Goal: Task Accomplishment & Management: Use online tool/utility

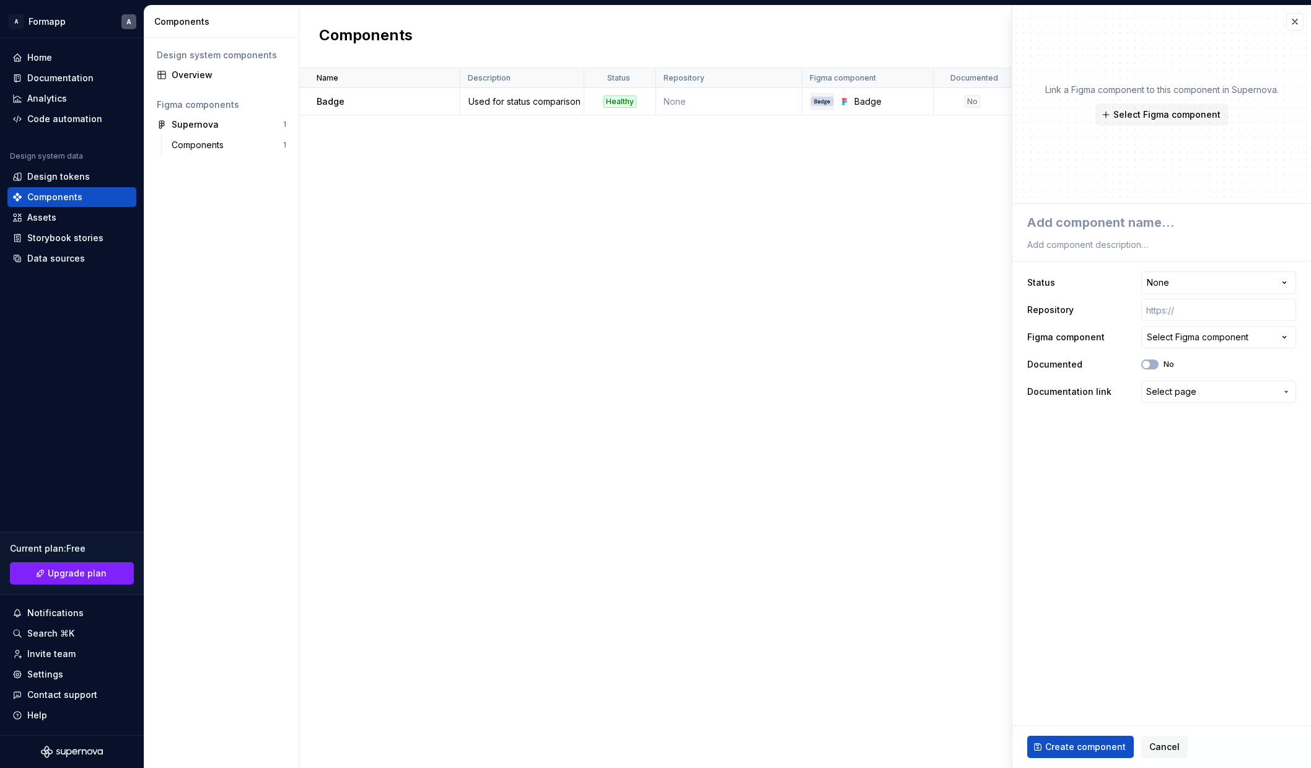
click at [326, 239] on div "Name Description Status Repository Figma component Documented Documentation lin…" at bounding box center [805, 417] width 1012 height 699
click at [40, 170] on div "Design tokens" at bounding box center [58, 176] width 63 height 12
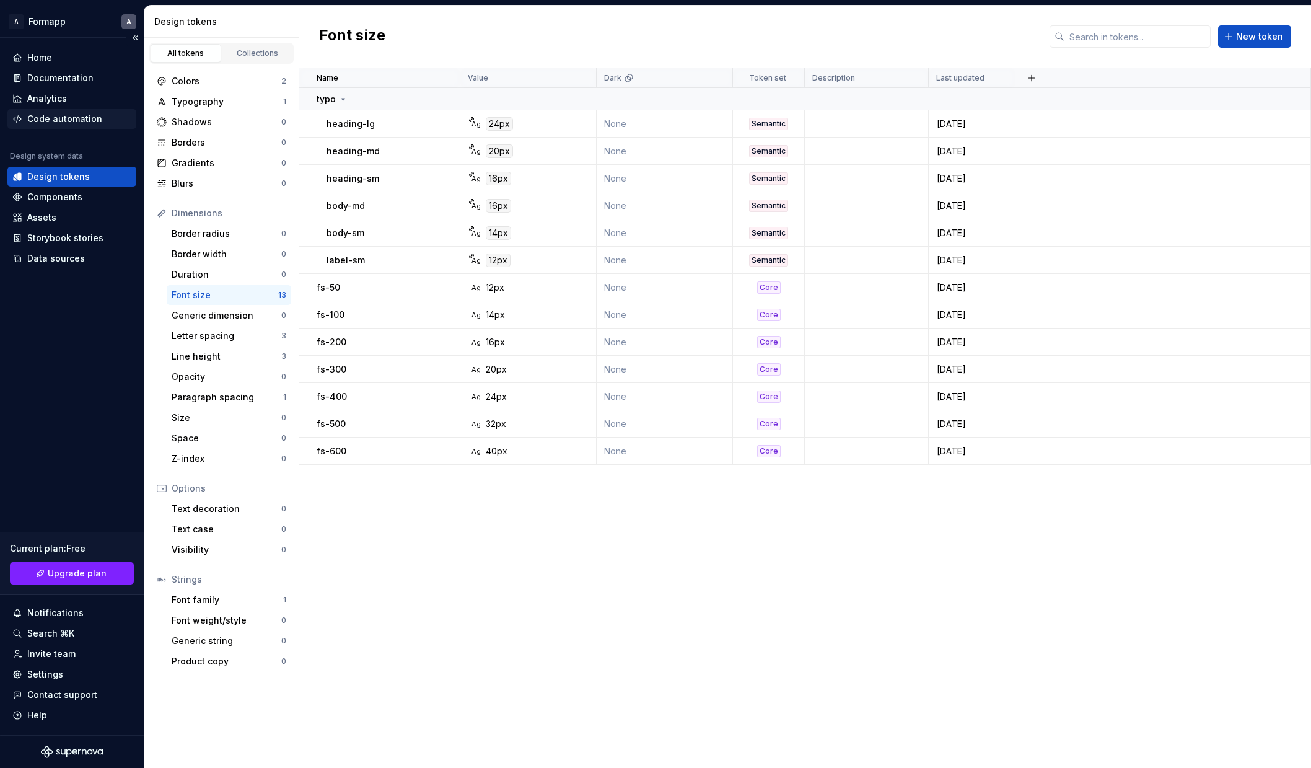
click at [73, 120] on div "Code automation" at bounding box center [64, 119] width 75 height 12
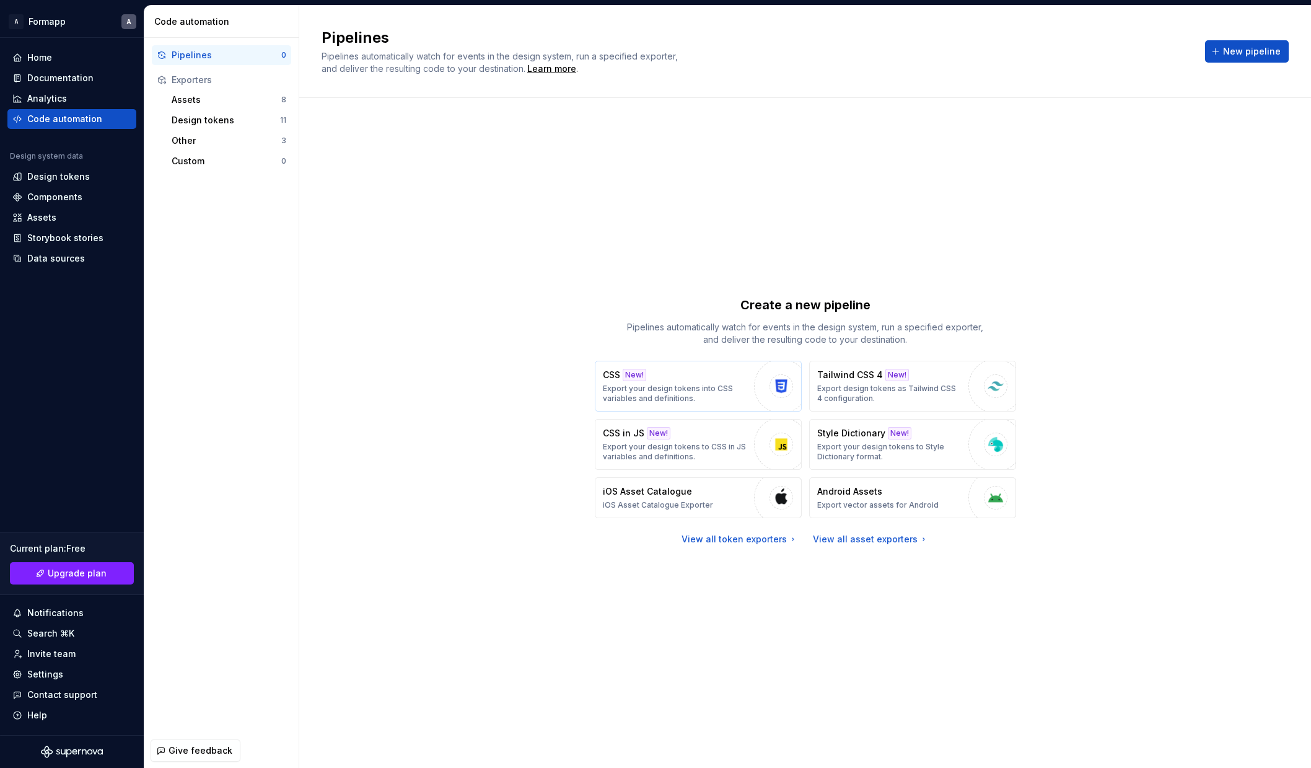
click at [719, 383] on p "Export your design tokens into CSS variables and definitions." at bounding box center [675, 393] width 145 height 20
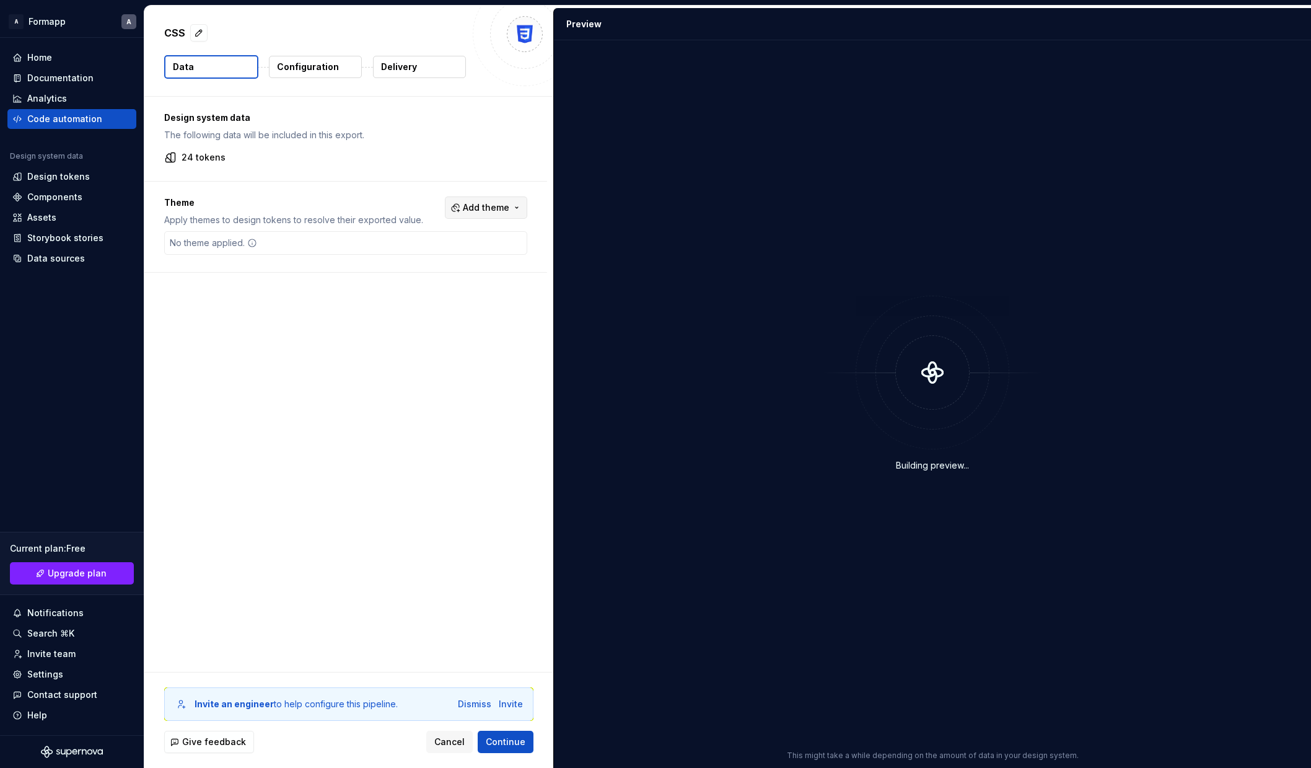
click at [485, 201] on span "Add theme" at bounding box center [486, 207] width 46 height 12
click at [387, 136] on html "A Formapp A Home Documentation Analytics Code automation Design system data Des…" at bounding box center [655, 384] width 1311 height 768
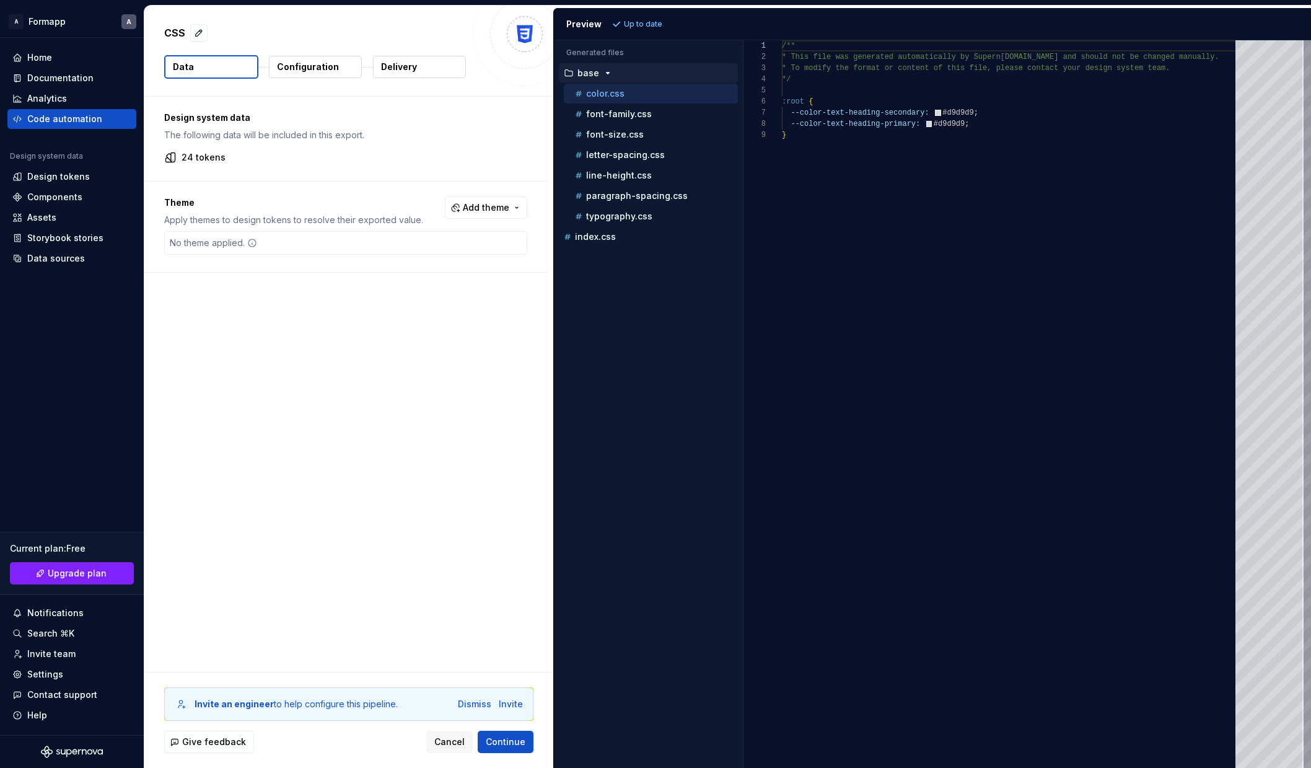
click at [315, 61] on p "Configuration" at bounding box center [308, 67] width 62 height 12
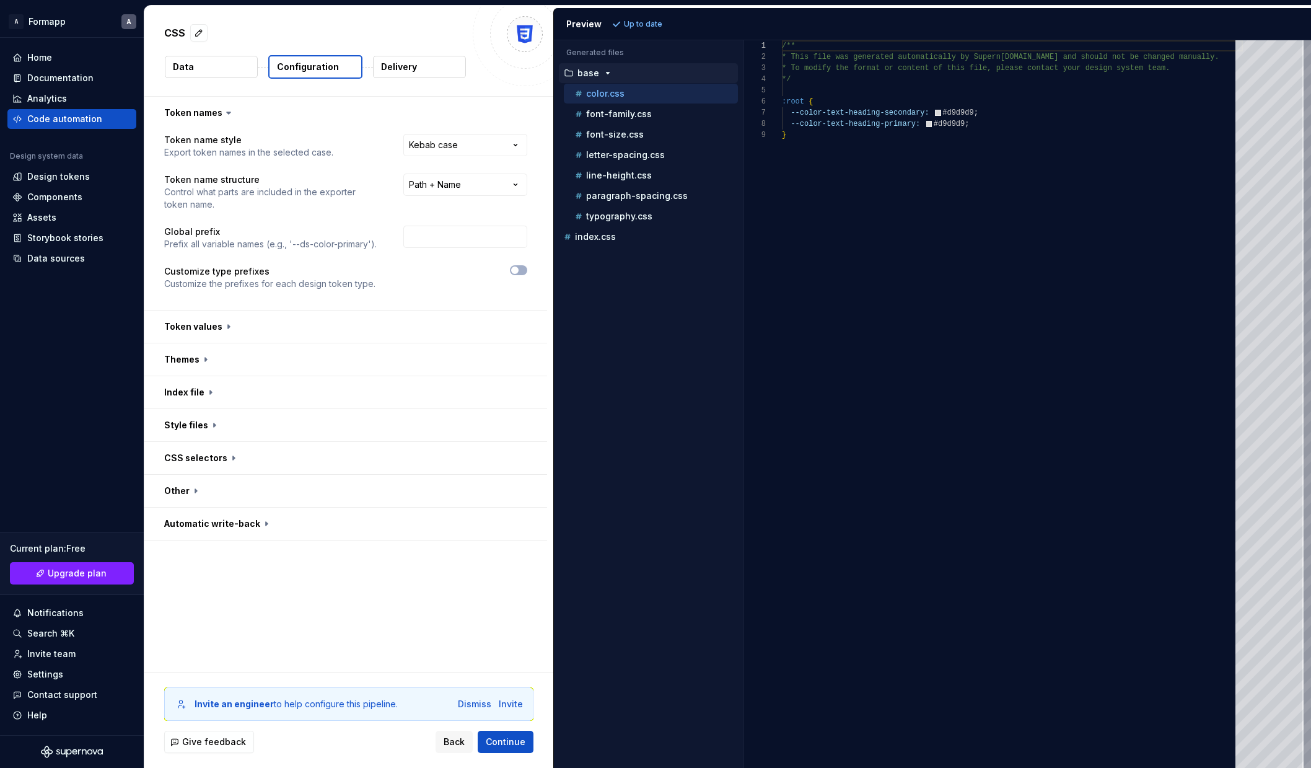
click at [385, 308] on div "**********" at bounding box center [345, 219] width 403 height 181
click at [385, 326] on button "button" at bounding box center [345, 326] width 403 height 32
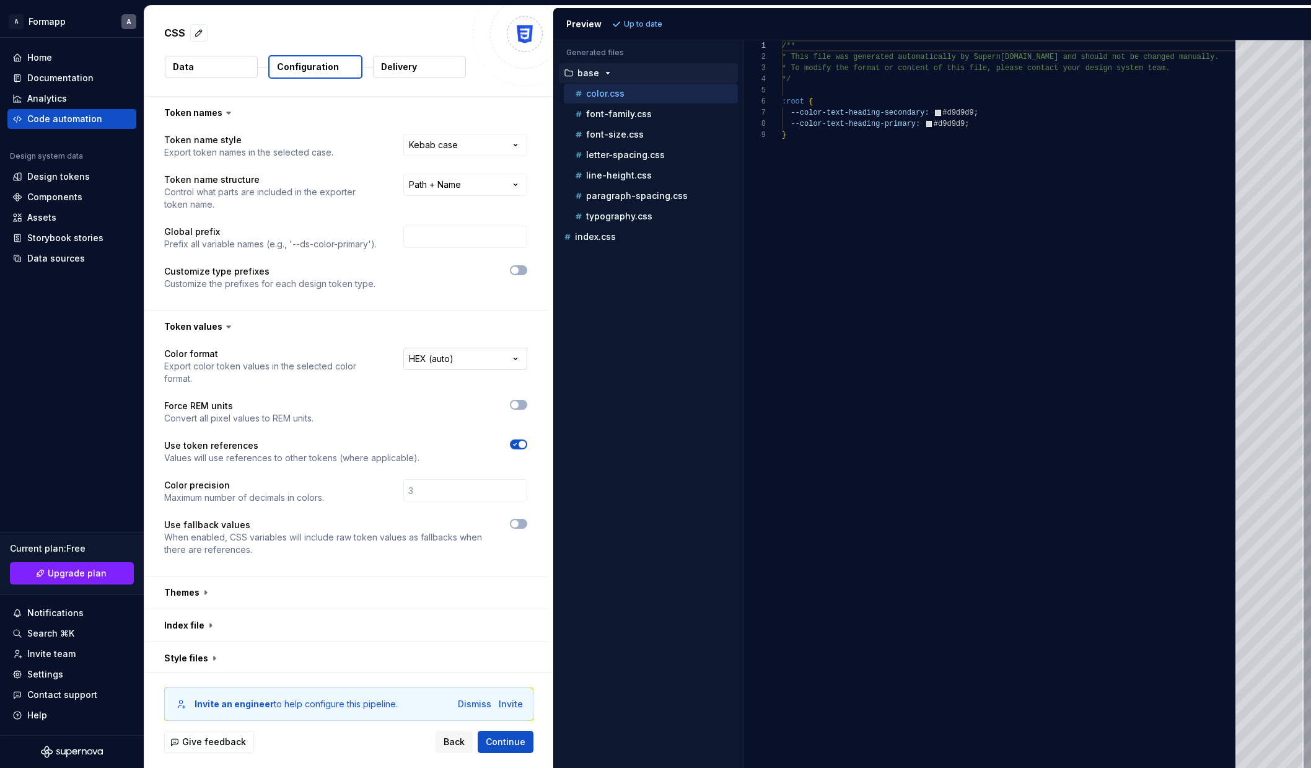
click at [462, 354] on html "**********" at bounding box center [655, 384] width 1311 height 768
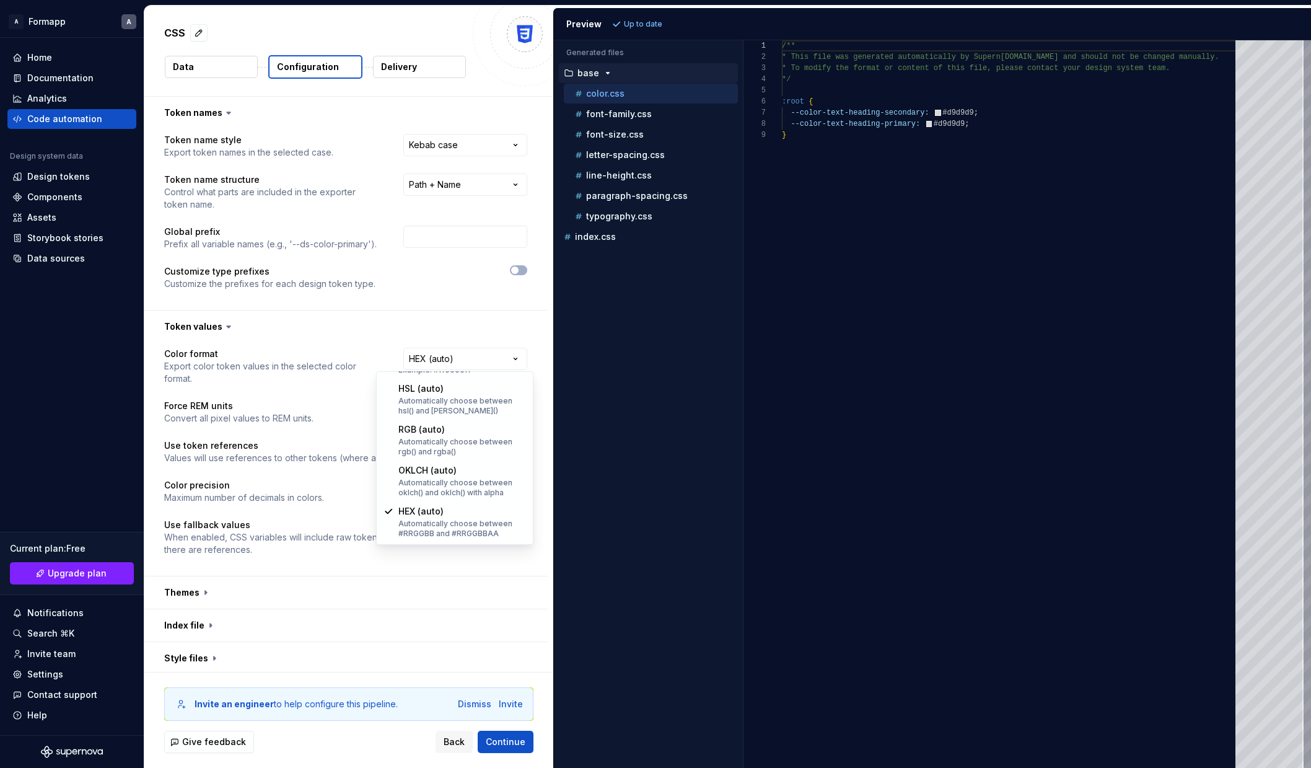
click at [337, 328] on html "**********" at bounding box center [655, 384] width 1311 height 768
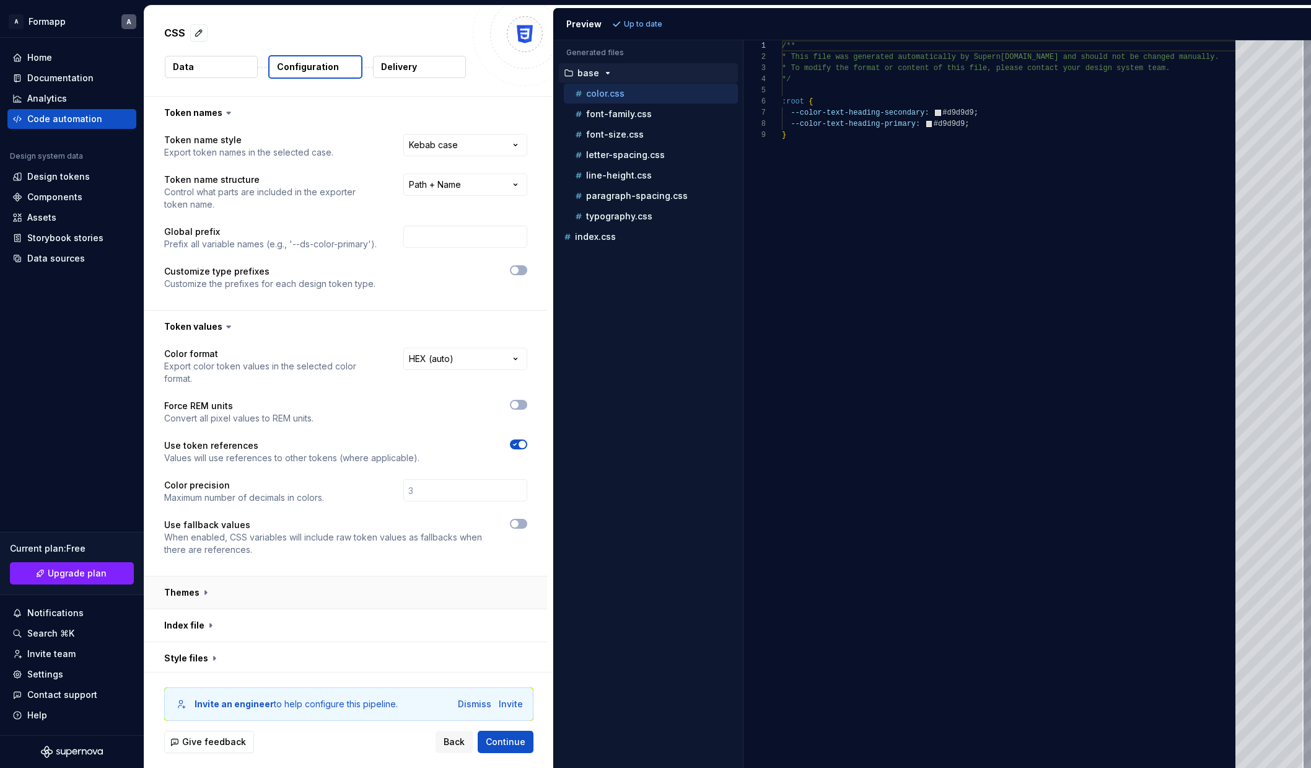
click at [475, 576] on button "button" at bounding box center [345, 592] width 403 height 32
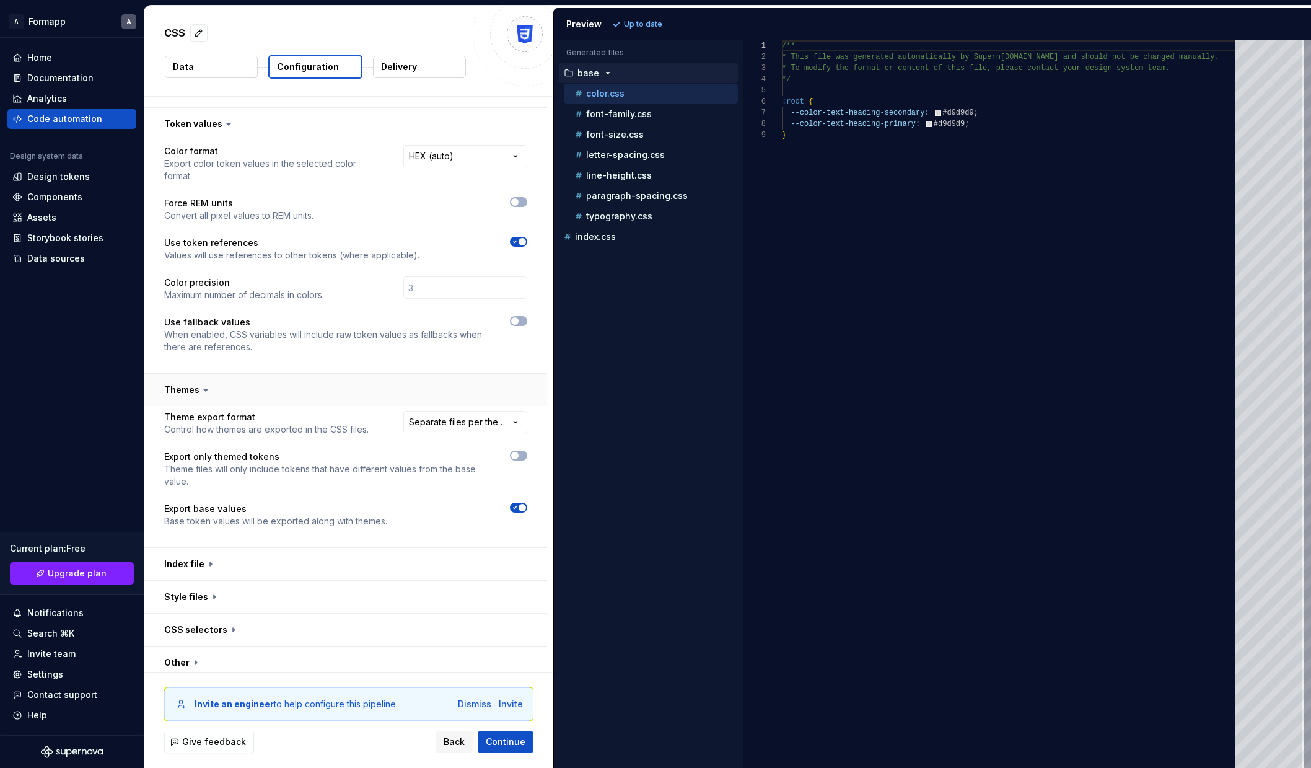
scroll to position [230, 0]
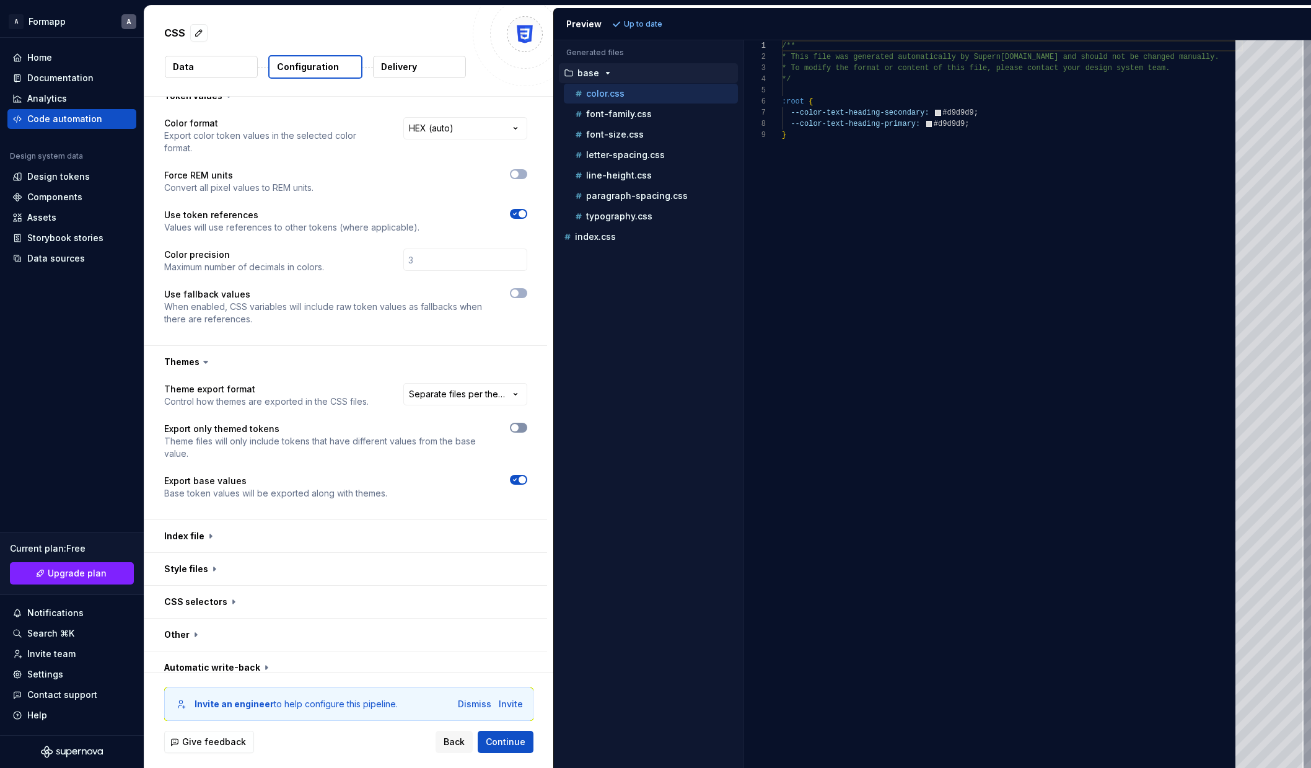
click at [526, 423] on button "button" at bounding box center [518, 428] width 17 height 10
click at [670, 19] on span "Refresh preview" at bounding box center [656, 24] width 62 height 10
click at [446, 743] on span "Back" at bounding box center [454, 741] width 21 height 12
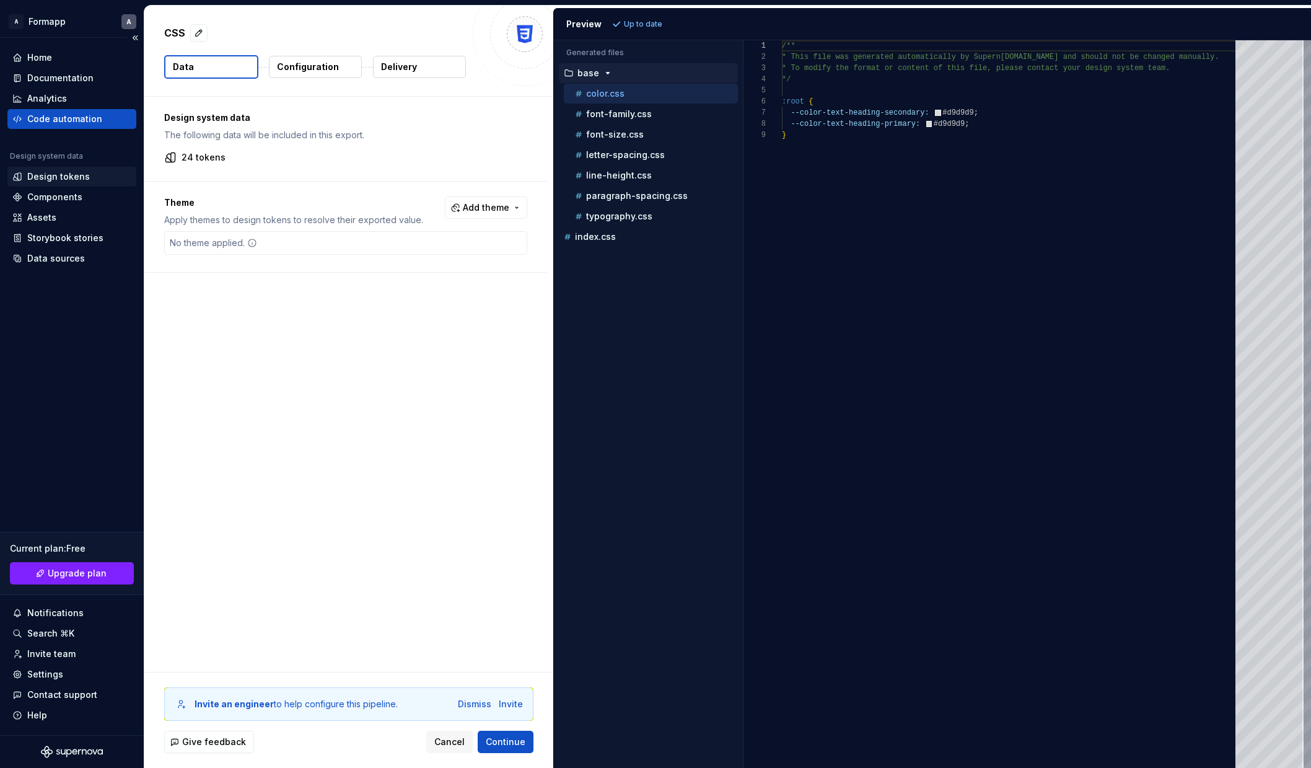
click at [51, 175] on div "Design tokens" at bounding box center [58, 176] width 63 height 12
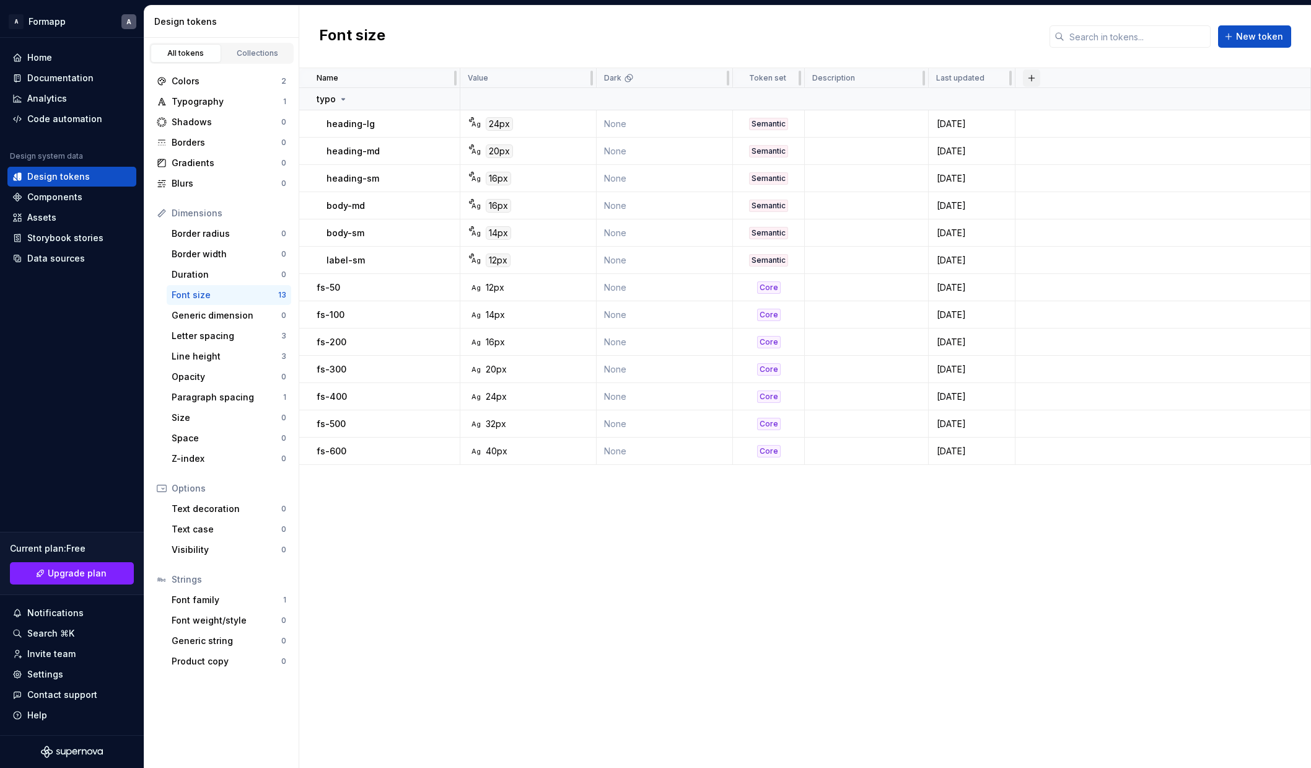
click at [1032, 79] on button "button" at bounding box center [1031, 77] width 17 height 17
click at [937, 105] on div "New theme" at bounding box center [939, 103] width 50 height 12
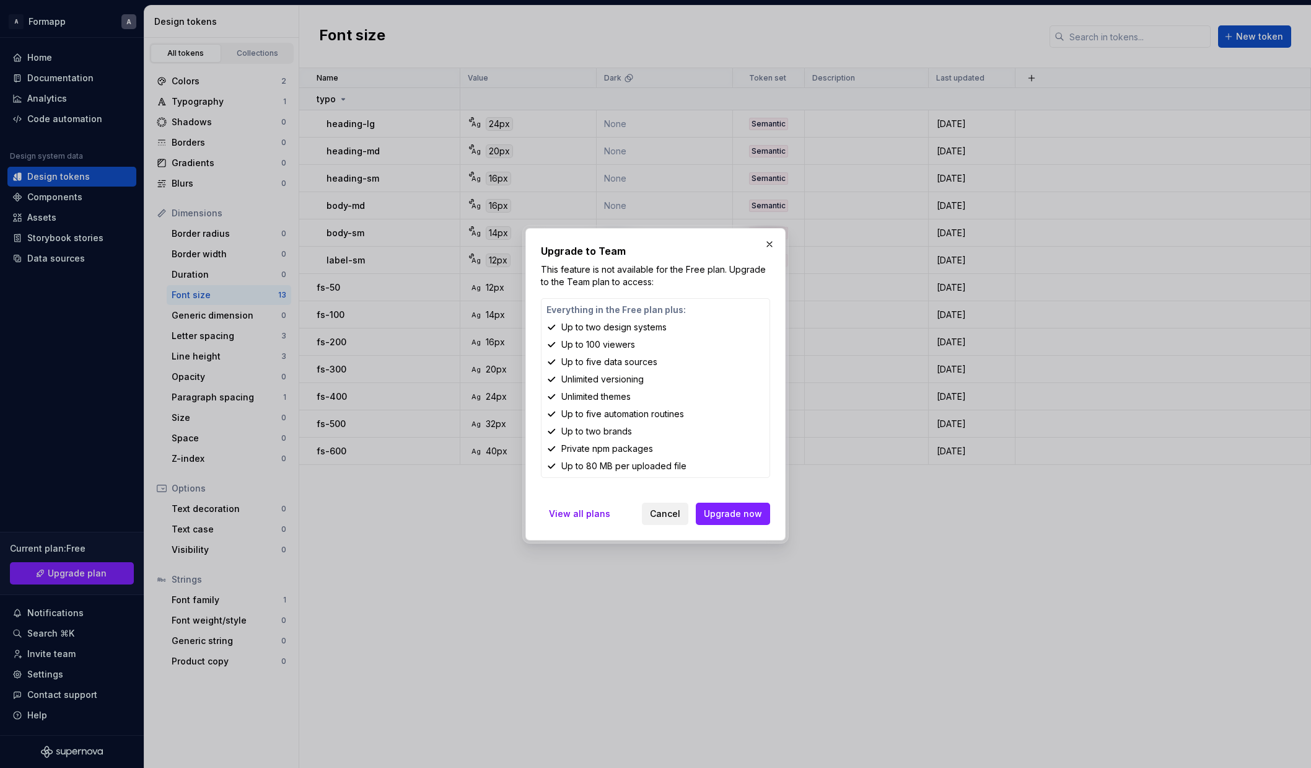
click at [660, 516] on span "Cancel" at bounding box center [665, 513] width 30 height 12
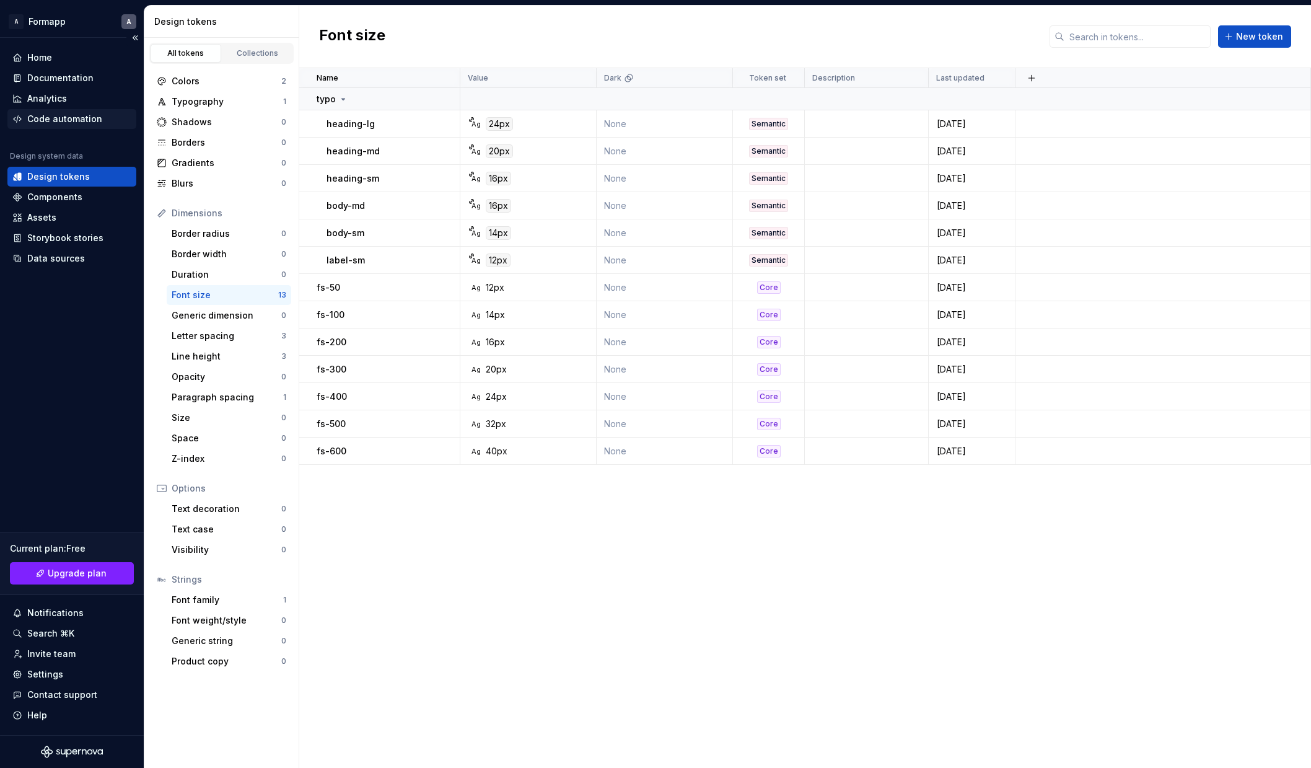
click at [44, 118] on div "Code automation" at bounding box center [64, 119] width 75 height 12
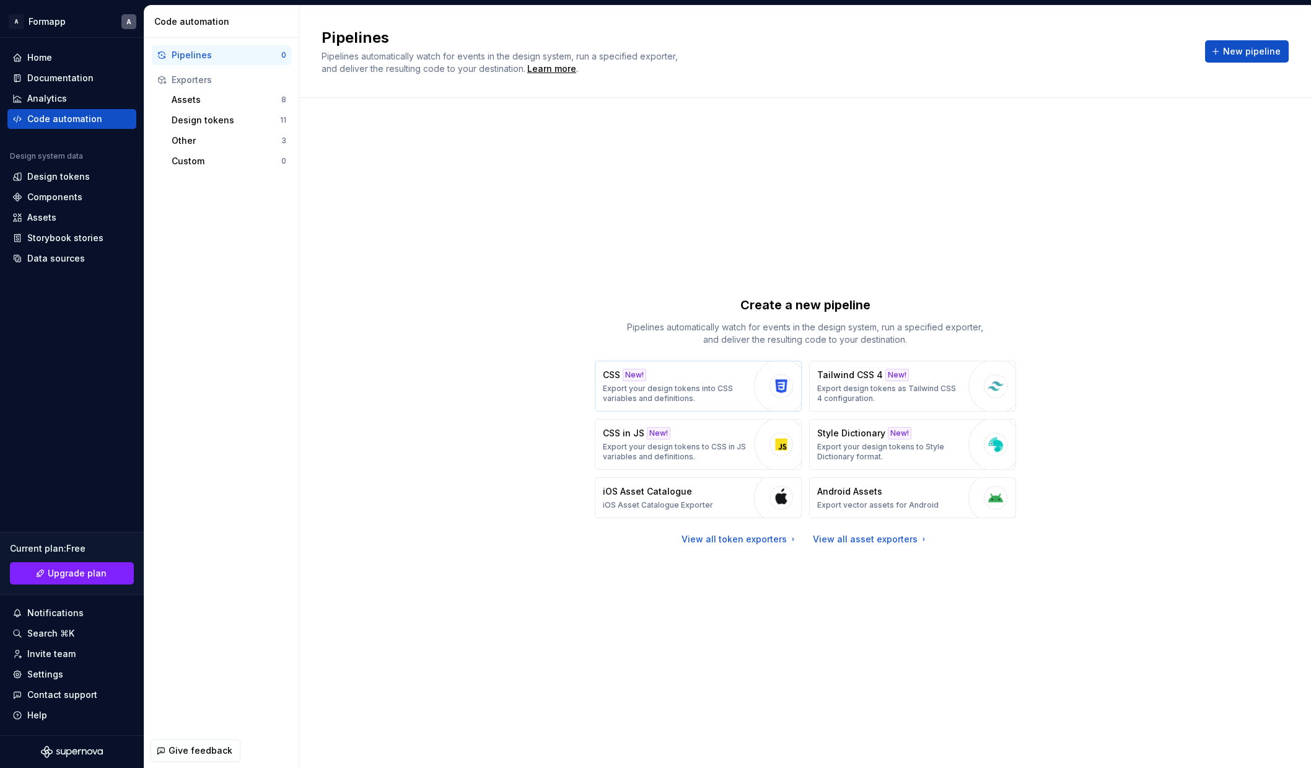
click at [702, 383] on p "Export your design tokens into CSS variables and definitions." at bounding box center [675, 393] width 145 height 20
type textarea "*"
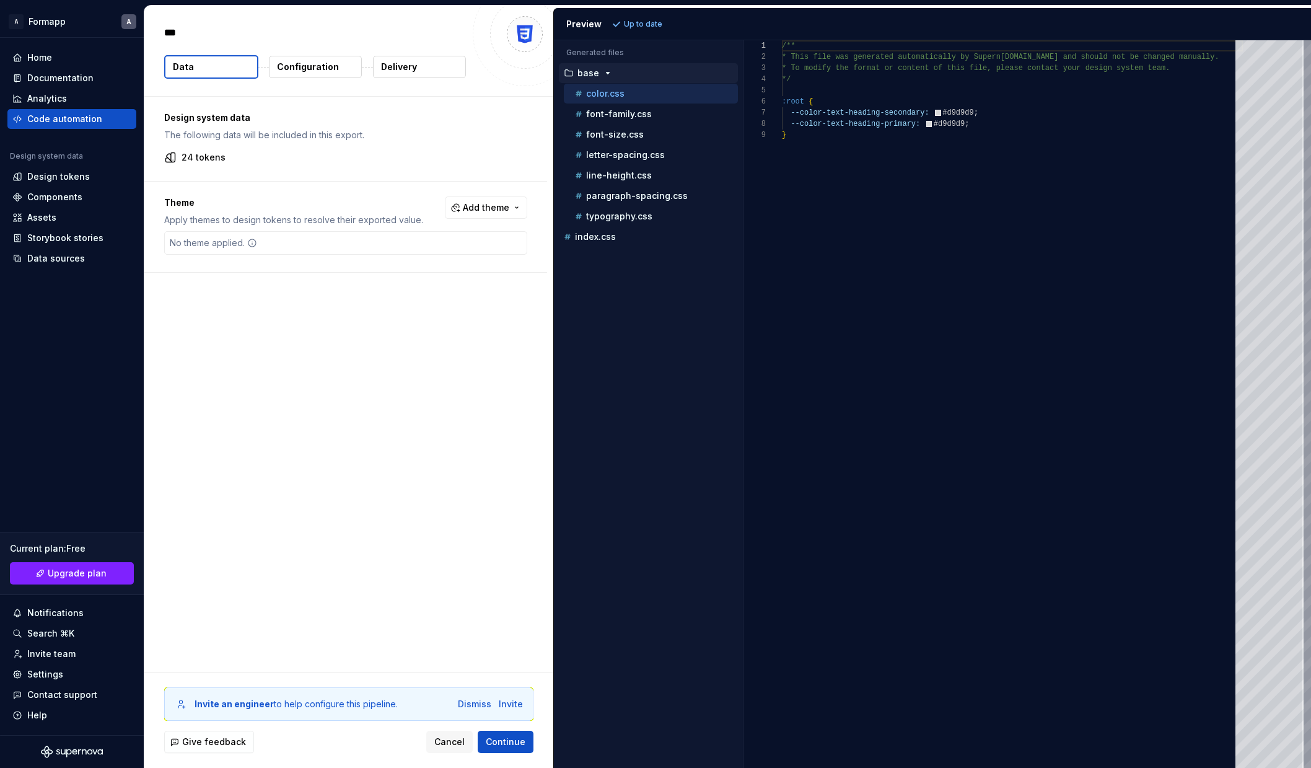
click at [317, 72] on p "Configuration" at bounding box center [308, 67] width 62 height 12
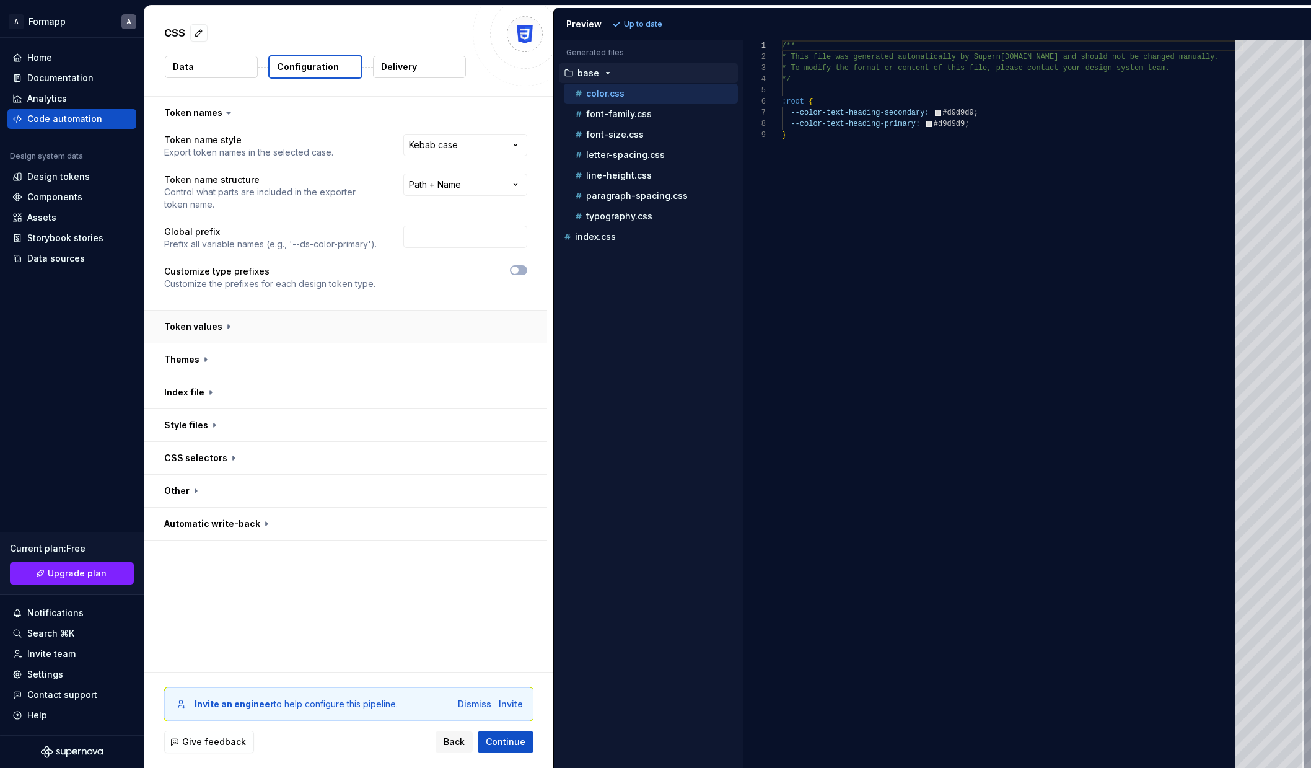
click at [276, 335] on button "button" at bounding box center [345, 326] width 403 height 32
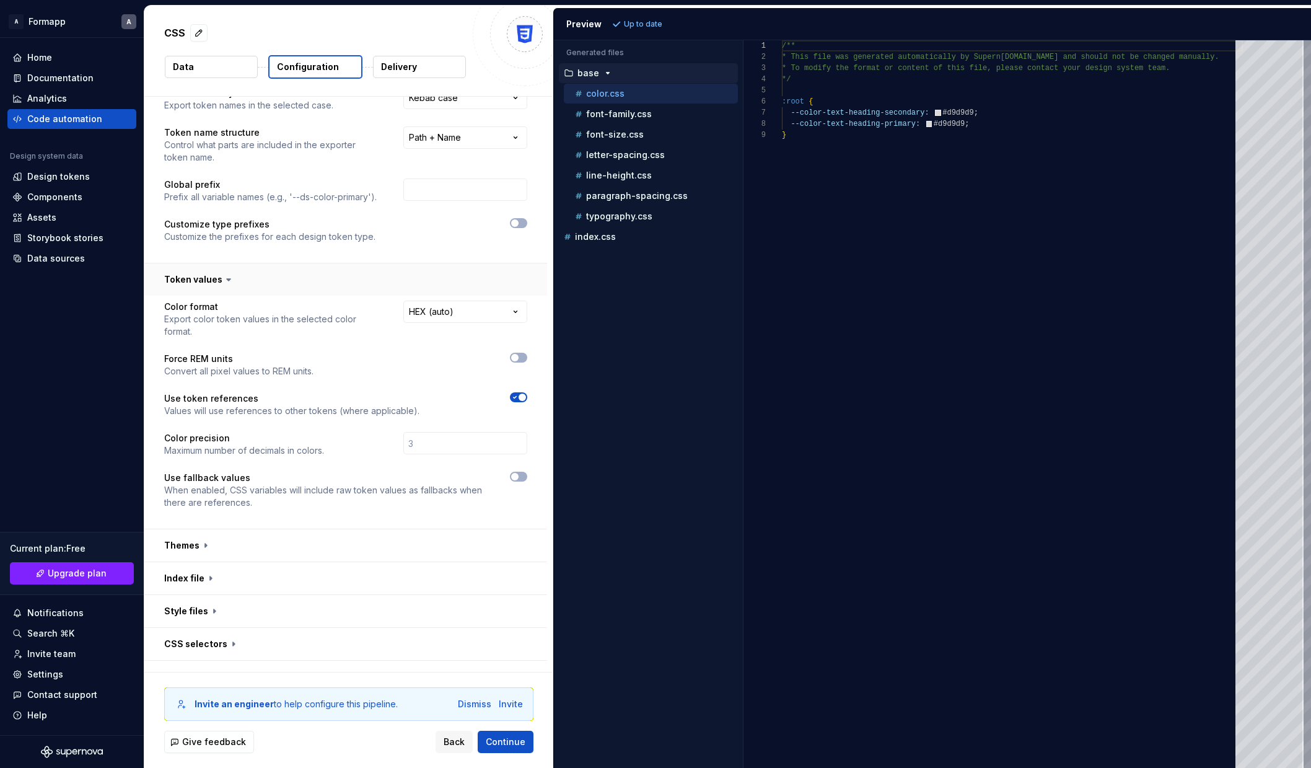
scroll to position [89, 0]
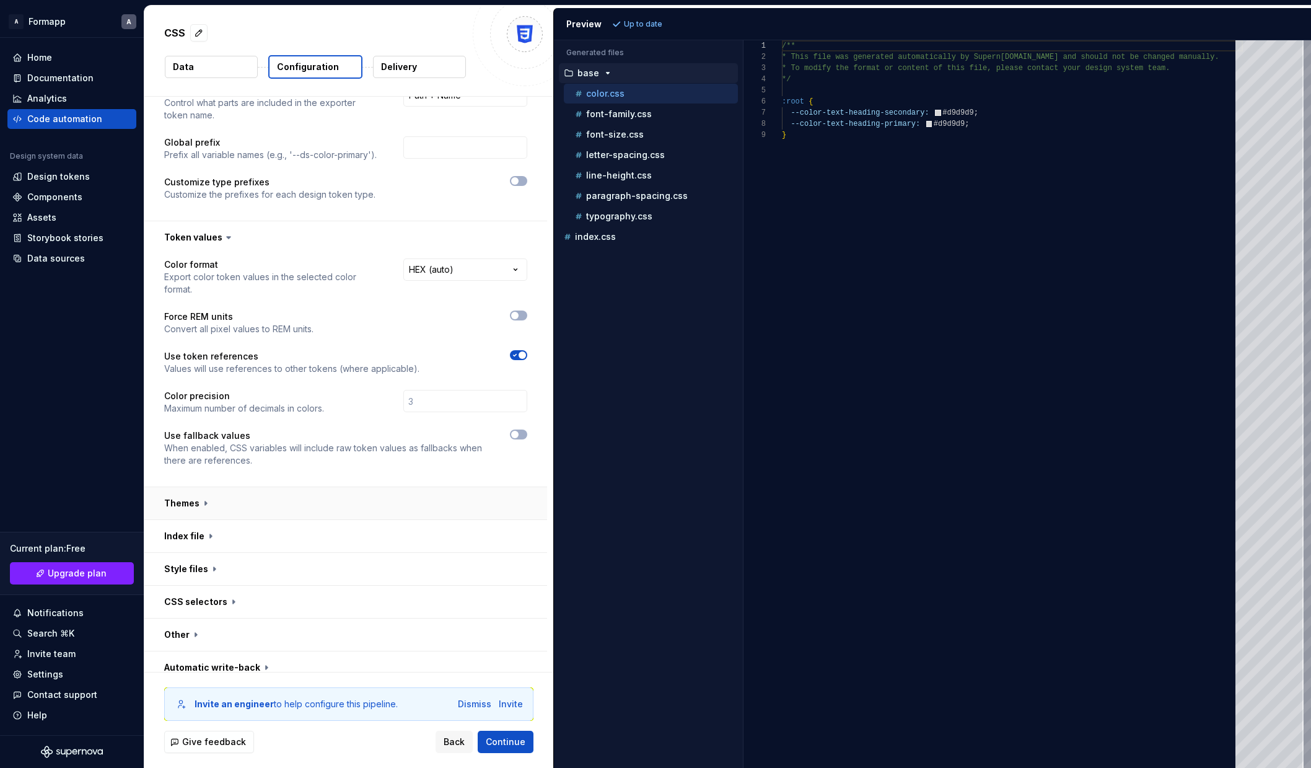
click at [392, 487] on button "button" at bounding box center [345, 503] width 403 height 32
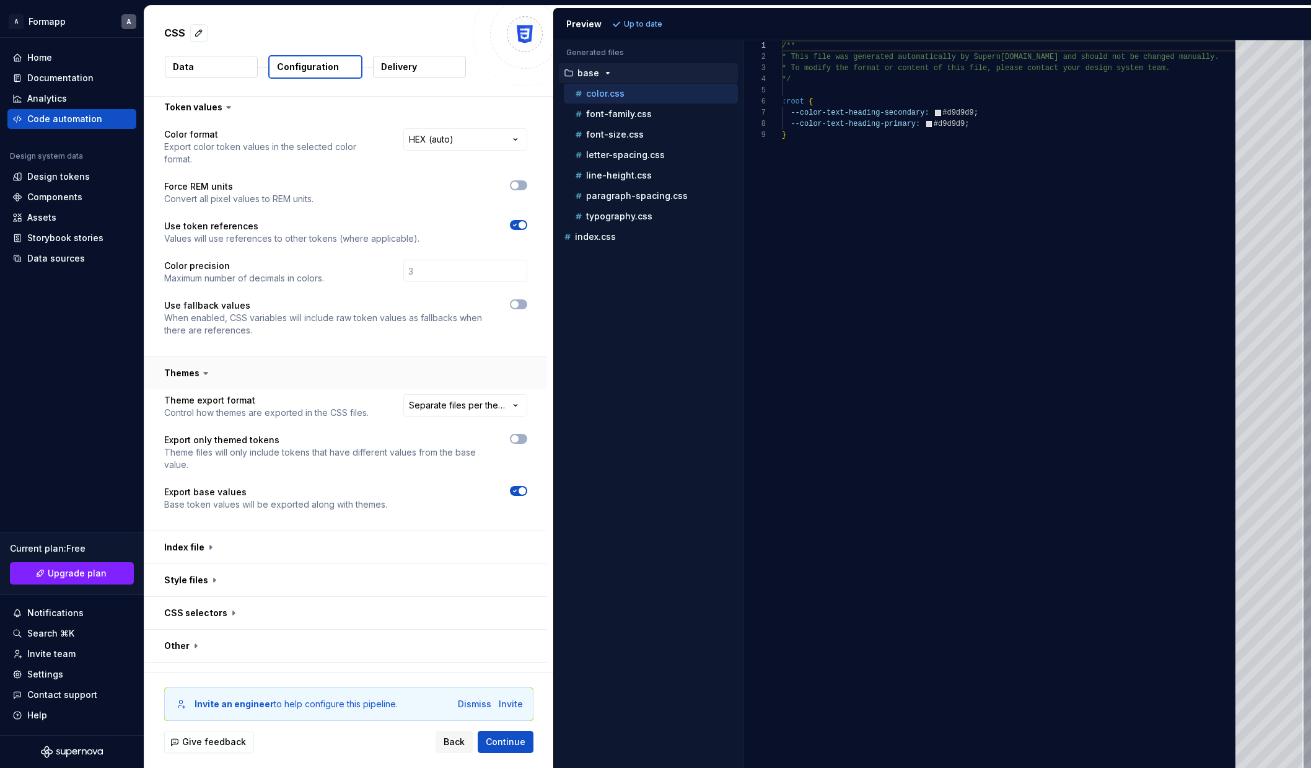
scroll to position [222, 0]
click at [449, 396] on html "**********" at bounding box center [655, 384] width 1311 height 768
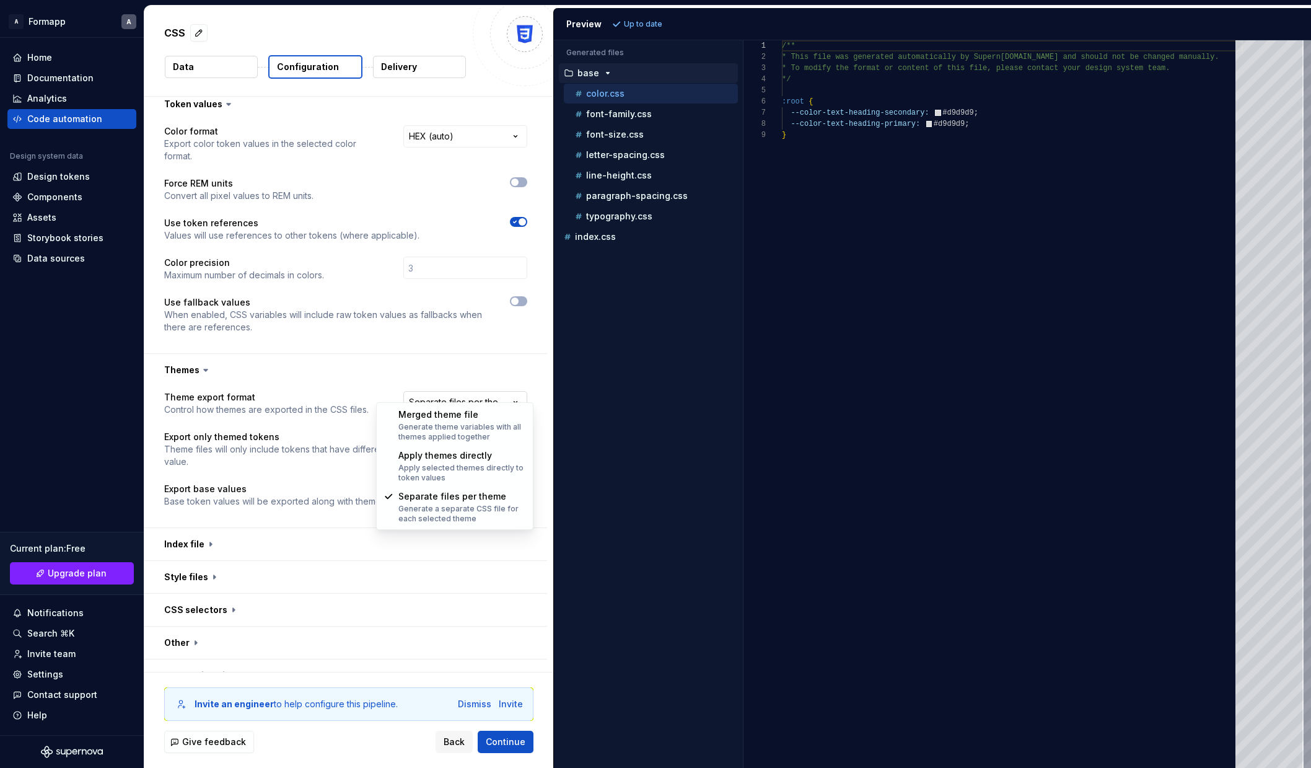
click at [449, 396] on html "**********" at bounding box center [655, 384] width 1311 height 768
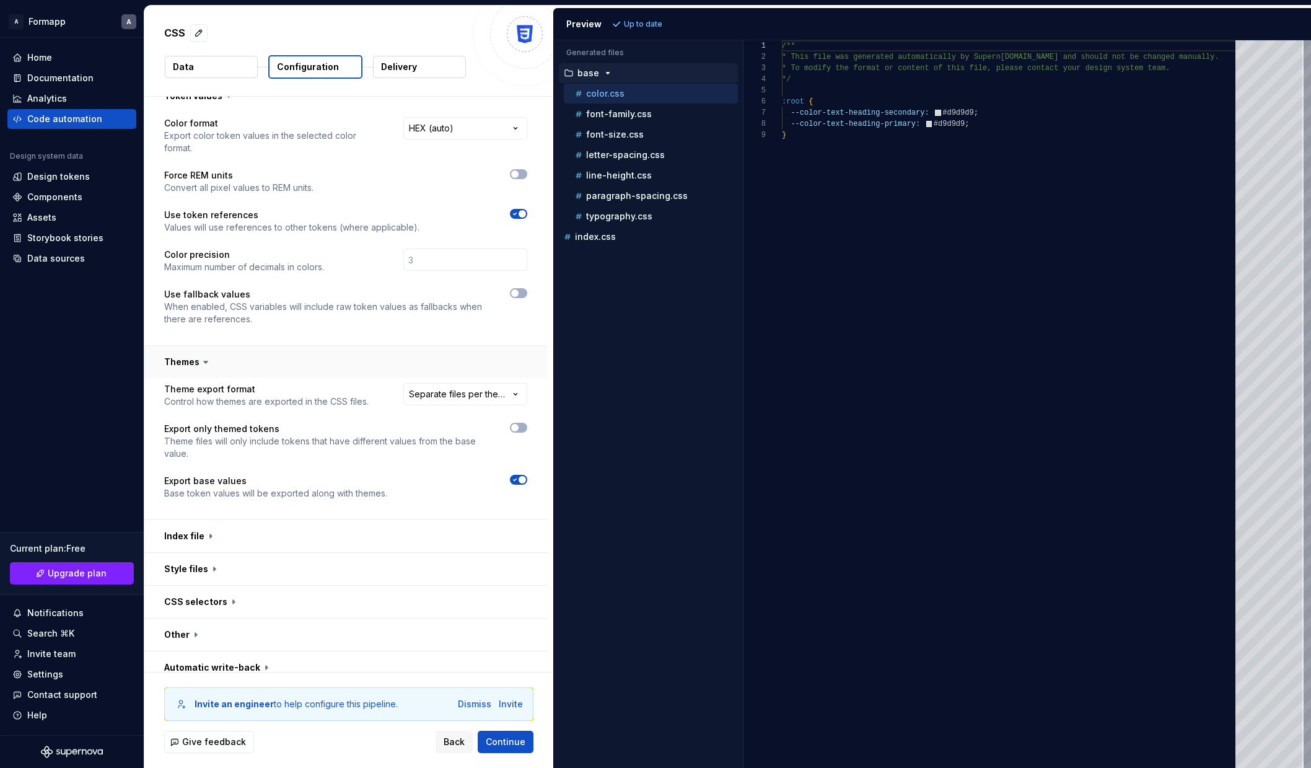
click at [375, 346] on button "button" at bounding box center [345, 362] width 403 height 32
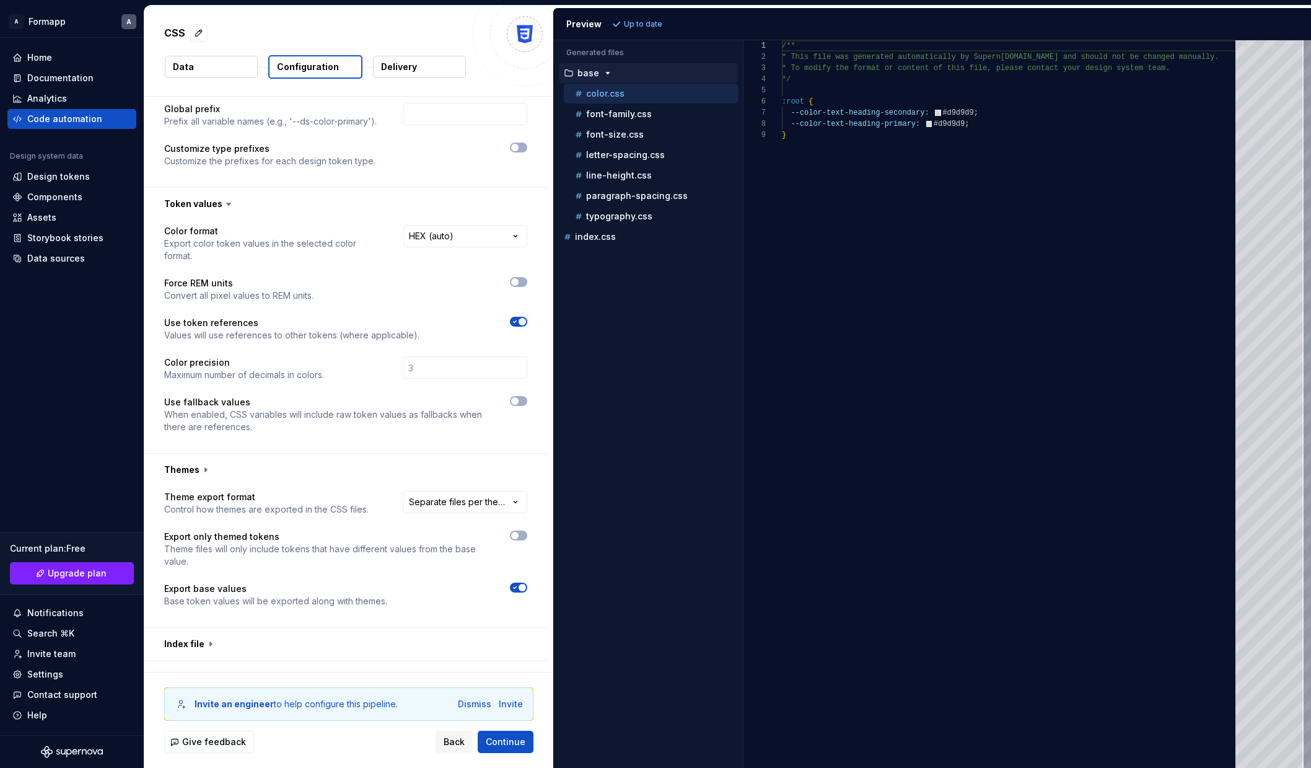
scroll to position [89, 0]
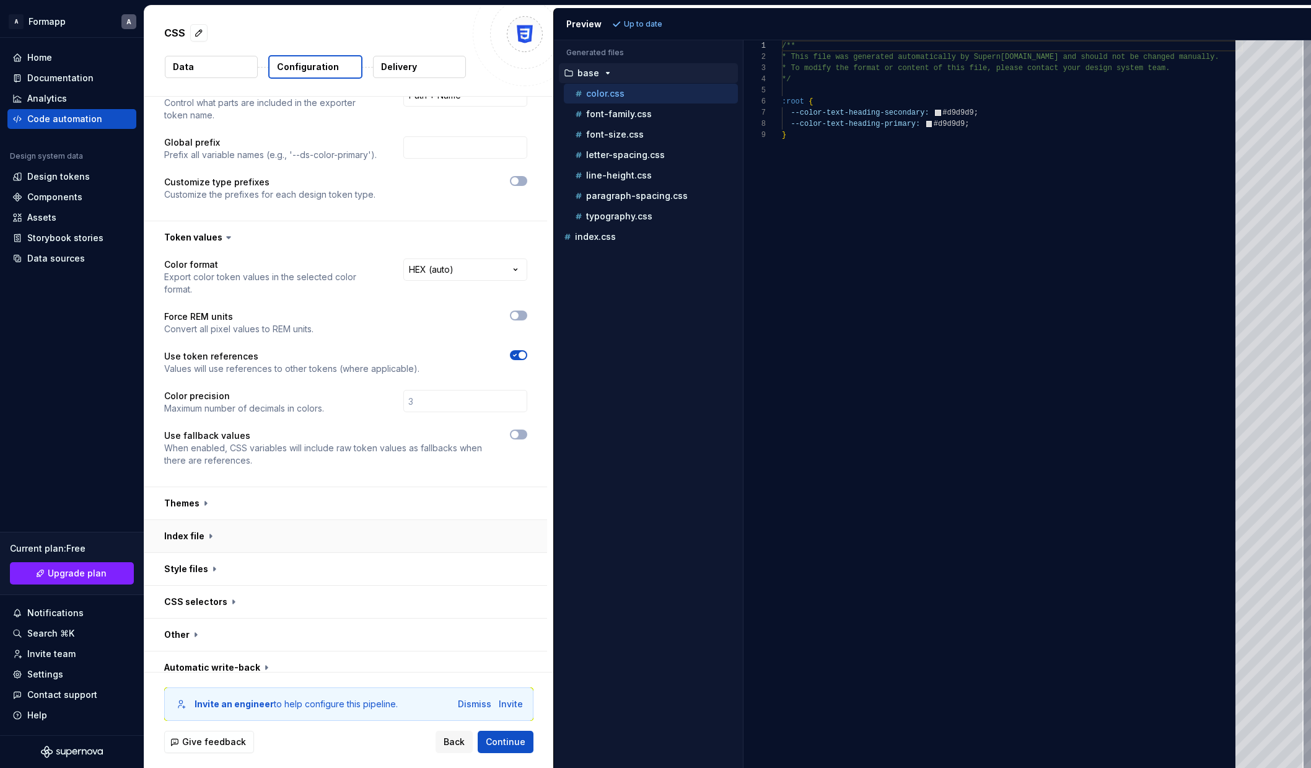
click at [342, 532] on button "button" at bounding box center [345, 536] width 403 height 32
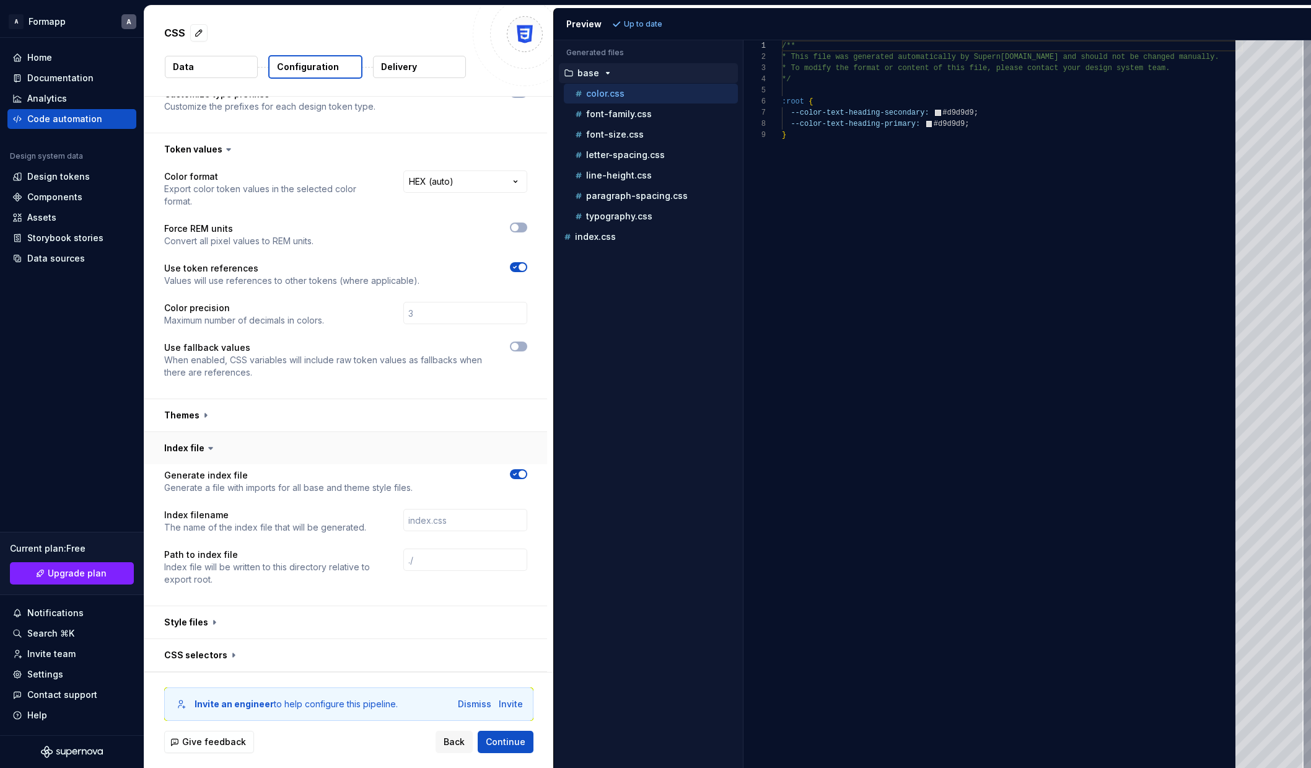
scroll to position [207, 0]
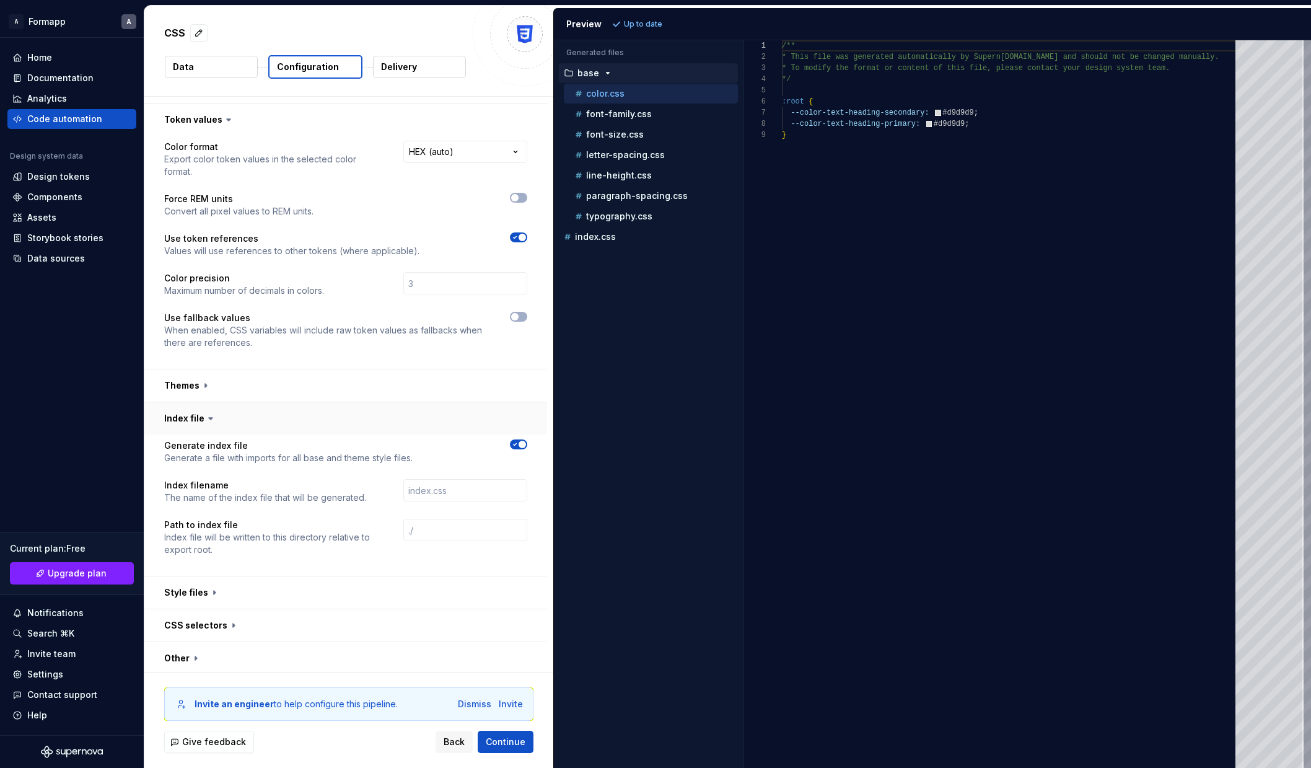
click at [395, 412] on button "button" at bounding box center [345, 418] width 403 height 32
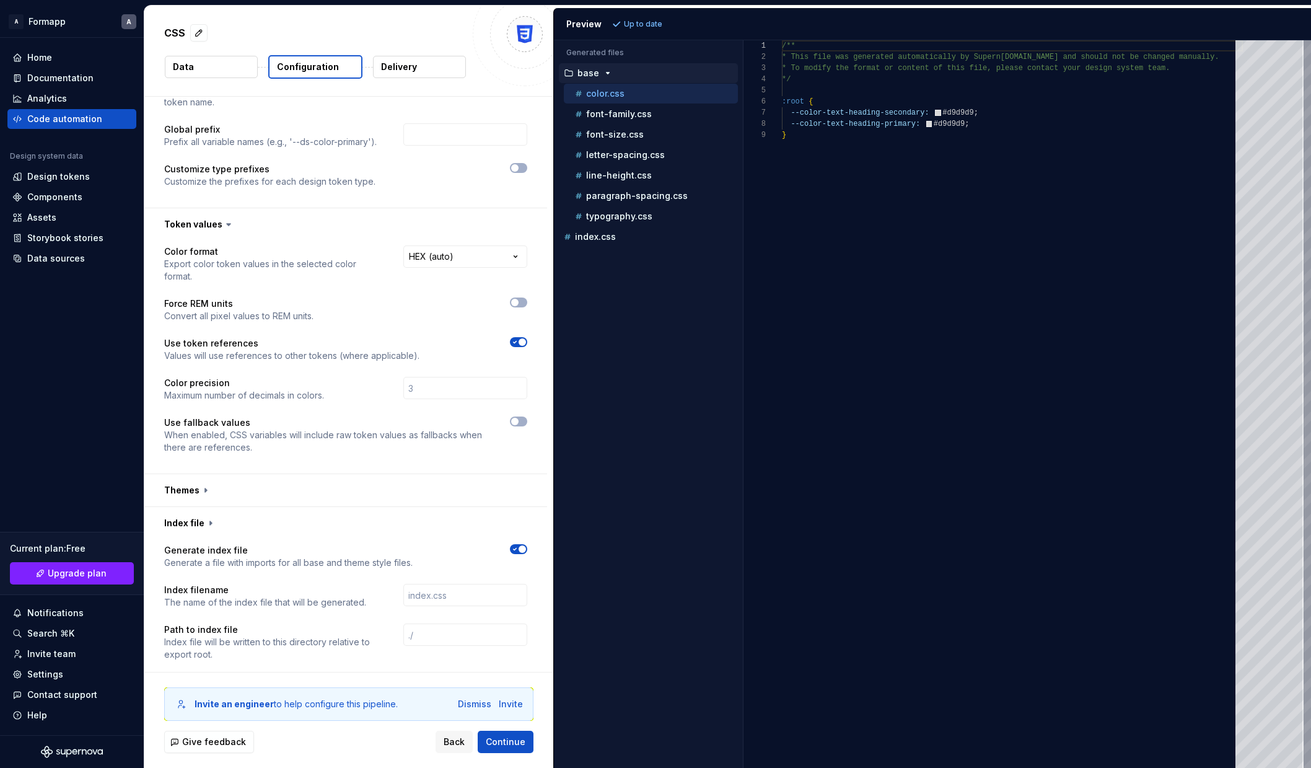
scroll to position [89, 0]
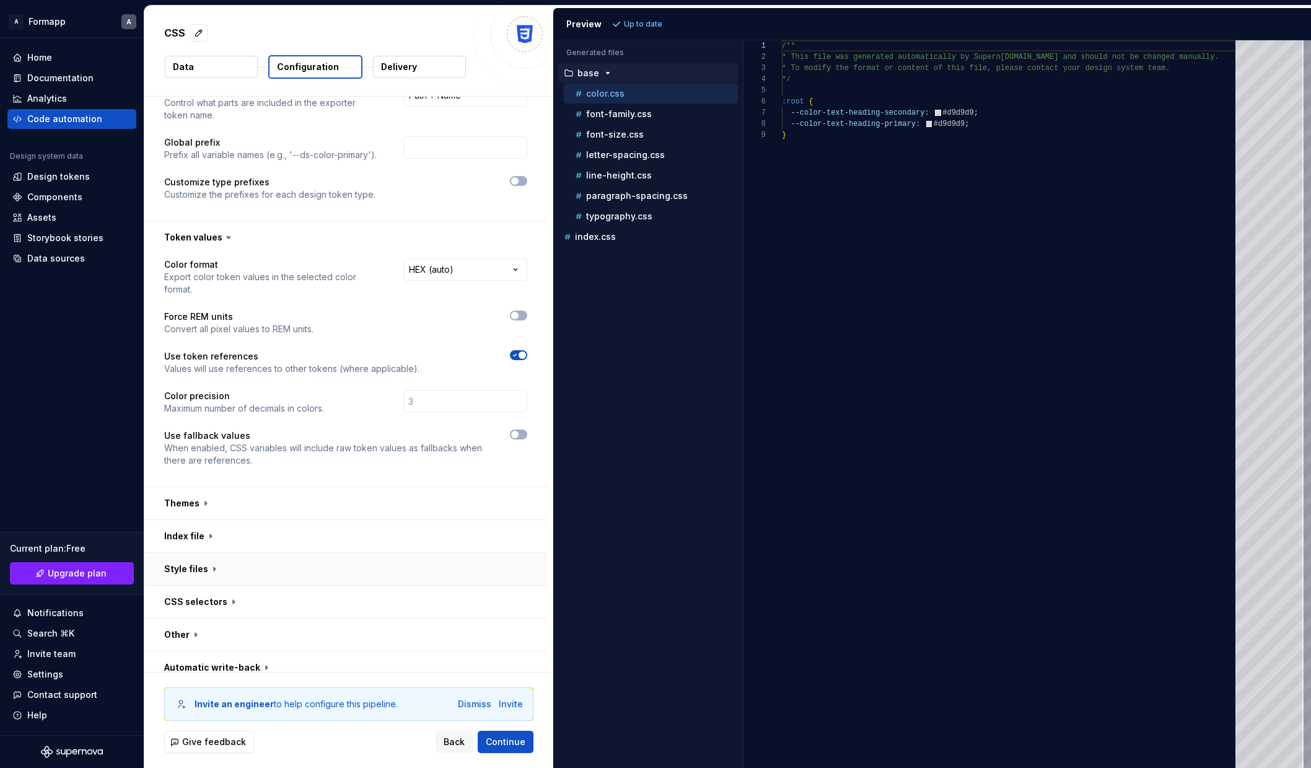
click at [346, 568] on button "button" at bounding box center [345, 569] width 403 height 32
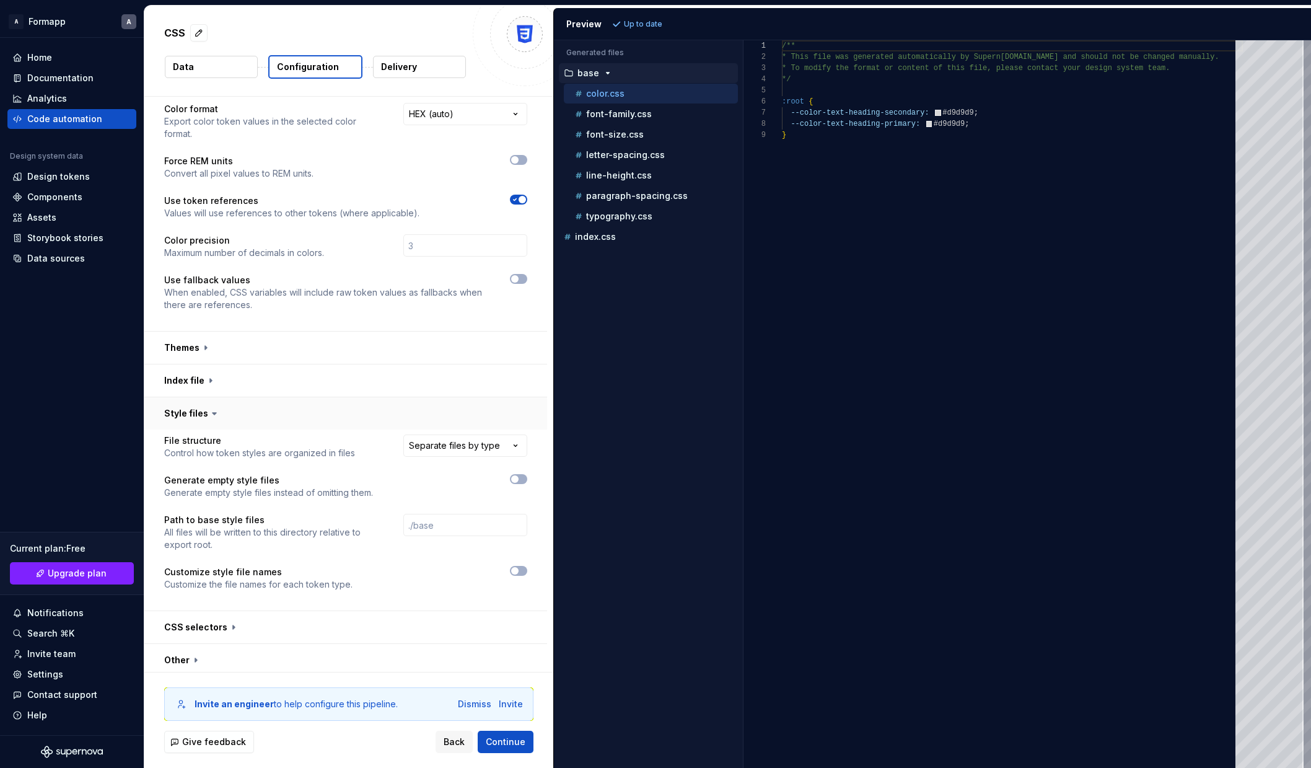
scroll to position [270, 0]
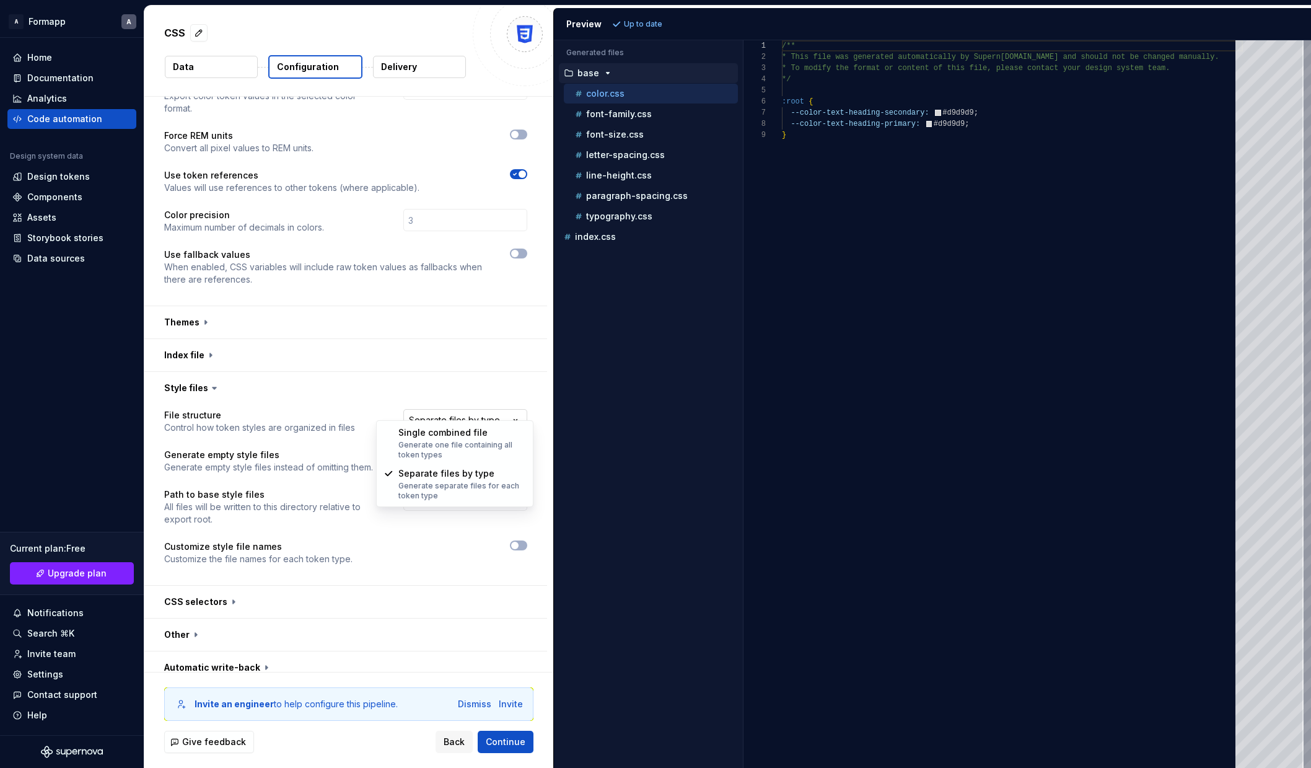
click at [452, 405] on html "**********" at bounding box center [655, 384] width 1311 height 768
click at [379, 389] on html "**********" at bounding box center [655, 384] width 1311 height 768
click at [497, 406] on html "**********" at bounding box center [655, 384] width 1311 height 768
select select "**********"
click at [660, 27] on span "Refresh preview" at bounding box center [656, 24] width 62 height 10
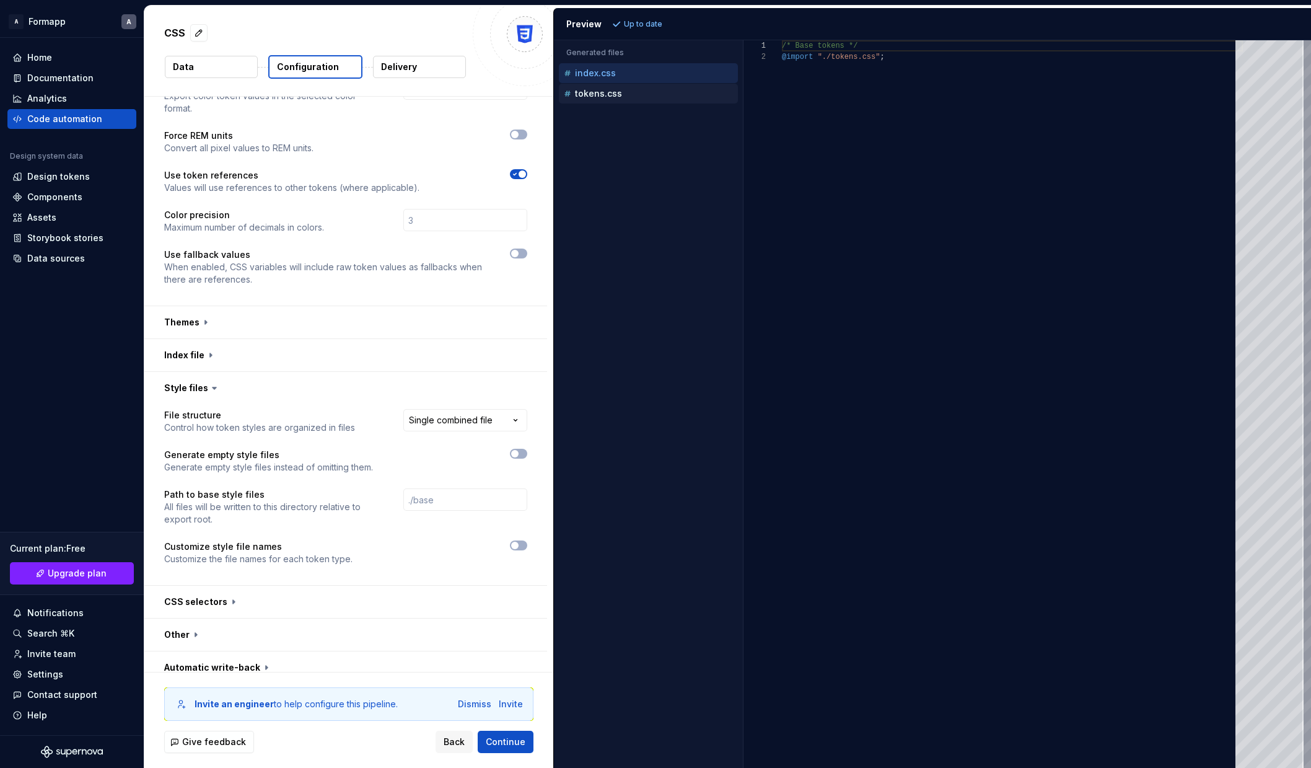
click at [641, 92] on div "tokens.css" at bounding box center [649, 93] width 177 height 12
type textarea "**********"
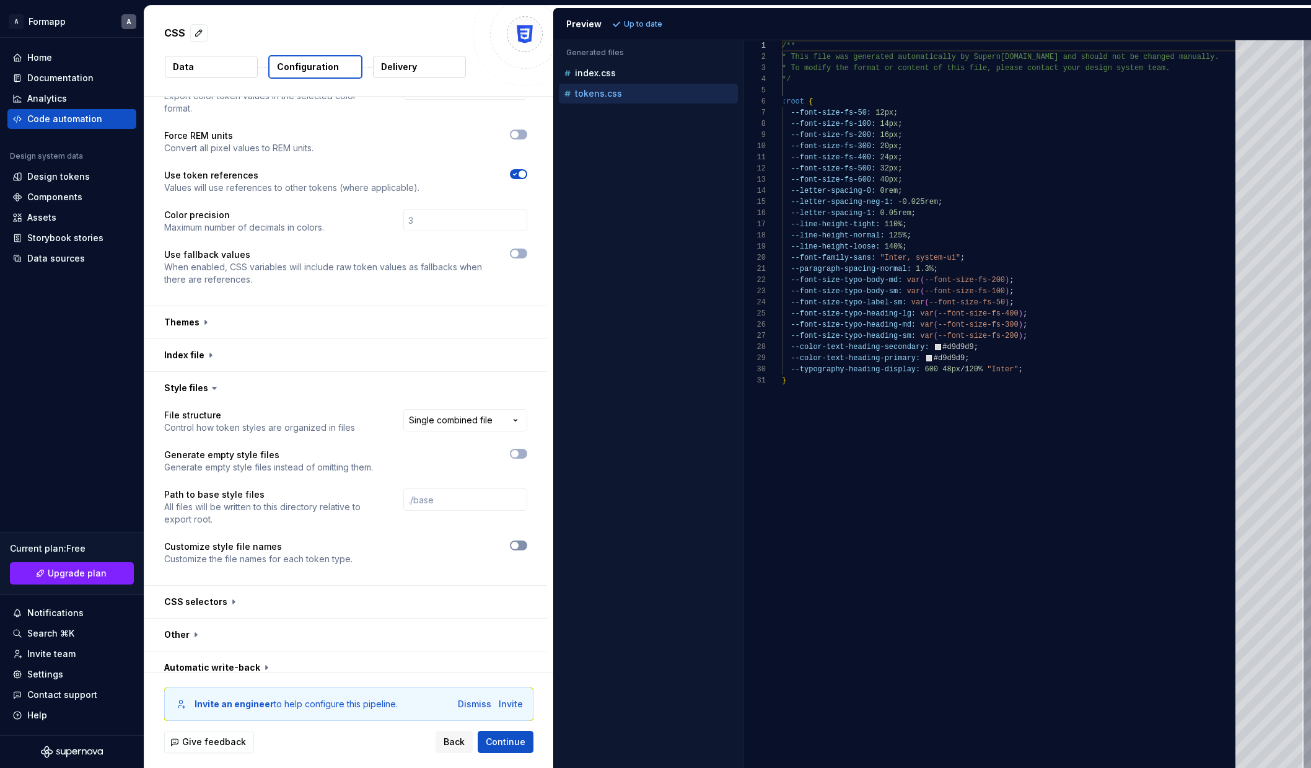
click at [526, 540] on button "button" at bounding box center [518, 545] width 17 height 10
click at [526, 541] on span "button" at bounding box center [522, 544] width 7 height 7
click at [492, 488] on input "text" at bounding box center [465, 499] width 124 height 22
click at [520, 450] on icon "button" at bounding box center [515, 453] width 10 height 7
click at [652, 22] on span "Refresh preview" at bounding box center [656, 24] width 62 height 10
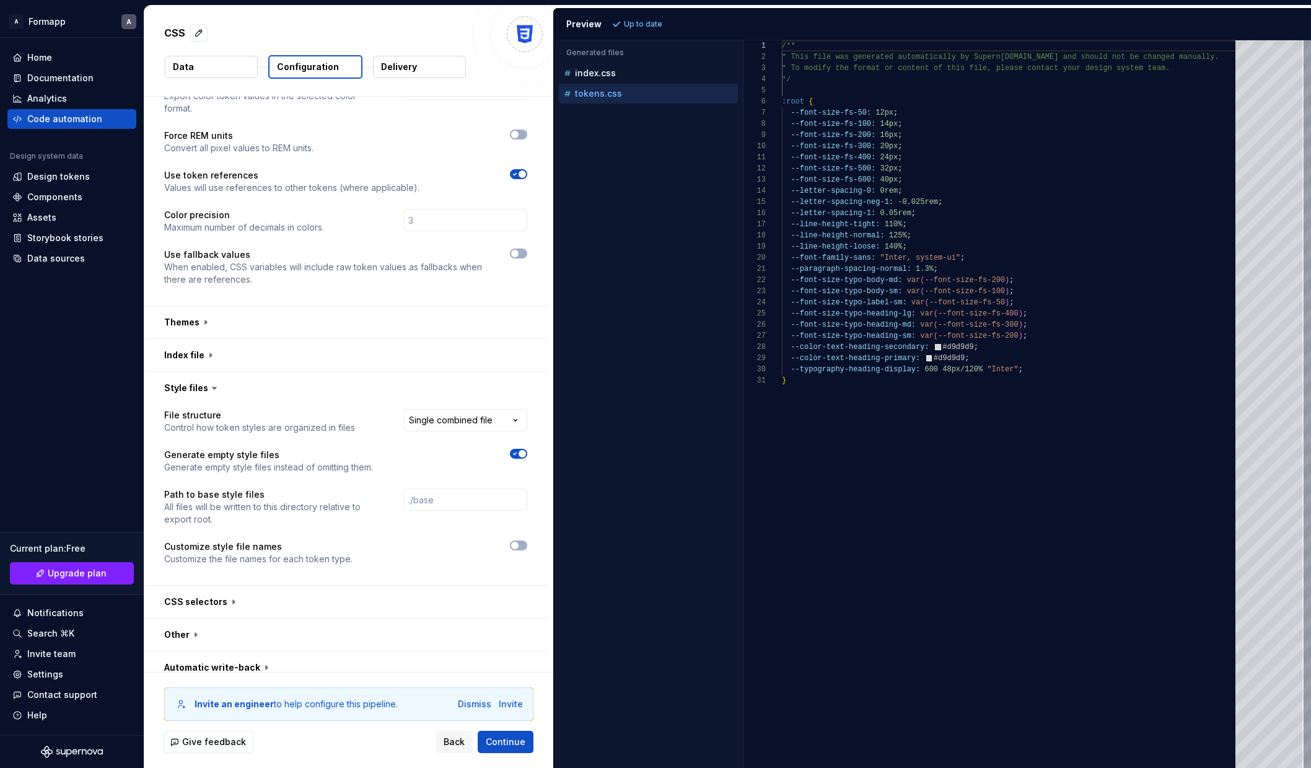
click at [520, 419] on div "**********" at bounding box center [452, 421] width 150 height 25
click at [516, 411] on html "**********" at bounding box center [655, 384] width 1311 height 768
select select "**********"
click at [670, 25] on span "Refresh preview" at bounding box center [656, 24] width 62 height 10
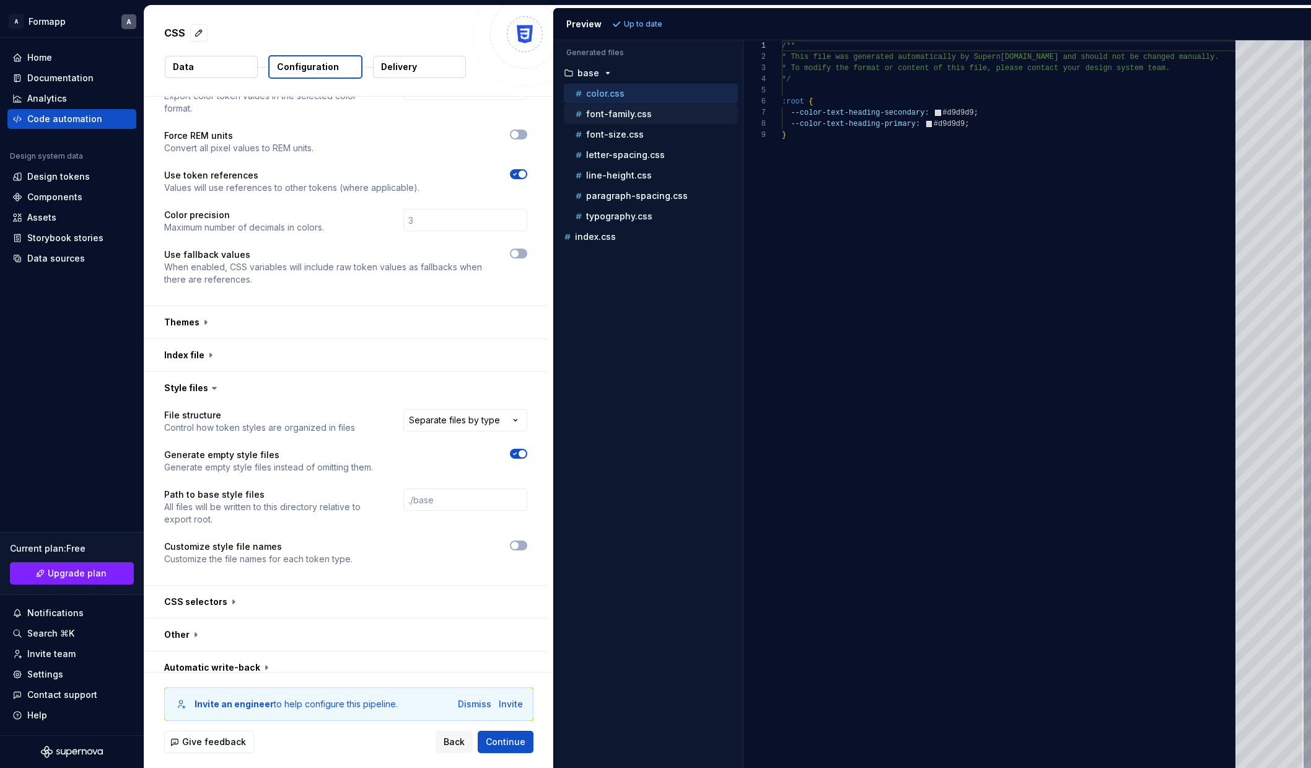
click at [621, 113] on p "font-family.css" at bounding box center [619, 114] width 66 height 10
click at [621, 133] on p "font-size.css" at bounding box center [615, 134] width 58 height 10
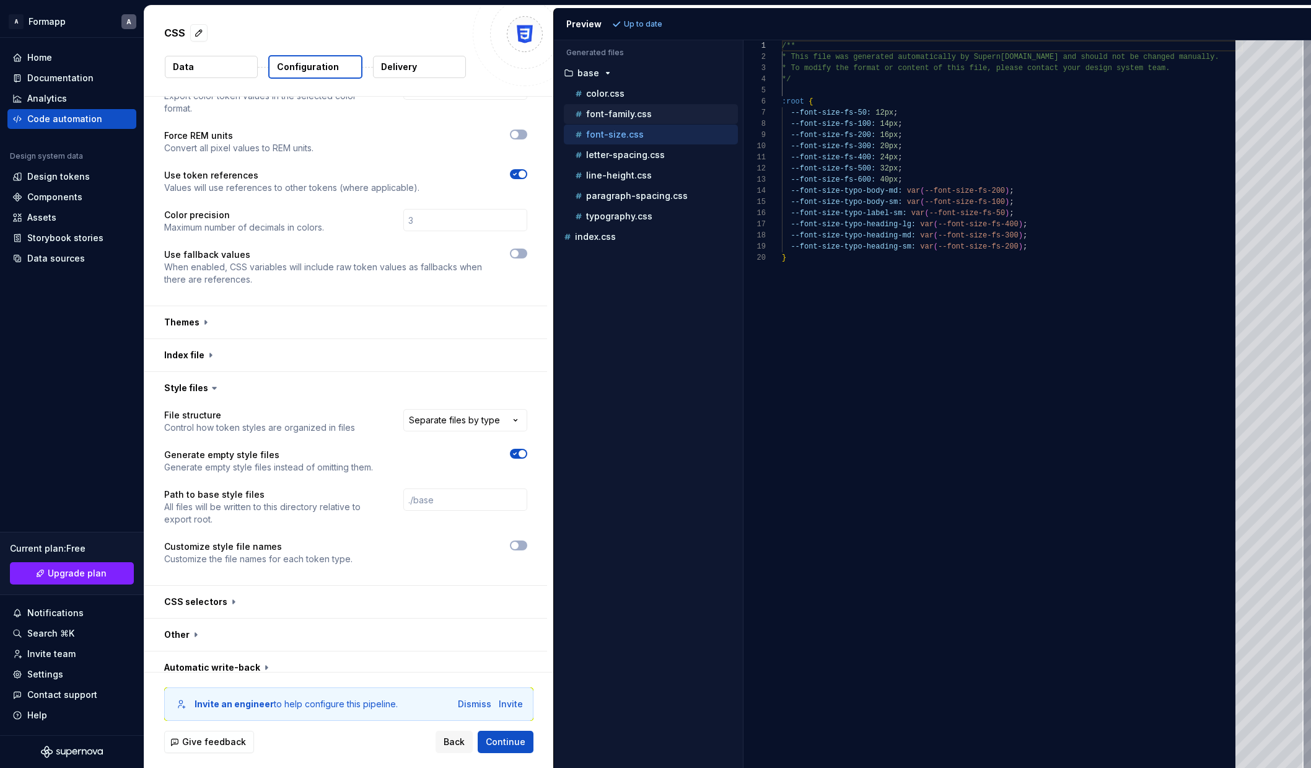
click at [629, 121] on div "font-family.css" at bounding box center [651, 114] width 174 height 20
click at [622, 118] on p "font-family.css" at bounding box center [619, 114] width 66 height 10
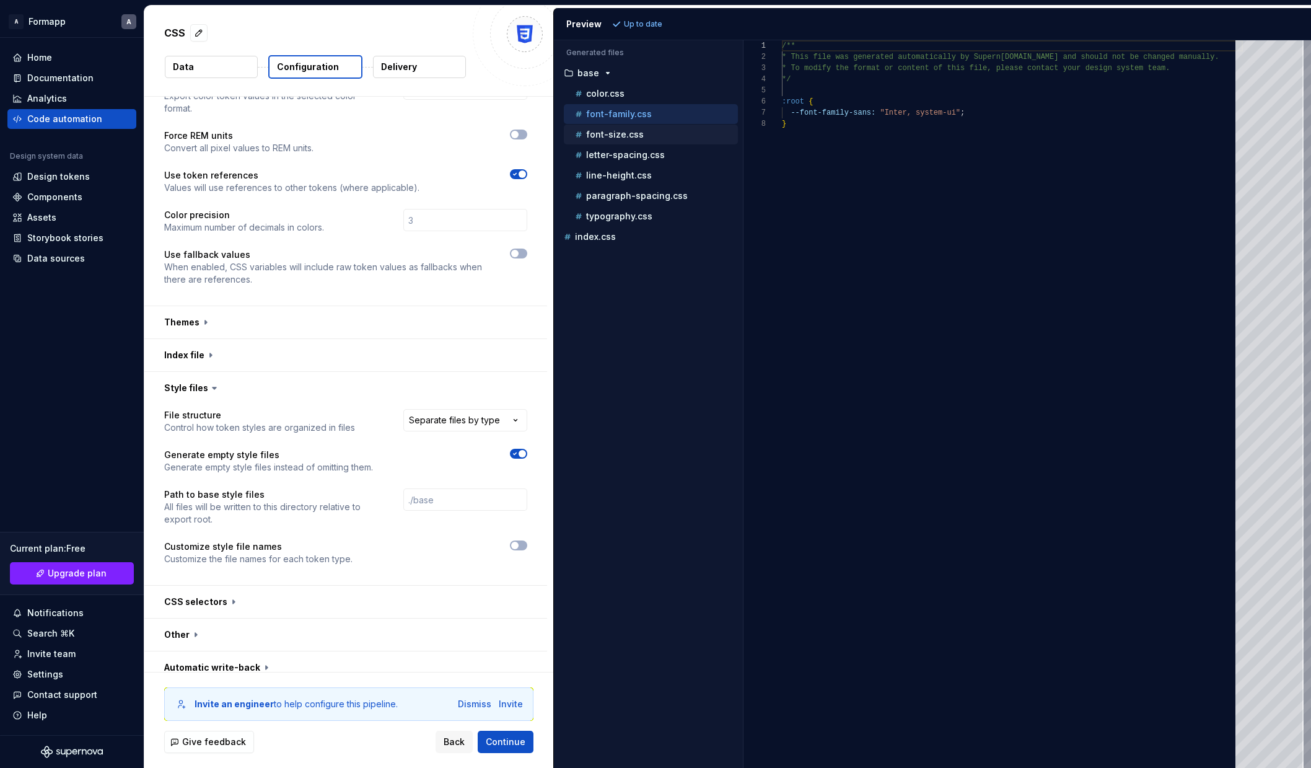
click at [621, 133] on p "font-size.css" at bounding box center [615, 134] width 58 height 10
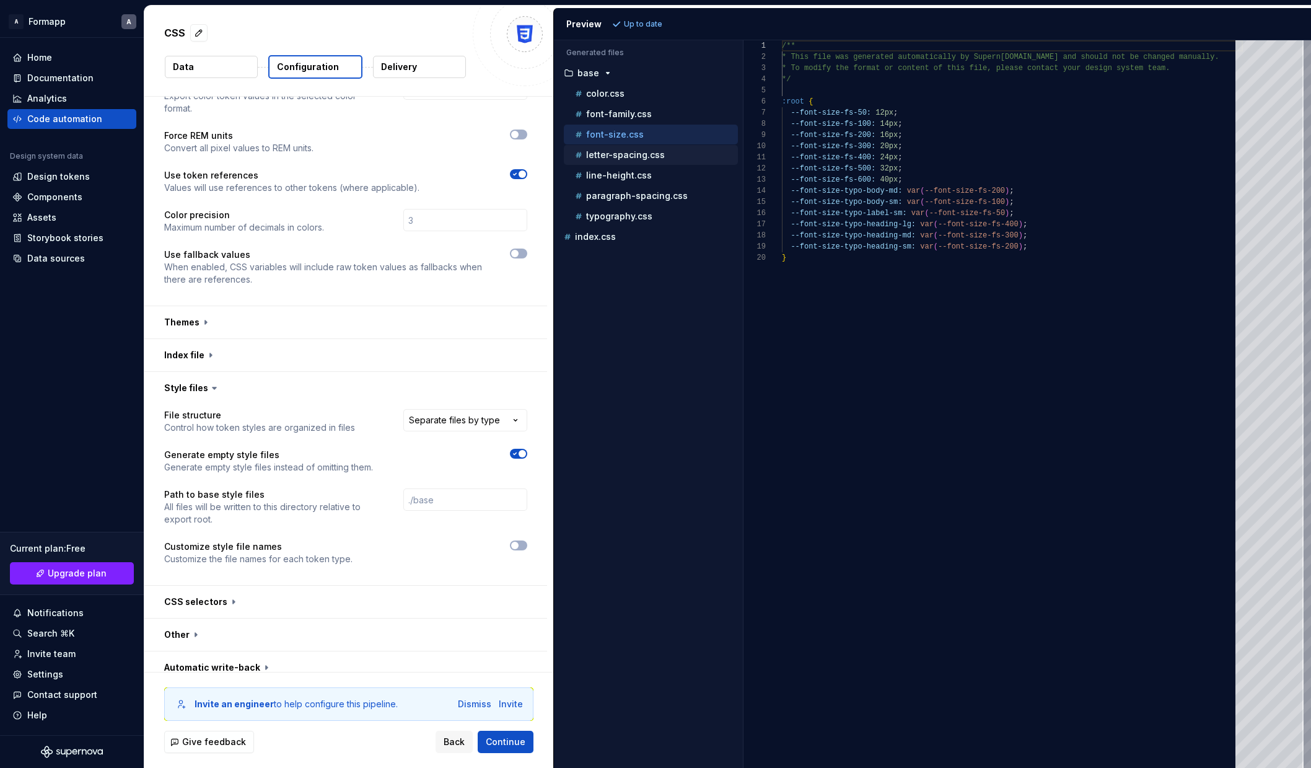
click at [625, 151] on p "letter-spacing.css" at bounding box center [625, 155] width 79 height 10
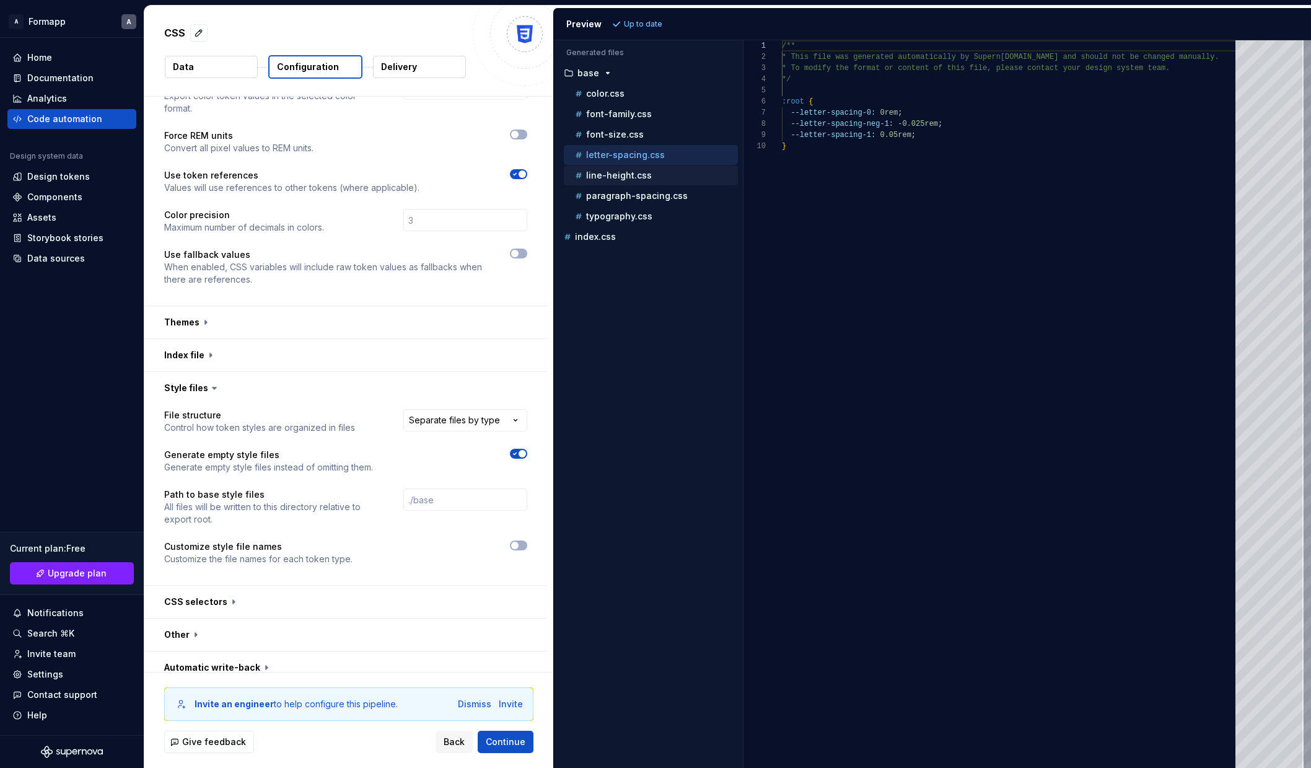
click at [625, 175] on p "line-height.css" at bounding box center [619, 175] width 66 height 10
click at [625, 193] on p "paragraph-spacing.css" at bounding box center [637, 196] width 102 height 10
click at [626, 217] on p "typography.css" at bounding box center [619, 216] width 66 height 10
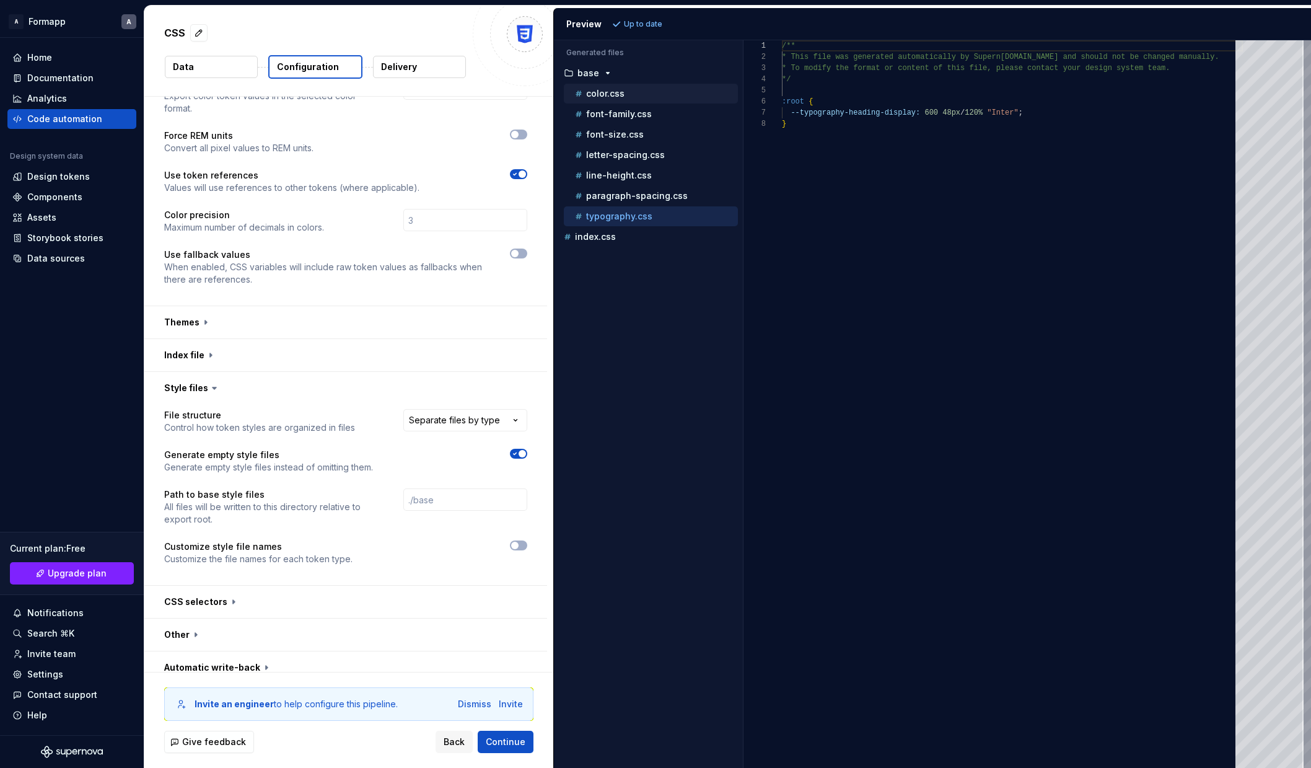
click at [631, 90] on div "color.css" at bounding box center [654, 93] width 165 height 12
click at [519, 412] on html "**********" at bounding box center [655, 384] width 1311 height 768
click at [460, 353] on html "**********" at bounding box center [655, 384] width 1311 height 768
click at [517, 453] on icon "button" at bounding box center [515, 454] width 3 height 2
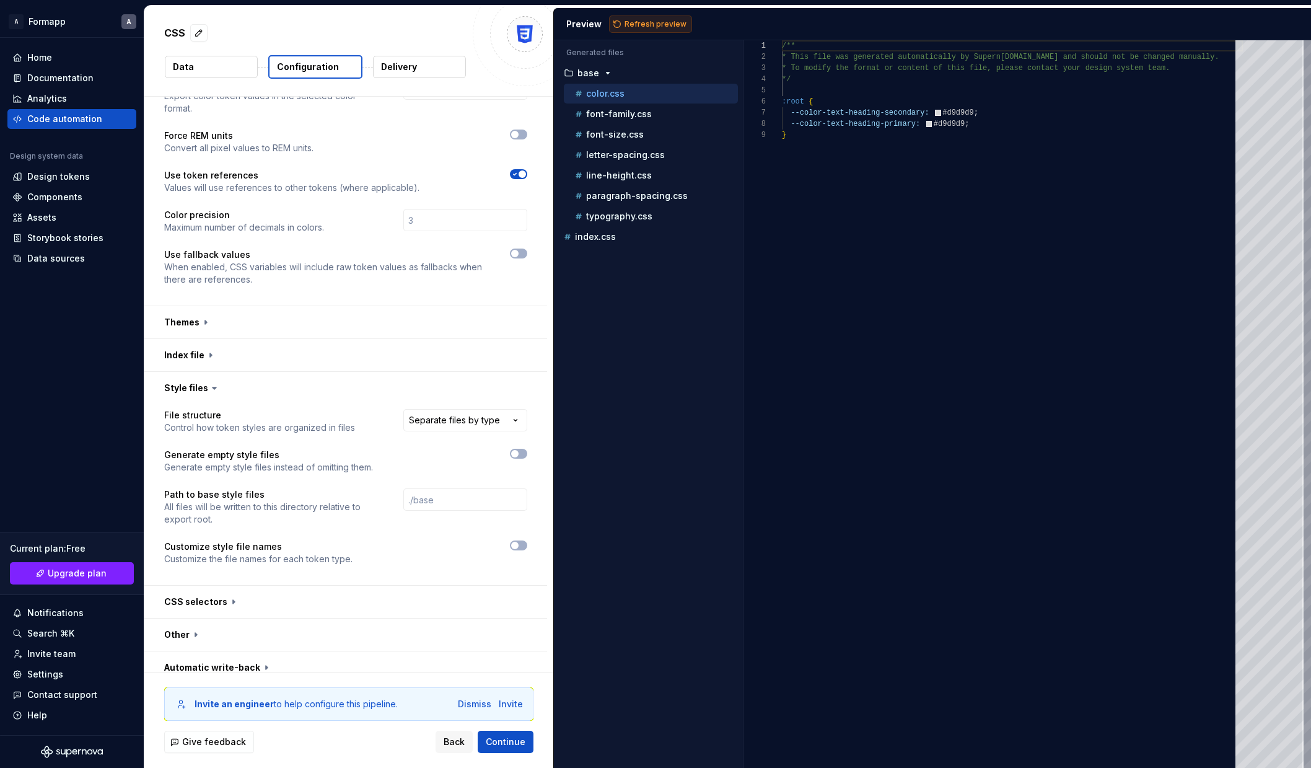
click at [659, 25] on span "Refresh preview" at bounding box center [656, 24] width 62 height 10
click at [603, 243] on div "index.css" at bounding box center [648, 237] width 179 height 20
click at [605, 239] on p "index.css" at bounding box center [595, 237] width 41 height 10
type textarea "**********"
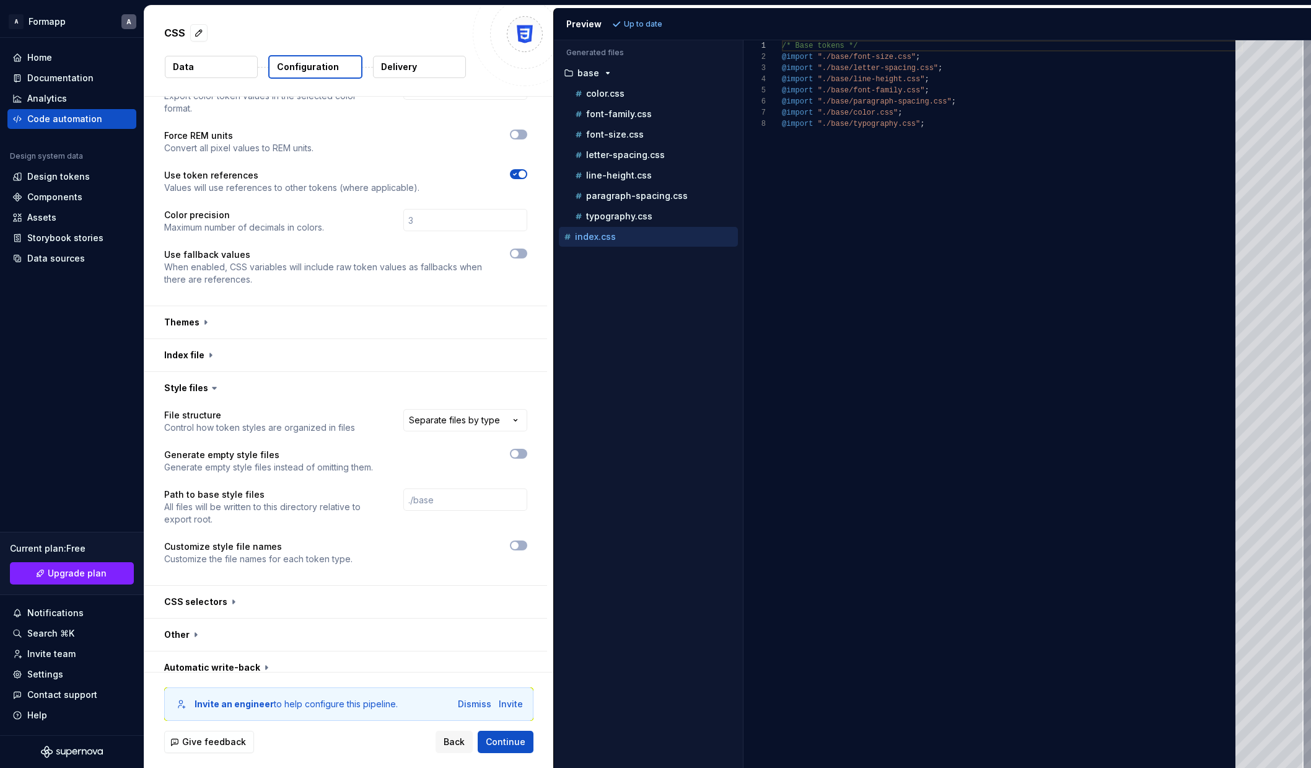
scroll to position [78, 0]
click at [392, 585] on button "button" at bounding box center [345, 601] width 403 height 32
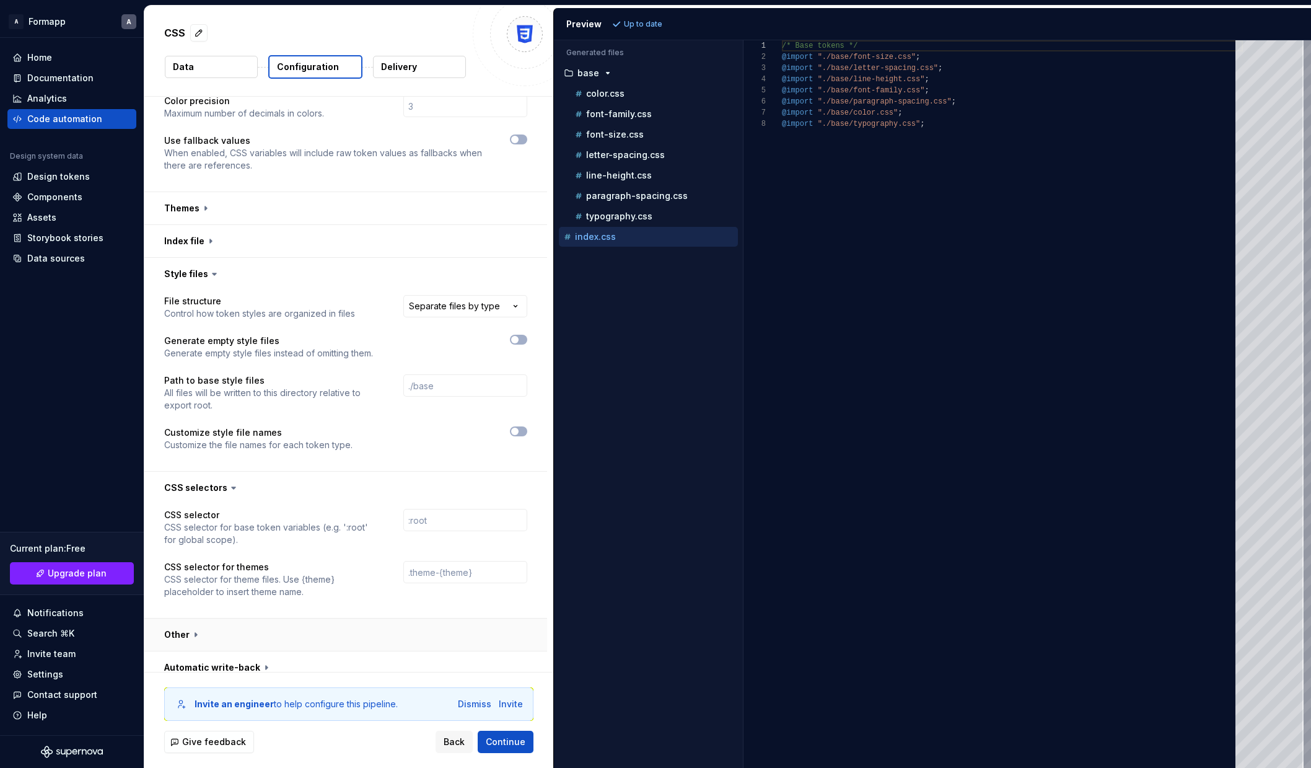
click at [398, 628] on button "button" at bounding box center [345, 634] width 403 height 32
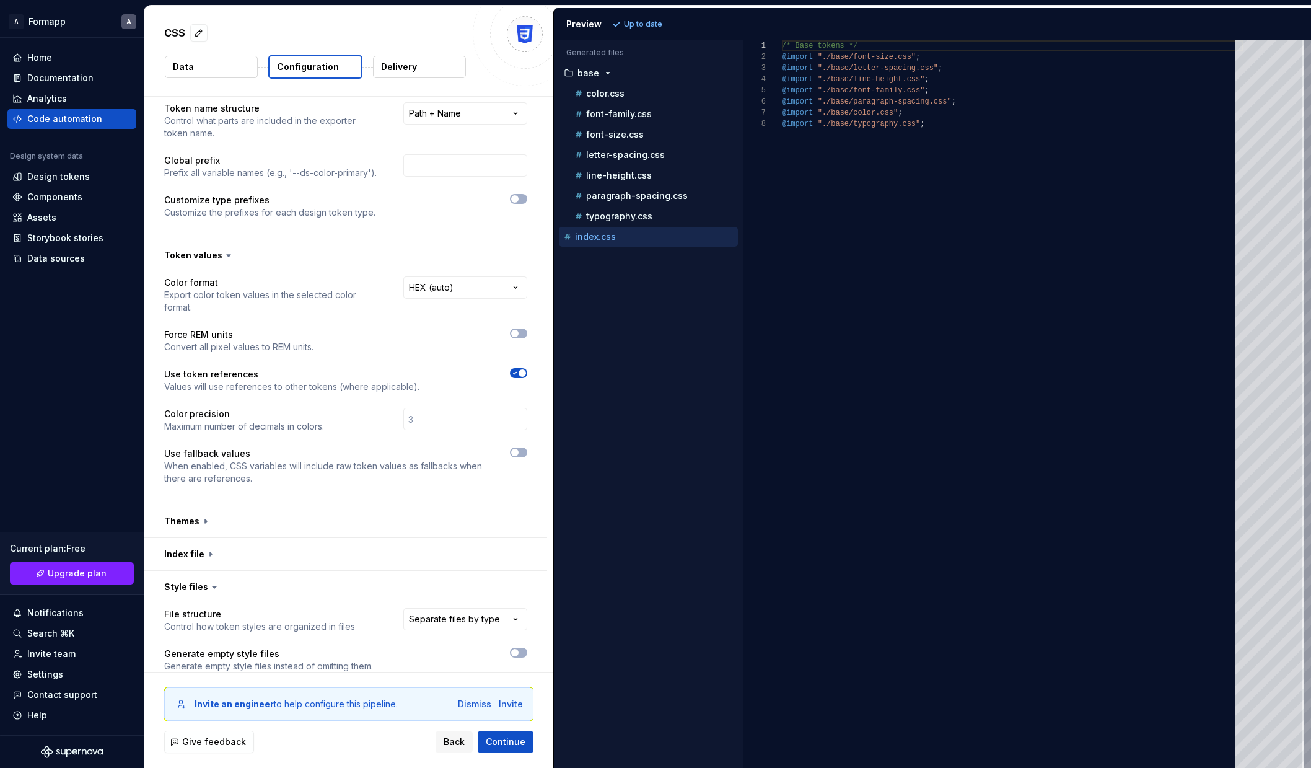
scroll to position [0, 0]
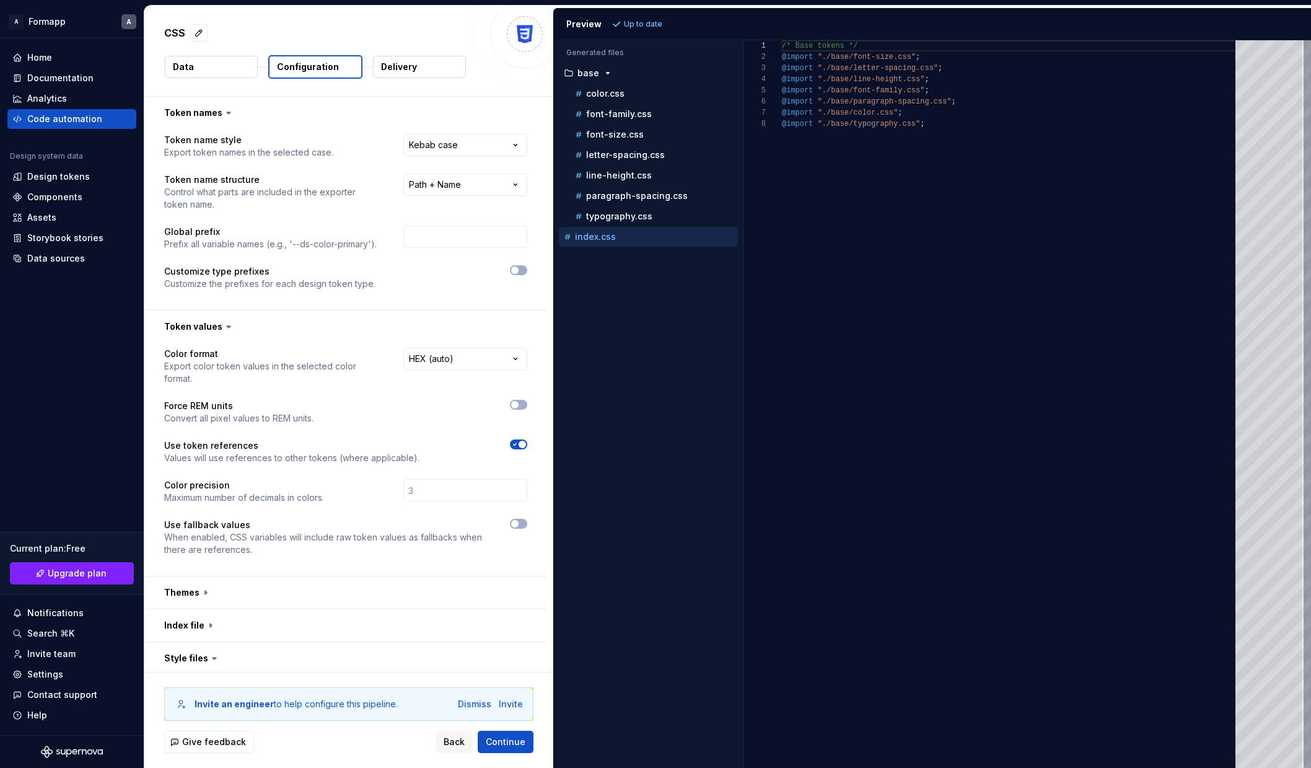
click at [215, 63] on button "Data" at bounding box center [211, 67] width 93 height 22
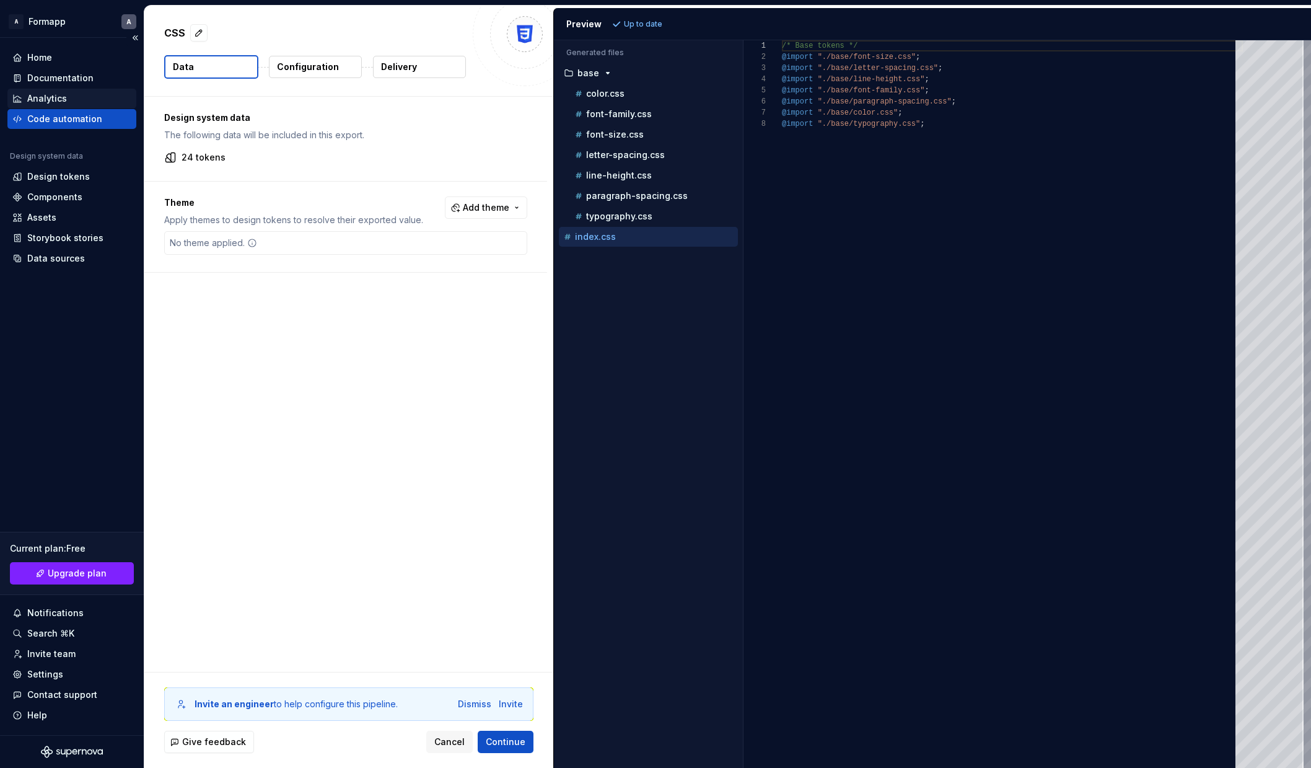
click at [55, 105] on div "Analytics" at bounding box center [71, 99] width 129 height 20
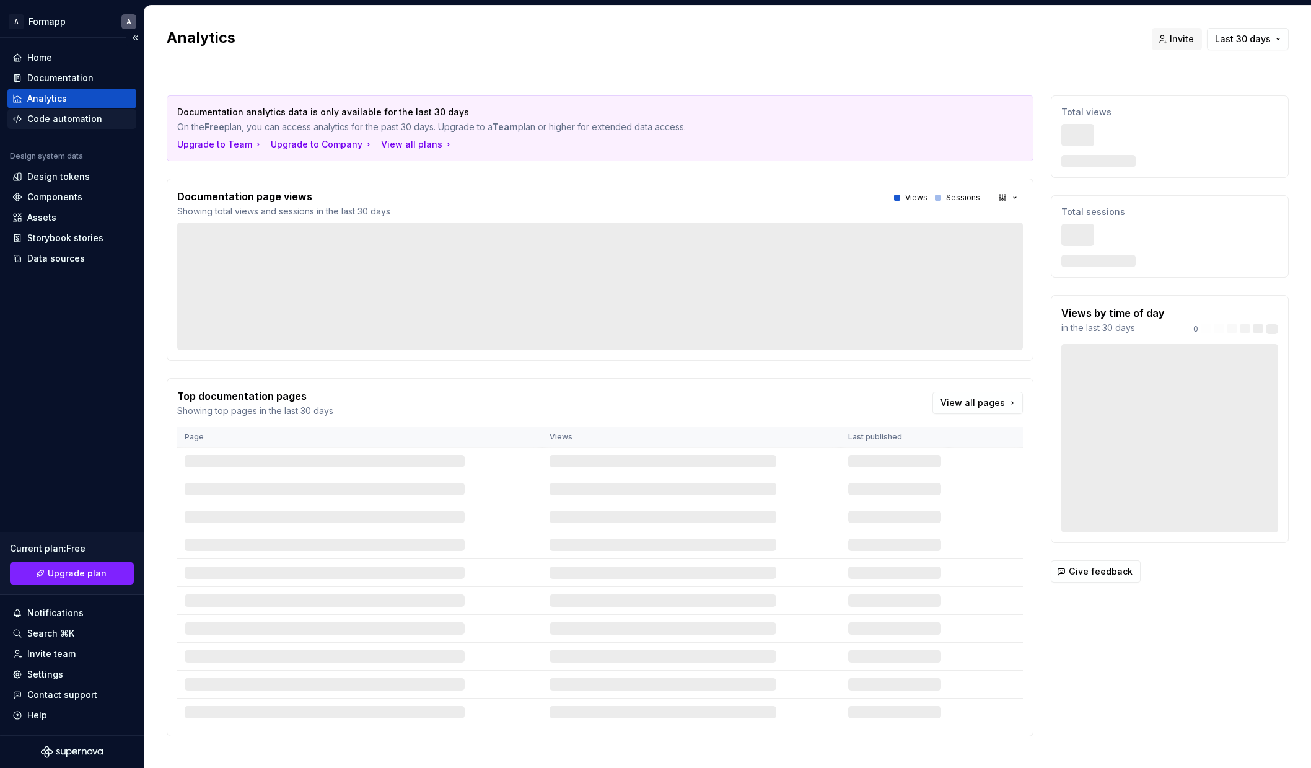
click at [72, 120] on div "Code automation" at bounding box center [64, 119] width 75 height 12
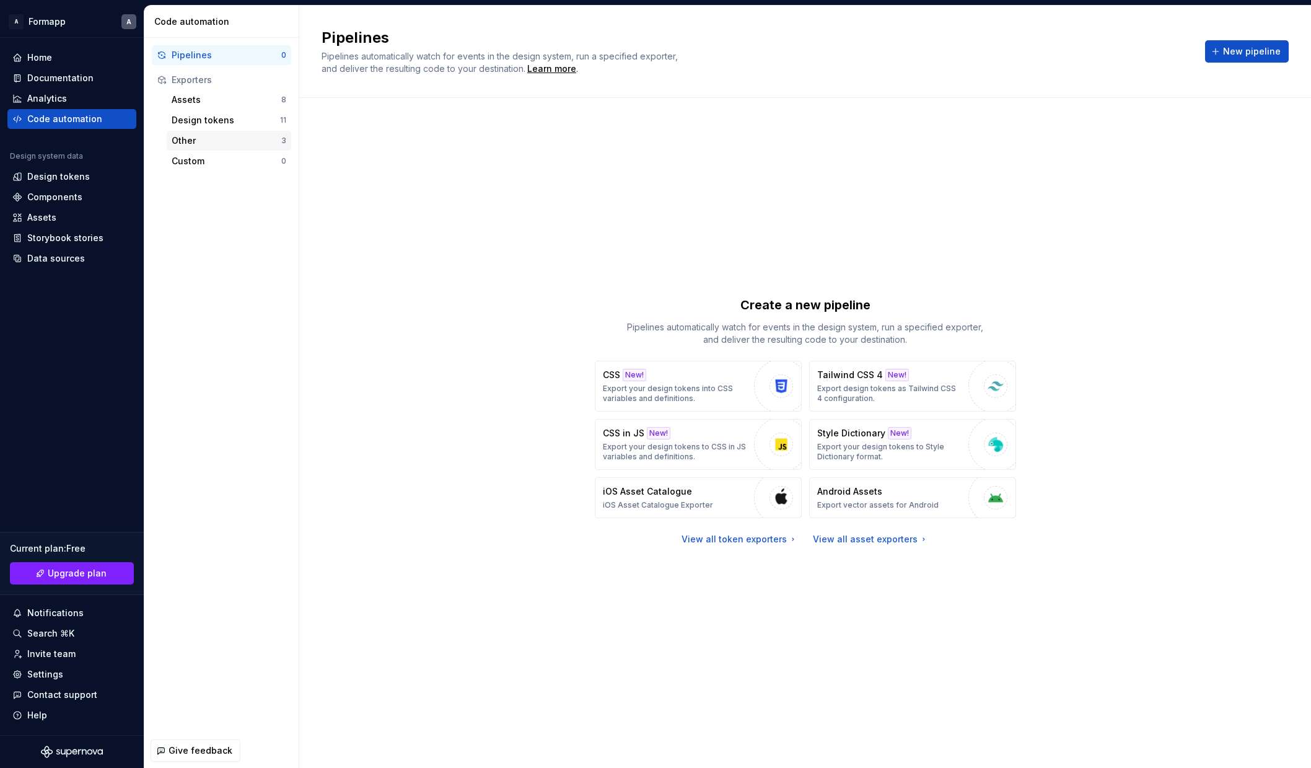
click at [243, 140] on div "Other" at bounding box center [227, 140] width 110 height 12
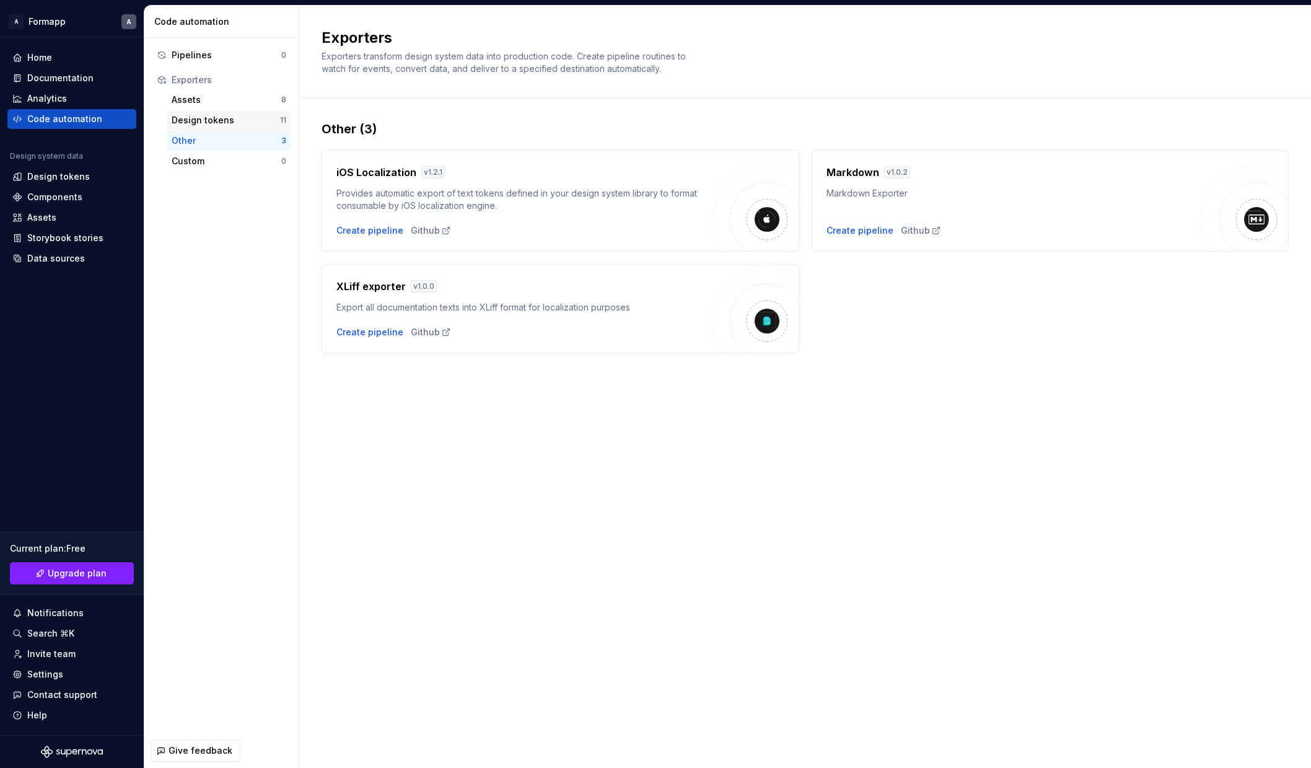
click at [242, 125] on div "Design tokens" at bounding box center [226, 120] width 108 height 12
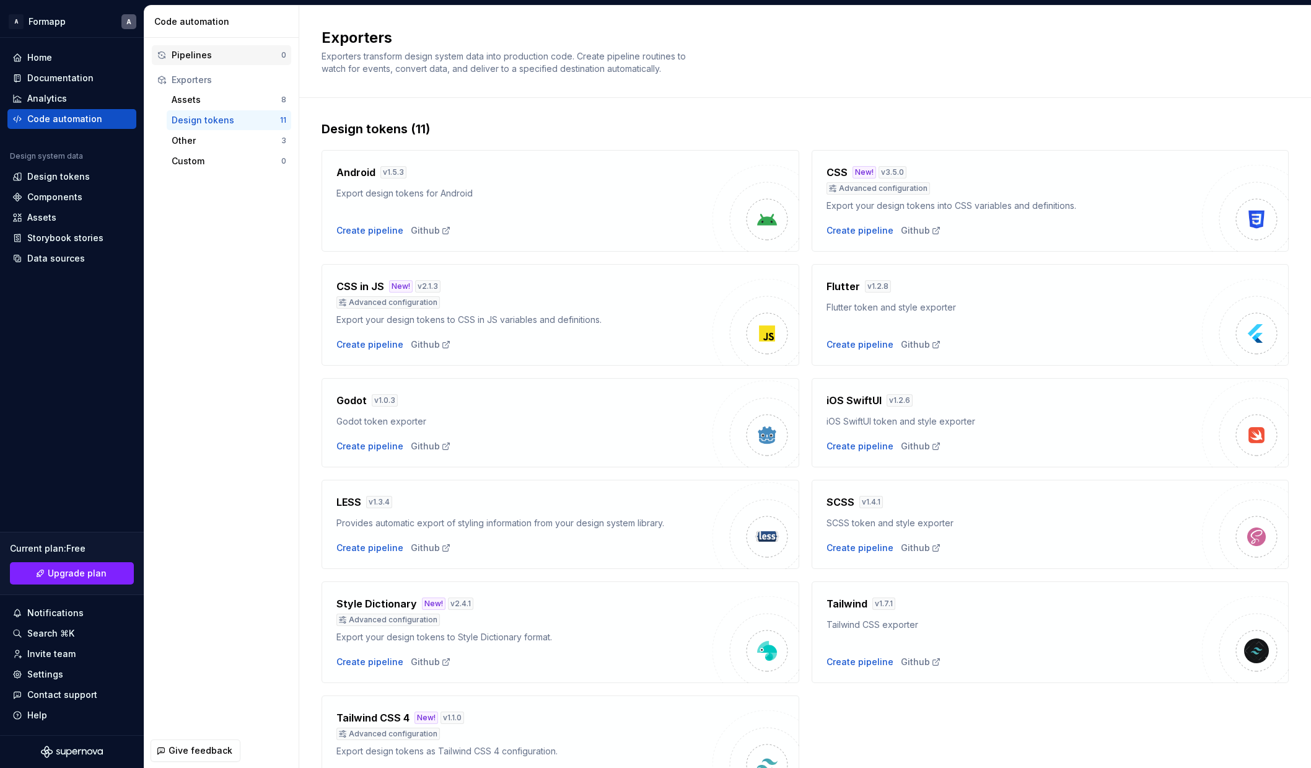
click at [240, 51] on div "Pipelines" at bounding box center [227, 55] width 110 height 12
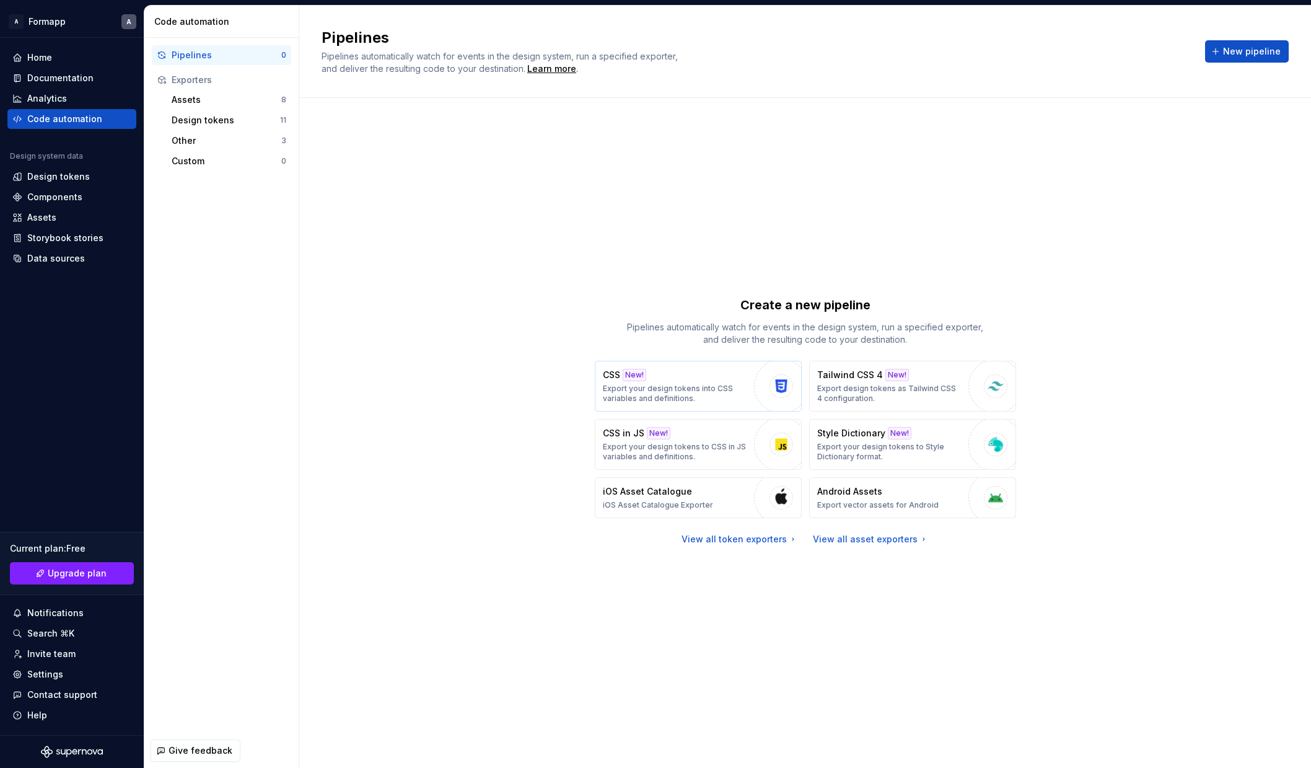
click at [702, 385] on p "Export your design tokens into CSS variables and definitions." at bounding box center [675, 393] width 145 height 20
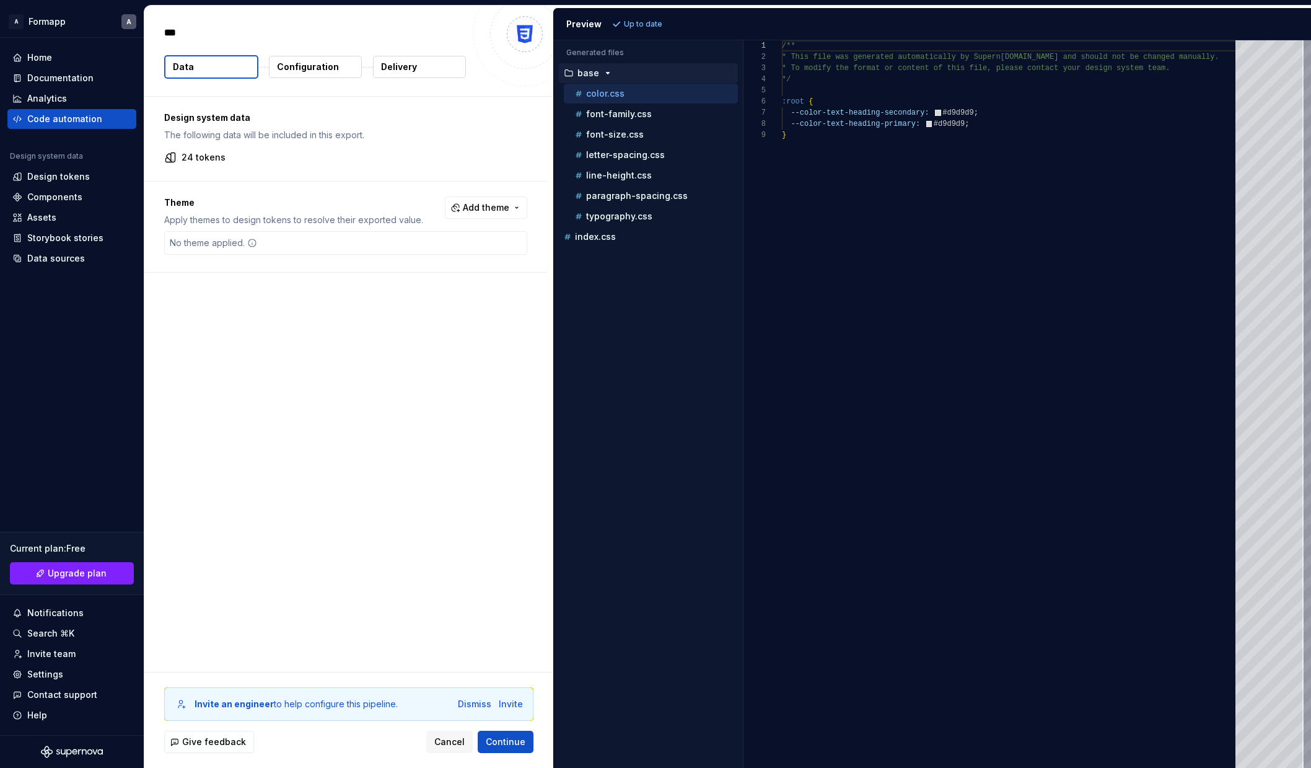
click at [295, 64] on p "Configuration" at bounding box center [308, 67] width 62 height 12
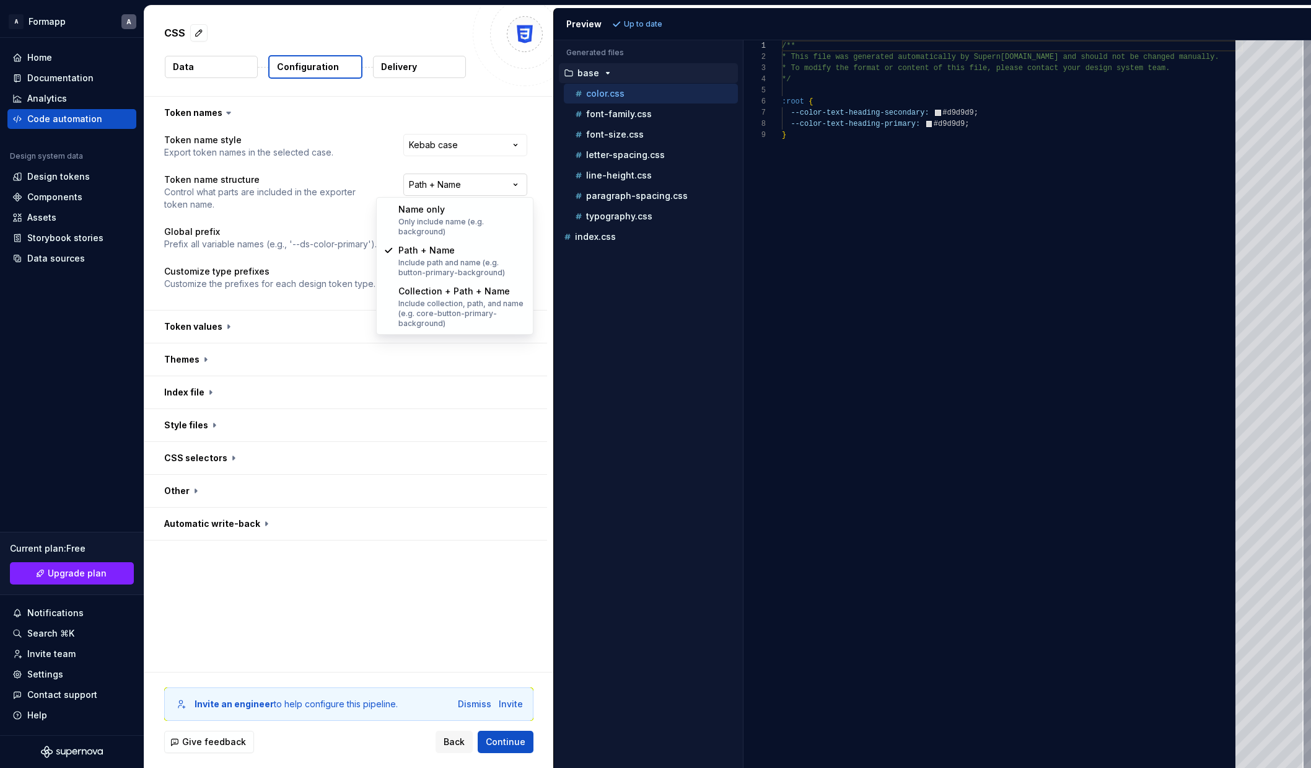
click at [468, 175] on html "**********" at bounding box center [655, 384] width 1311 height 768
click at [367, 142] on html "**********" at bounding box center [655, 384] width 1311 height 768
click at [519, 268] on span "button" at bounding box center [514, 269] width 7 height 7
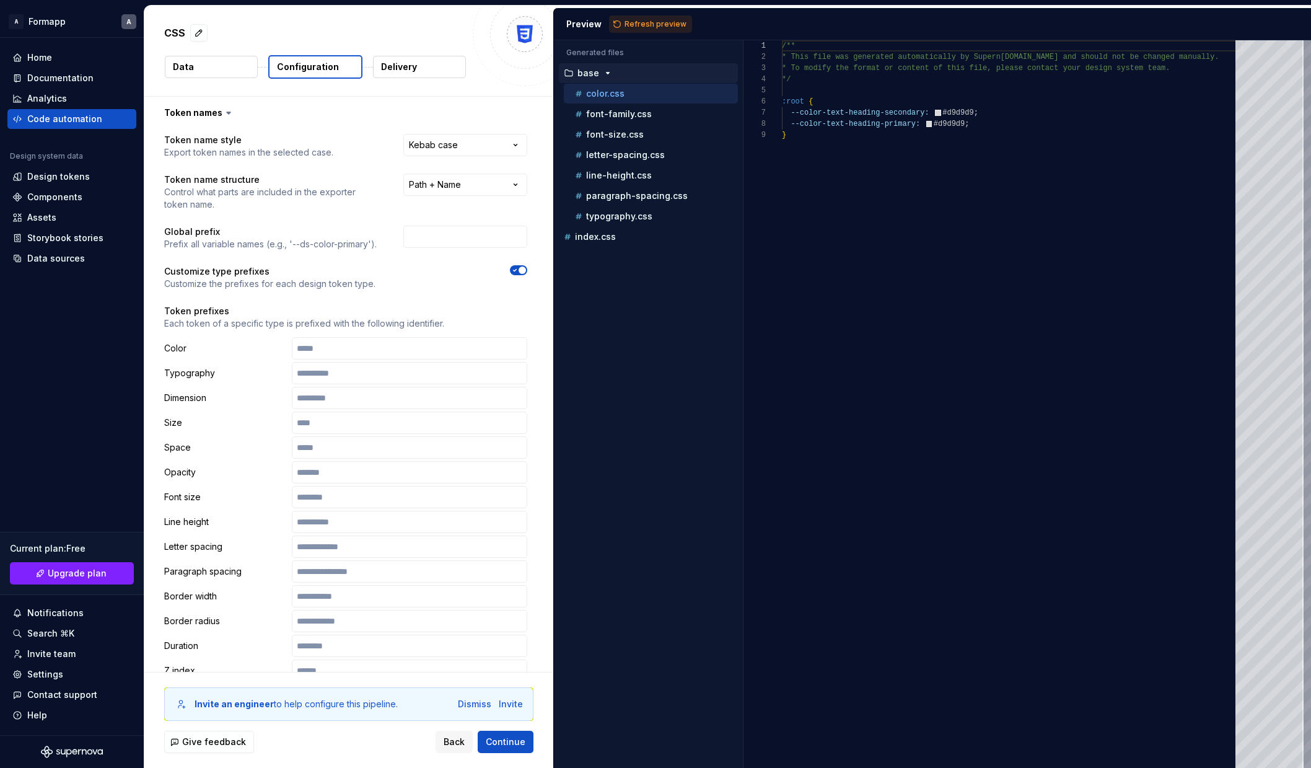
click at [520, 273] on icon "button" at bounding box center [515, 269] width 10 height 7
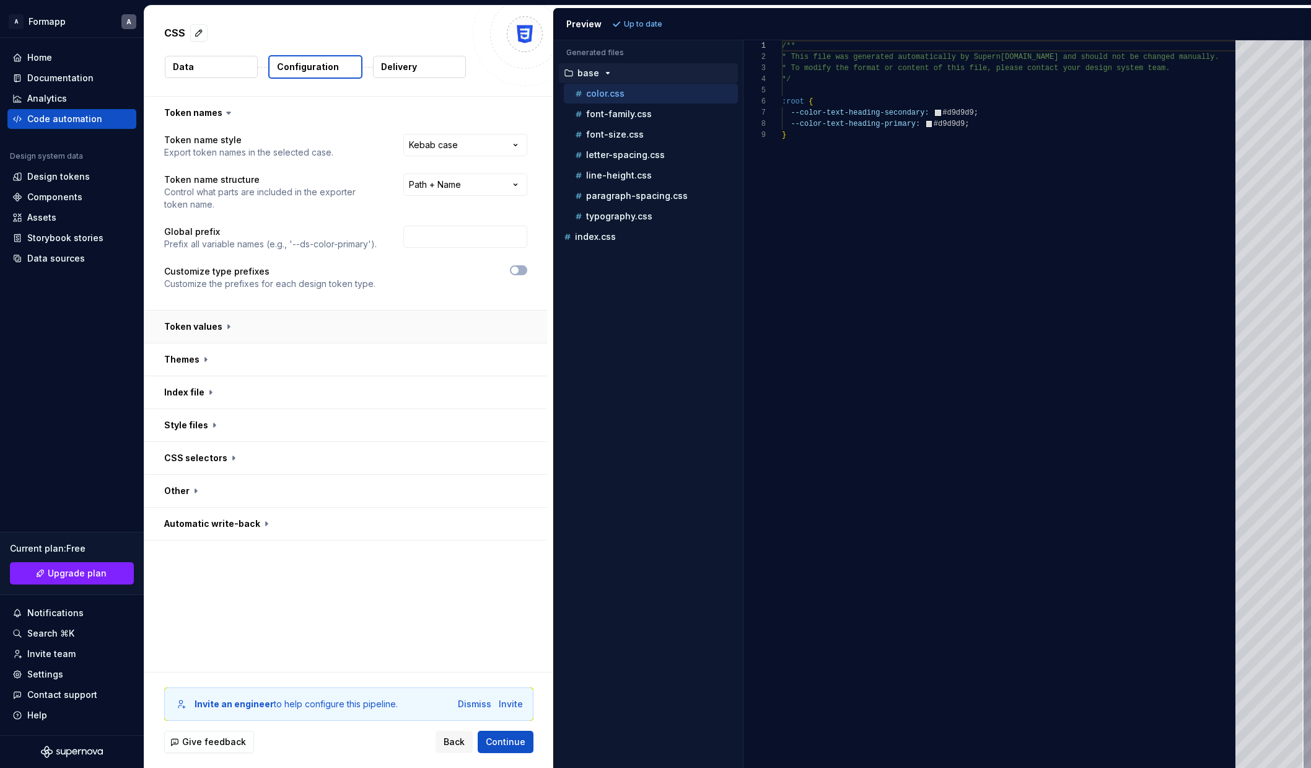
click at [491, 318] on button "button" at bounding box center [345, 326] width 403 height 32
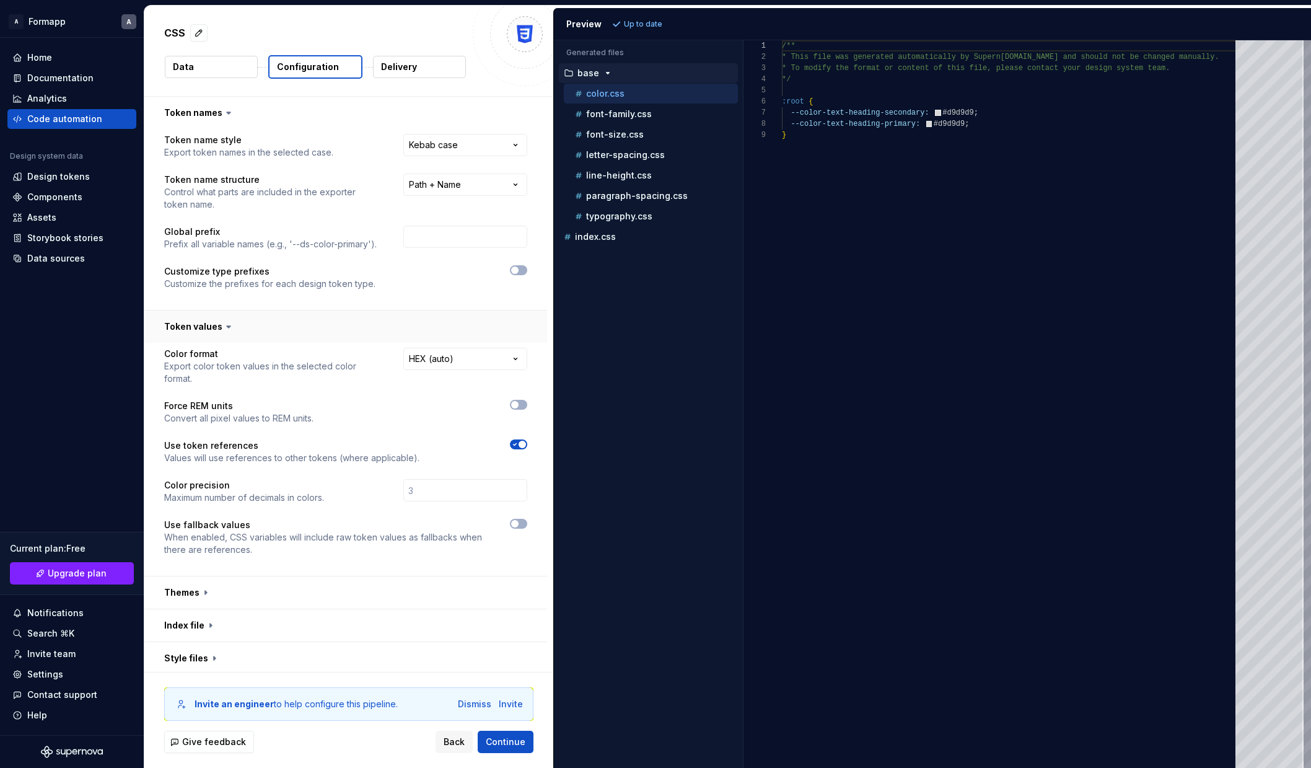
click at [501, 321] on button "button" at bounding box center [345, 326] width 403 height 32
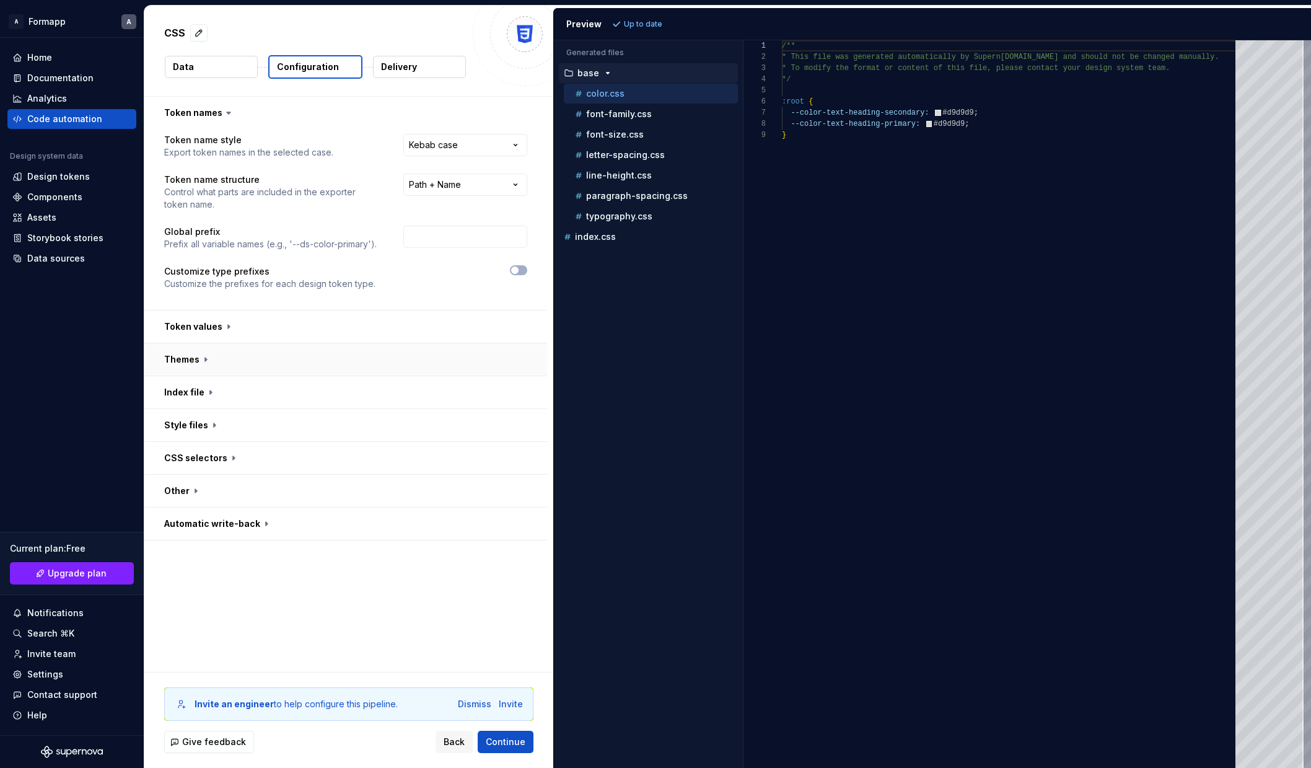
click at [503, 350] on button "button" at bounding box center [345, 359] width 403 height 32
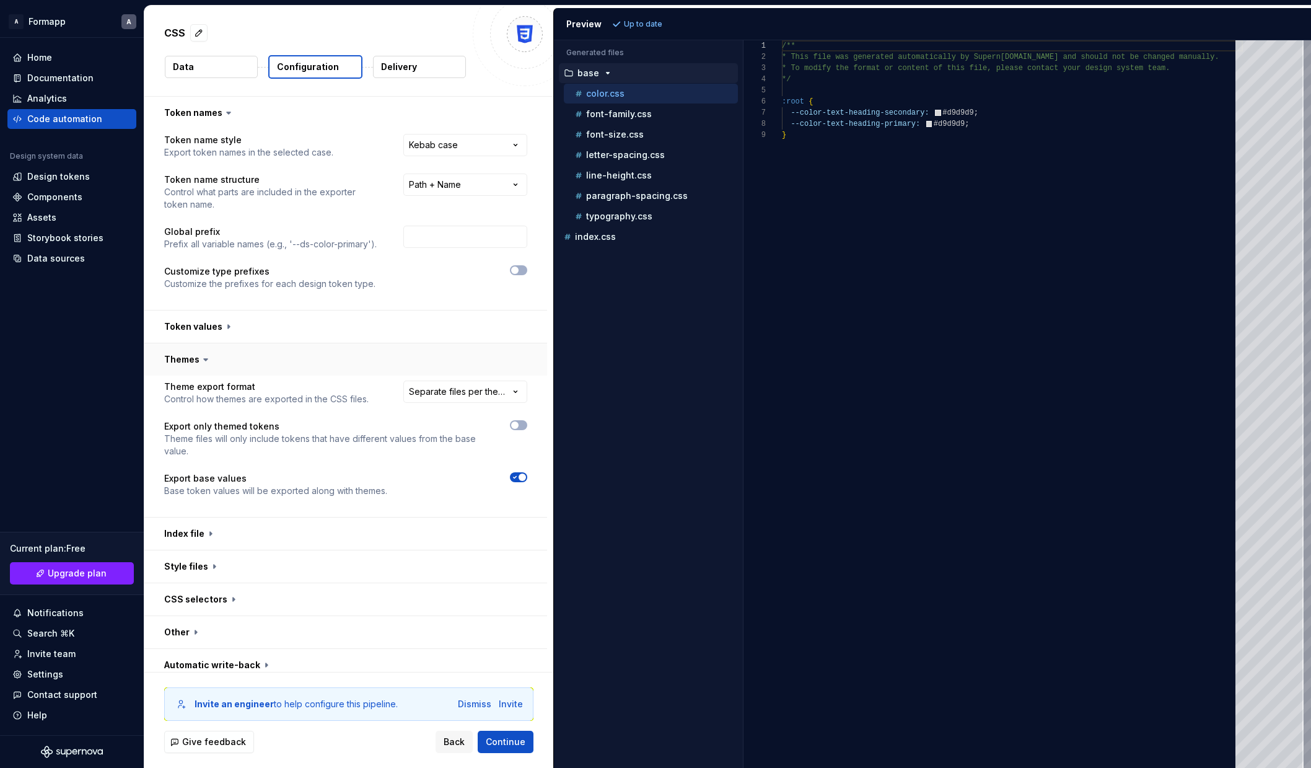
click at [503, 350] on button "button" at bounding box center [345, 359] width 403 height 32
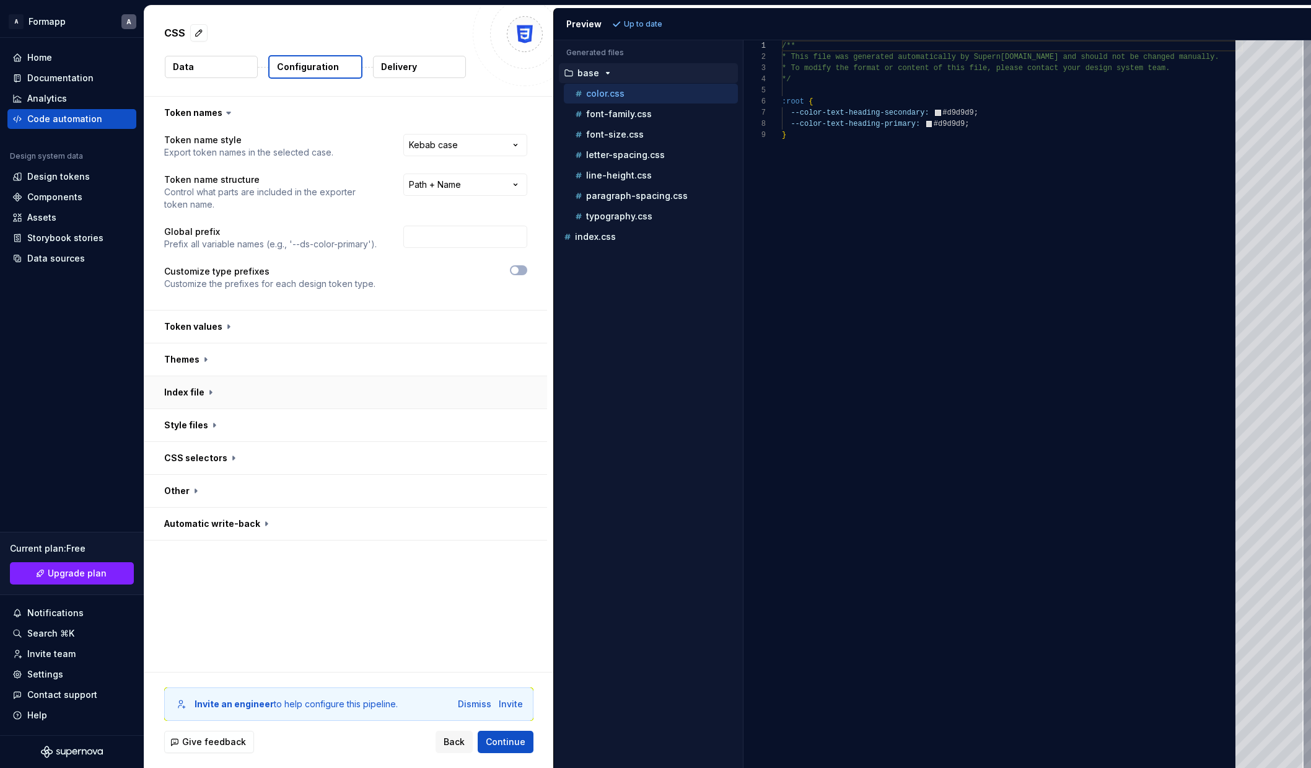
click at [507, 382] on button "button" at bounding box center [345, 392] width 403 height 32
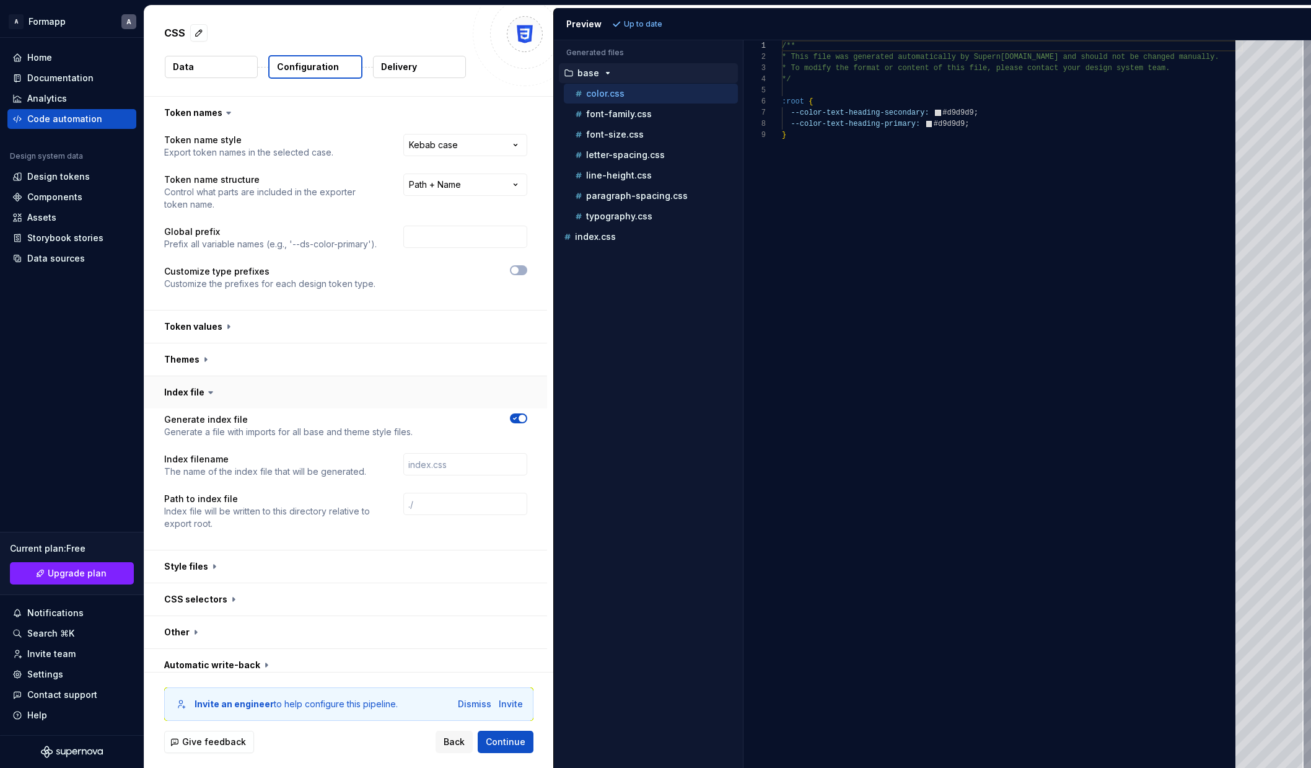
click at [507, 382] on button "button" at bounding box center [345, 392] width 403 height 32
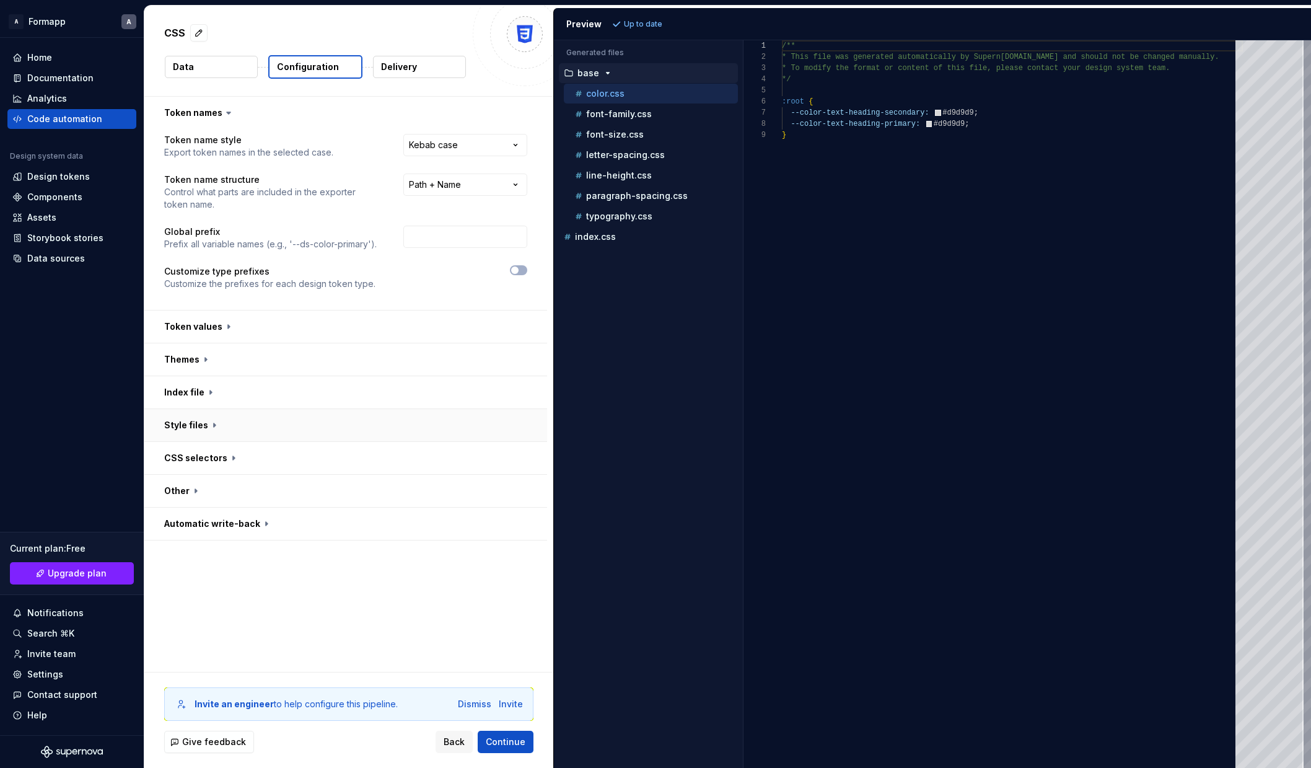
click at [515, 413] on button "button" at bounding box center [345, 425] width 403 height 32
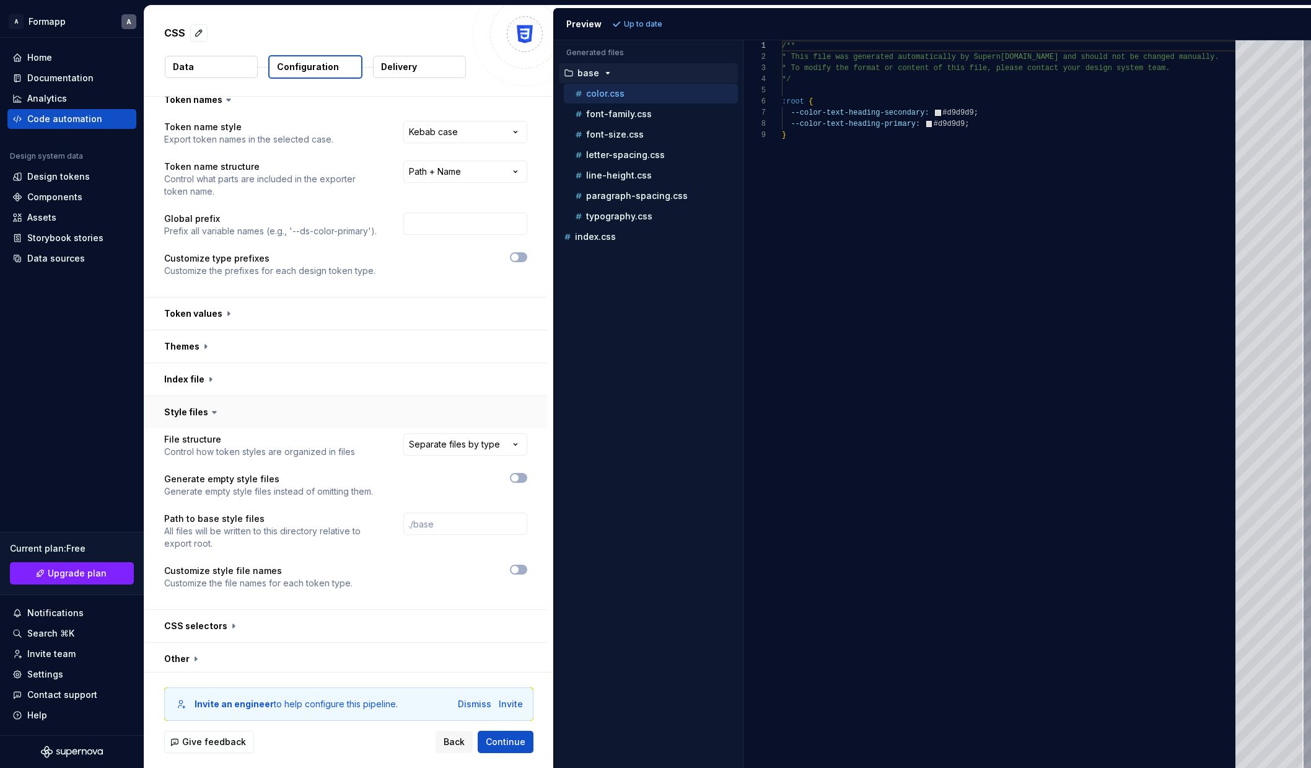
scroll to position [21, 0]
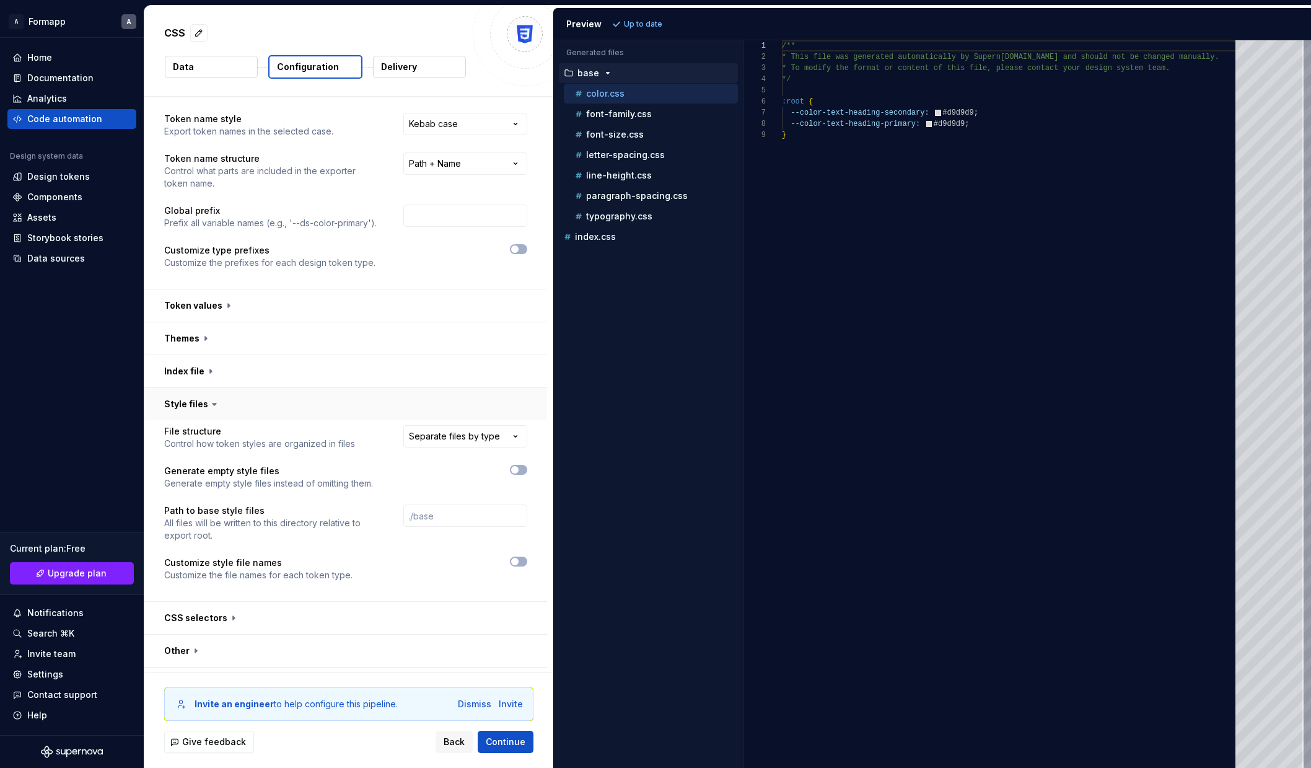
click at [515, 413] on button "button" at bounding box center [345, 404] width 403 height 32
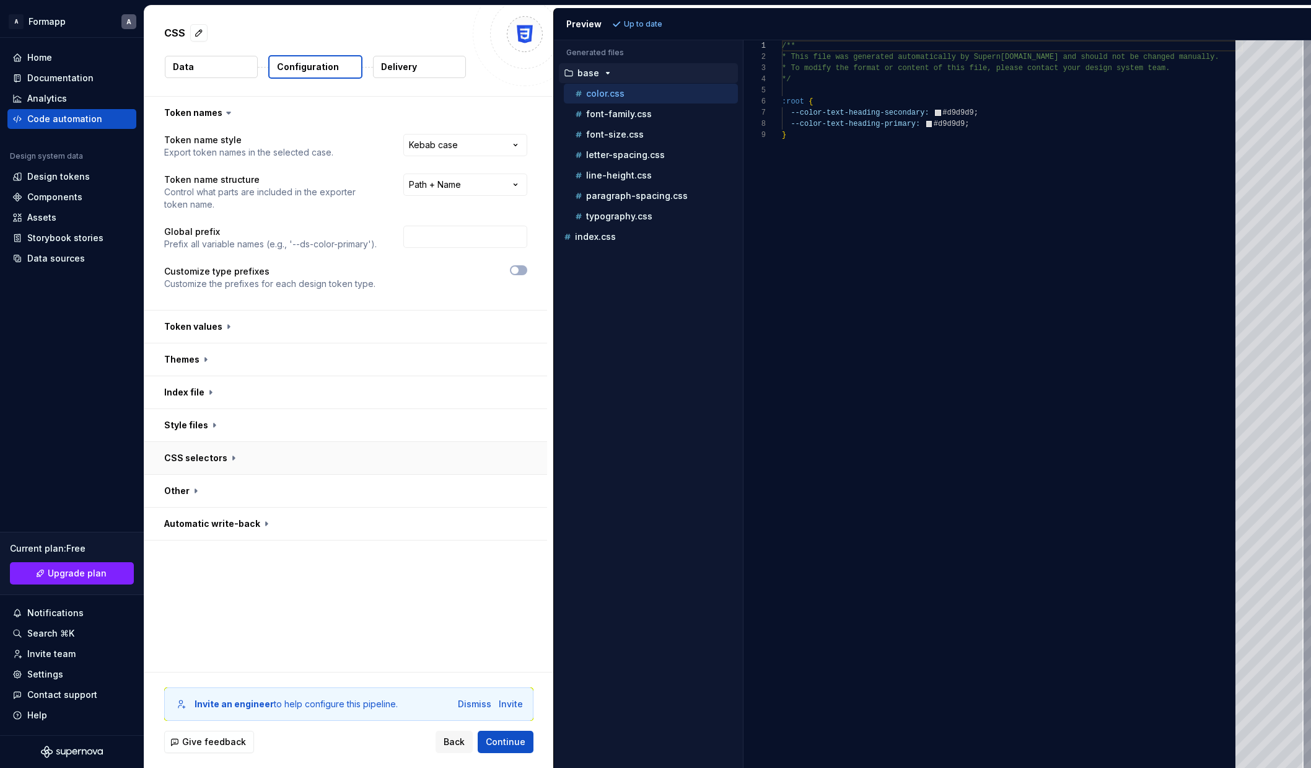
click at [517, 457] on button "button" at bounding box center [345, 458] width 403 height 32
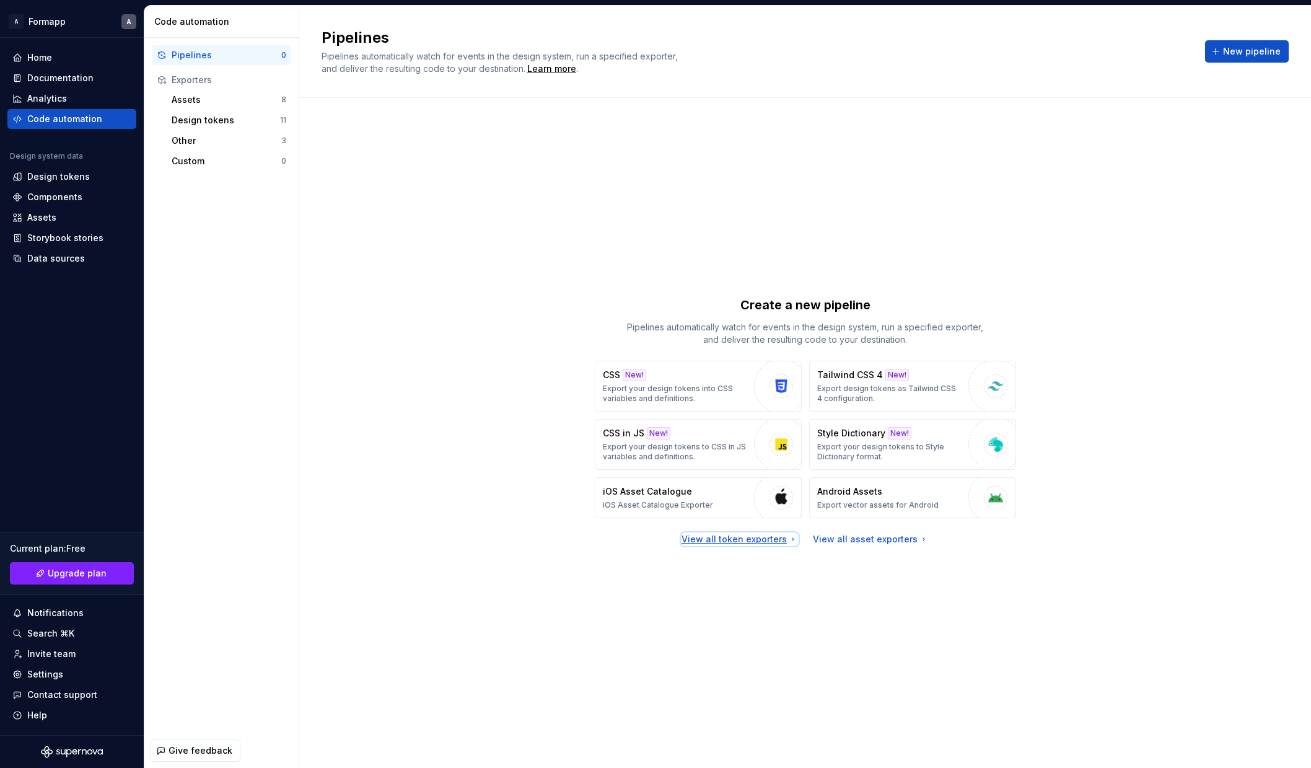
click at [766, 539] on div "View all token exporters" at bounding box center [739, 539] width 116 height 12
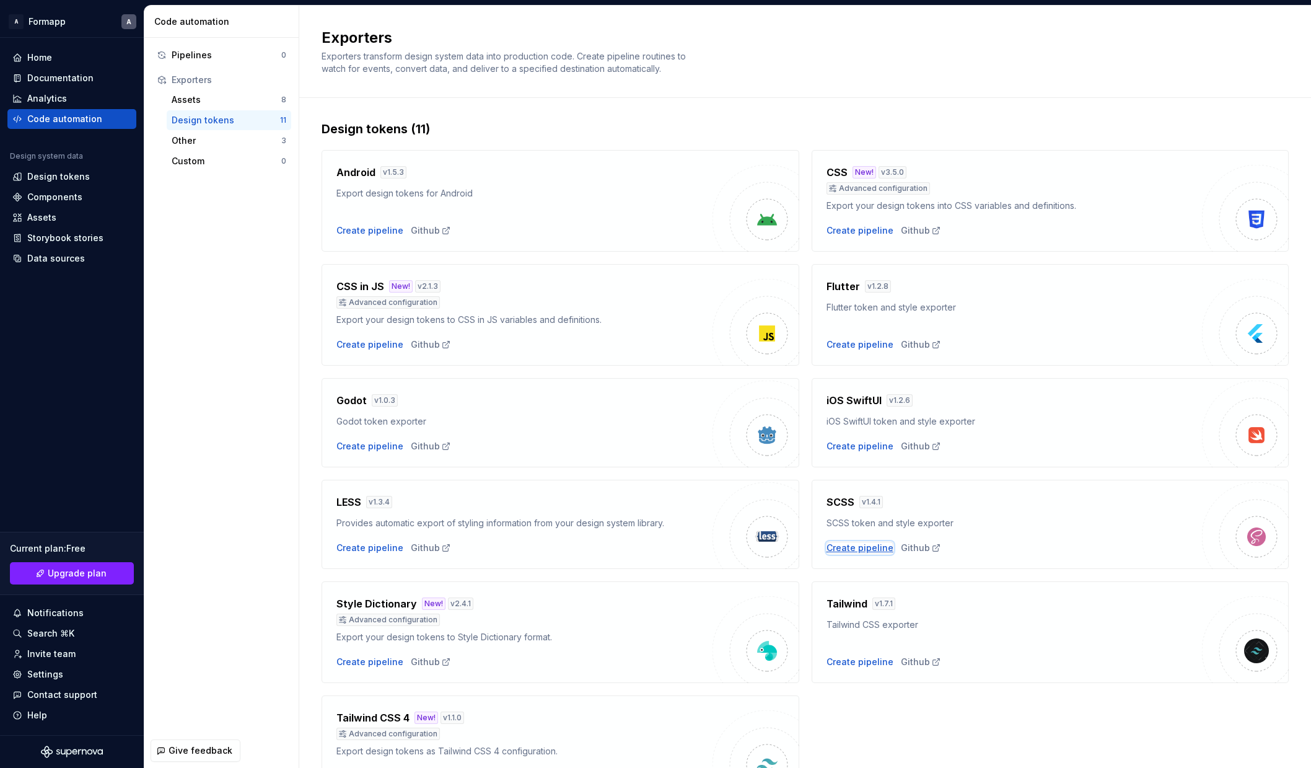
click at [865, 545] on div "Create pipeline" at bounding box center [859, 547] width 67 height 12
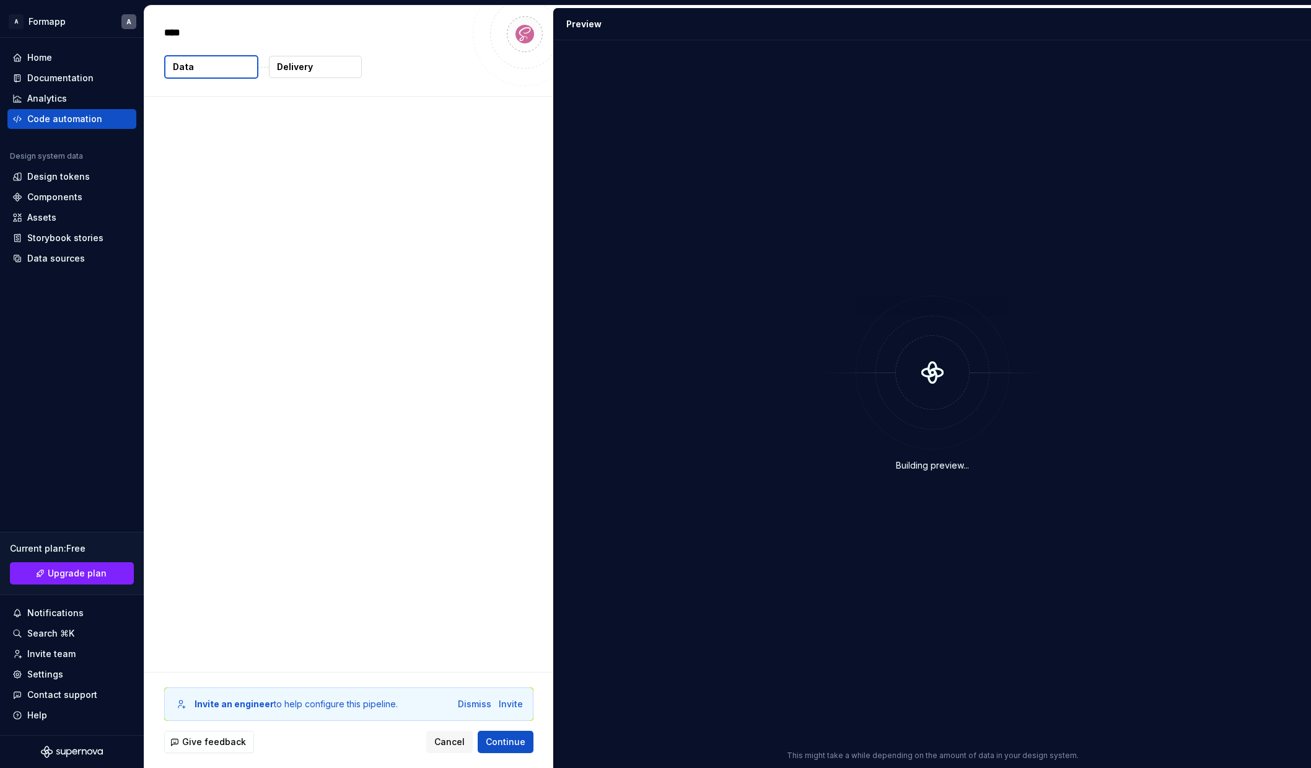
type textarea "*"
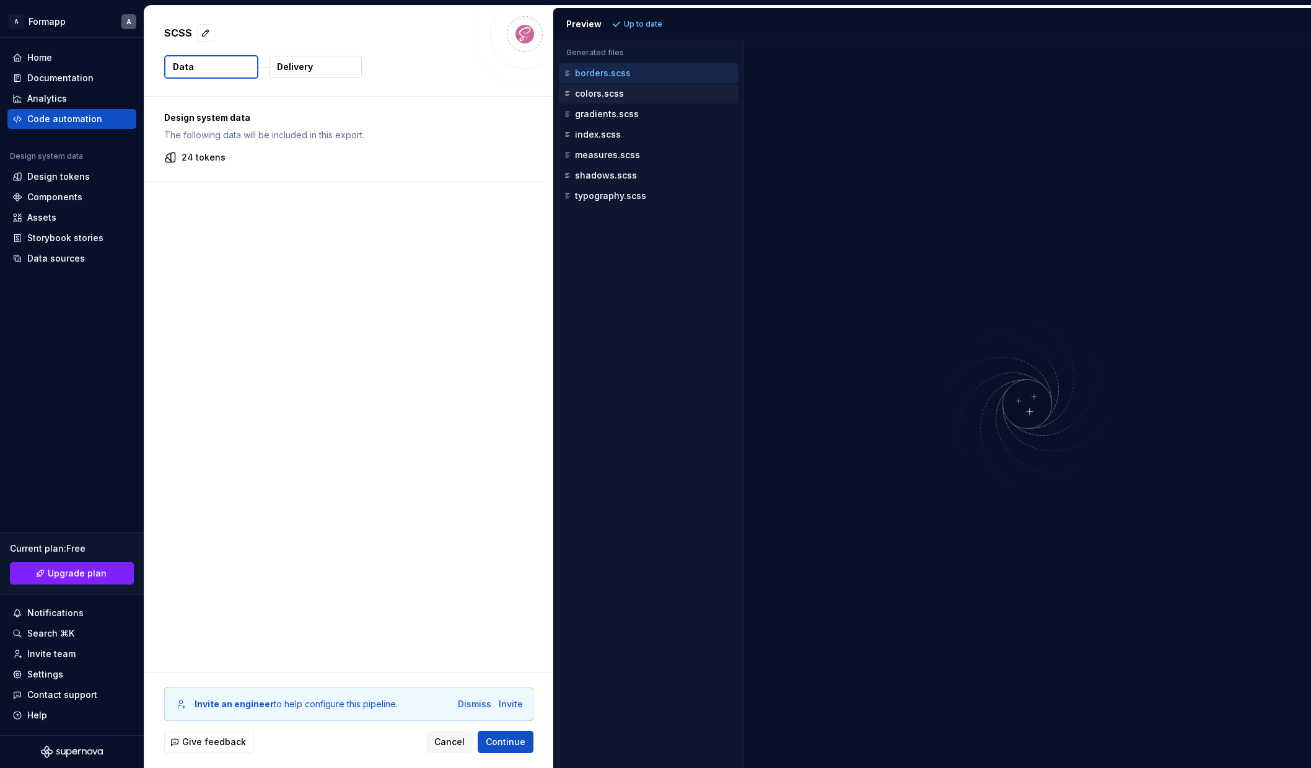
click at [625, 92] on div "colors.scss" at bounding box center [649, 93] width 177 height 12
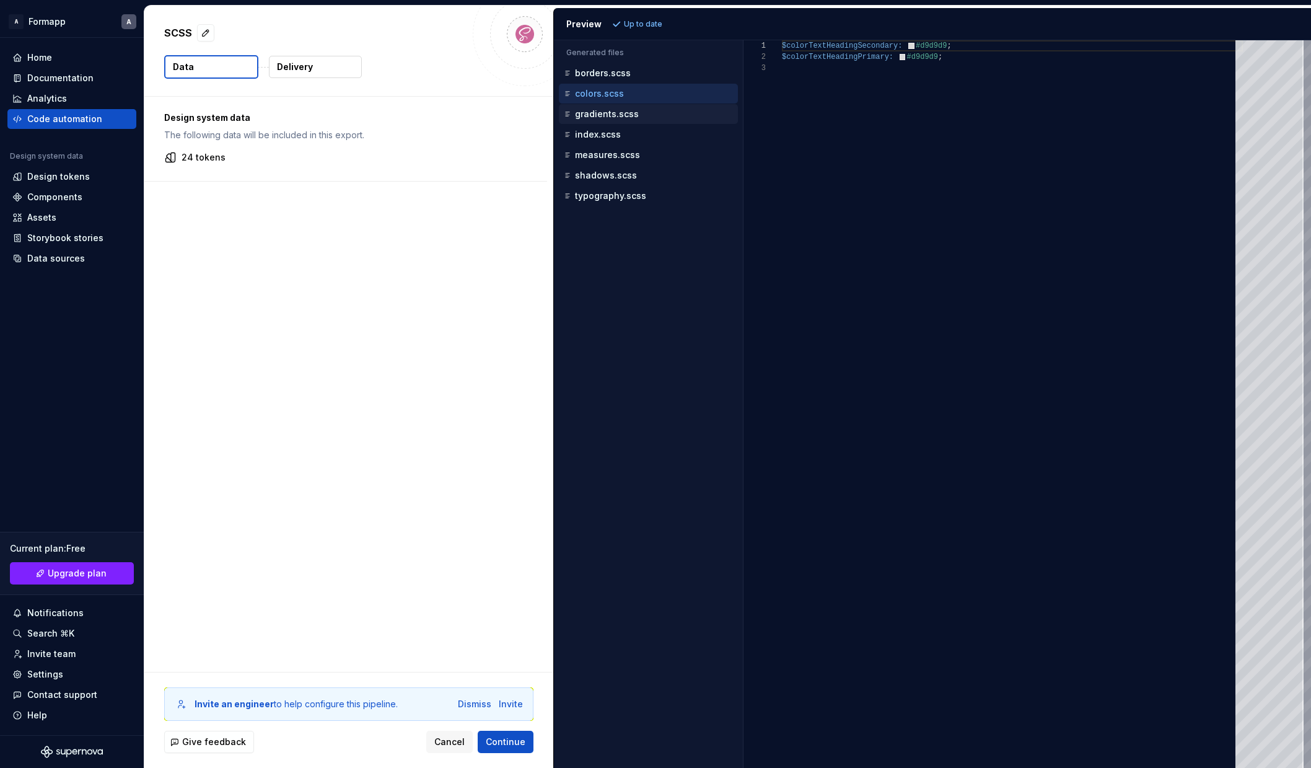
click at [626, 113] on p "gradients.scss" at bounding box center [607, 114] width 64 height 10
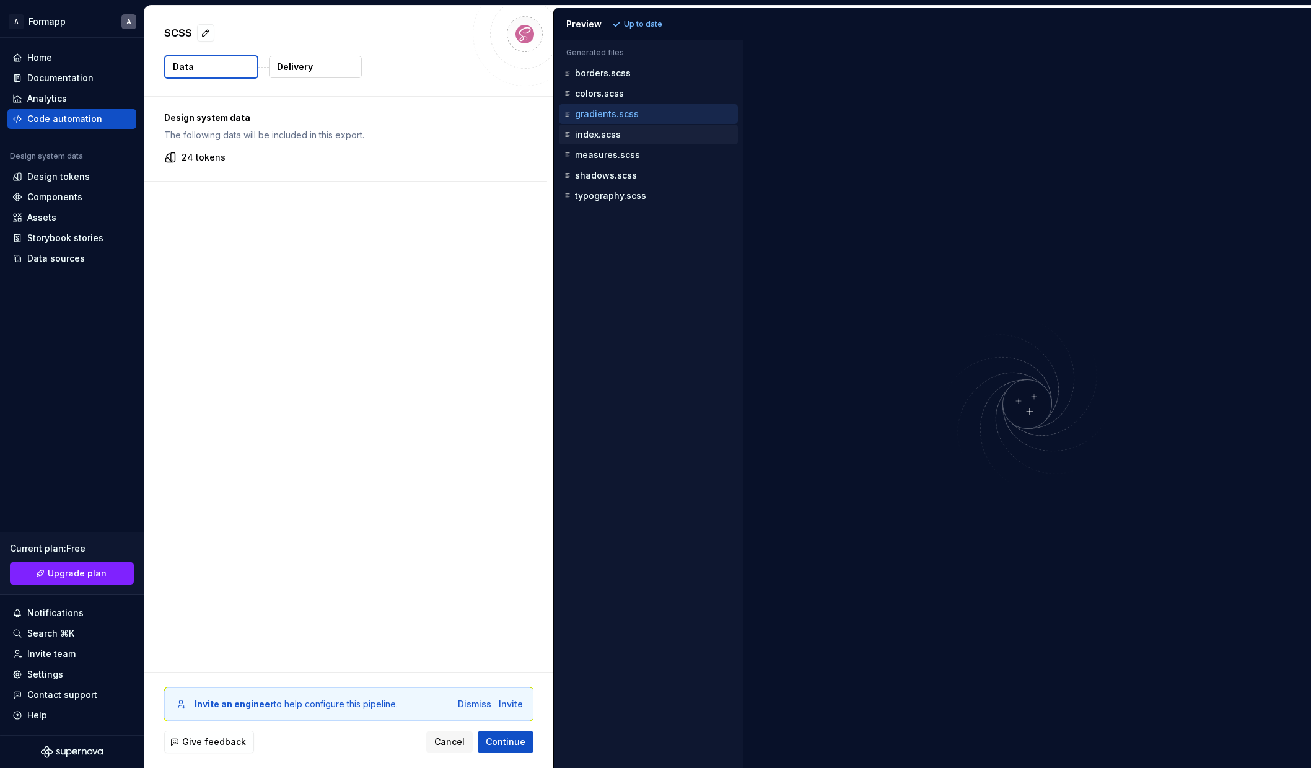
click at [618, 134] on p "index.scss" at bounding box center [598, 134] width 46 height 10
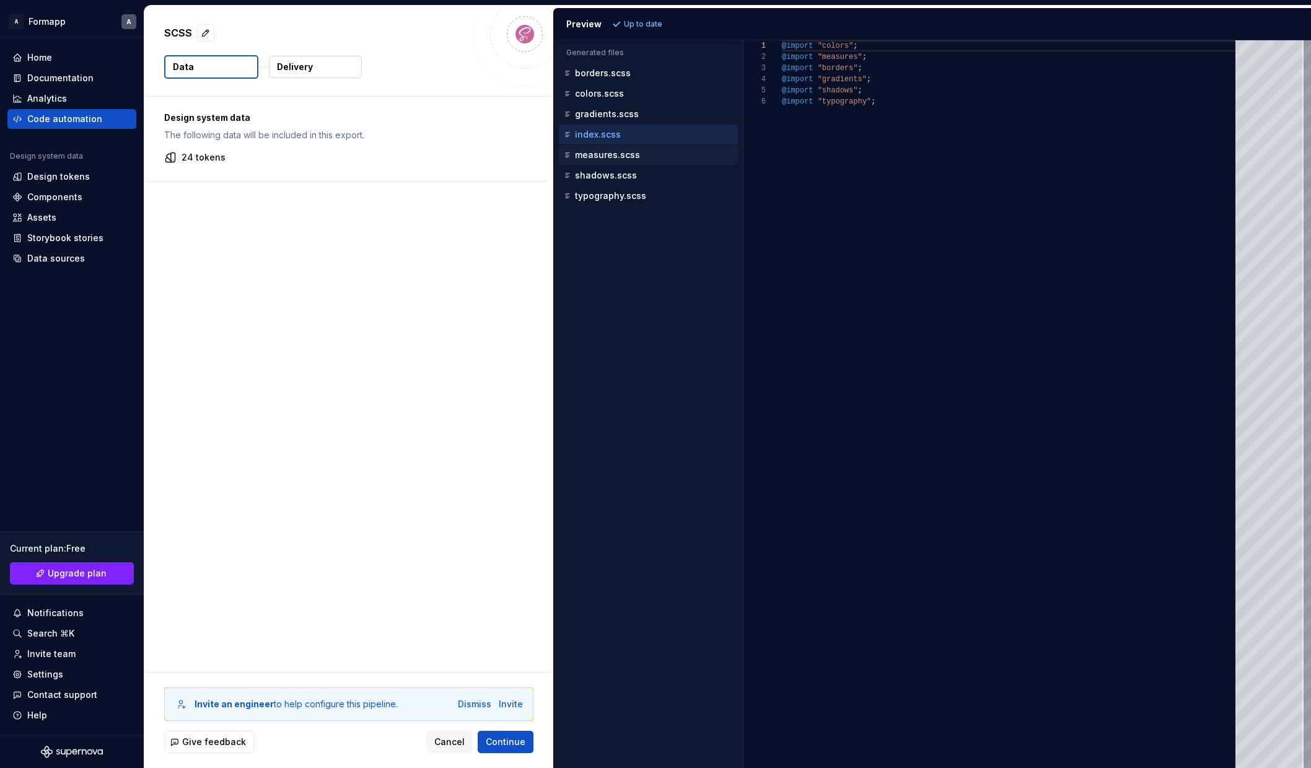
click at [613, 149] on div "measures.scss" at bounding box center [649, 155] width 177 height 12
type textarea "**********"
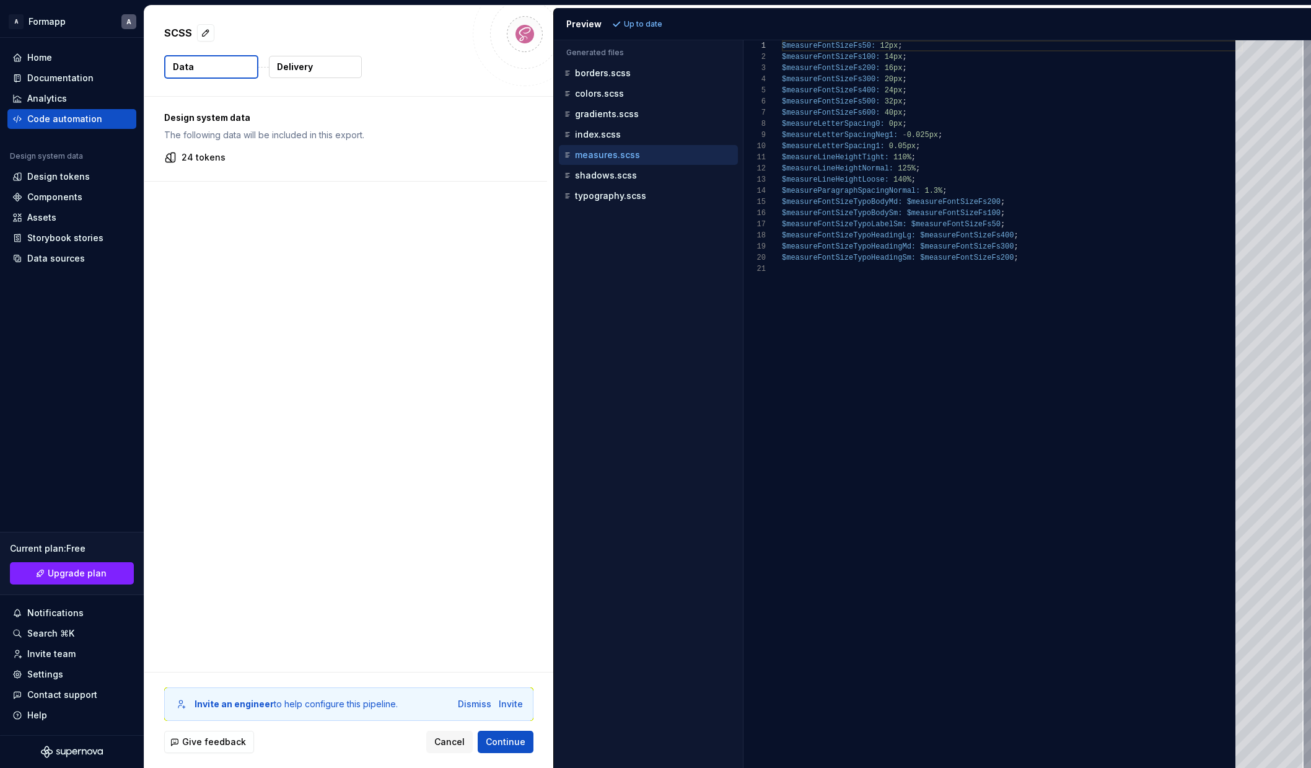
scroll to position [112, 0]
click at [607, 170] on p "shadows.scss" at bounding box center [606, 175] width 62 height 10
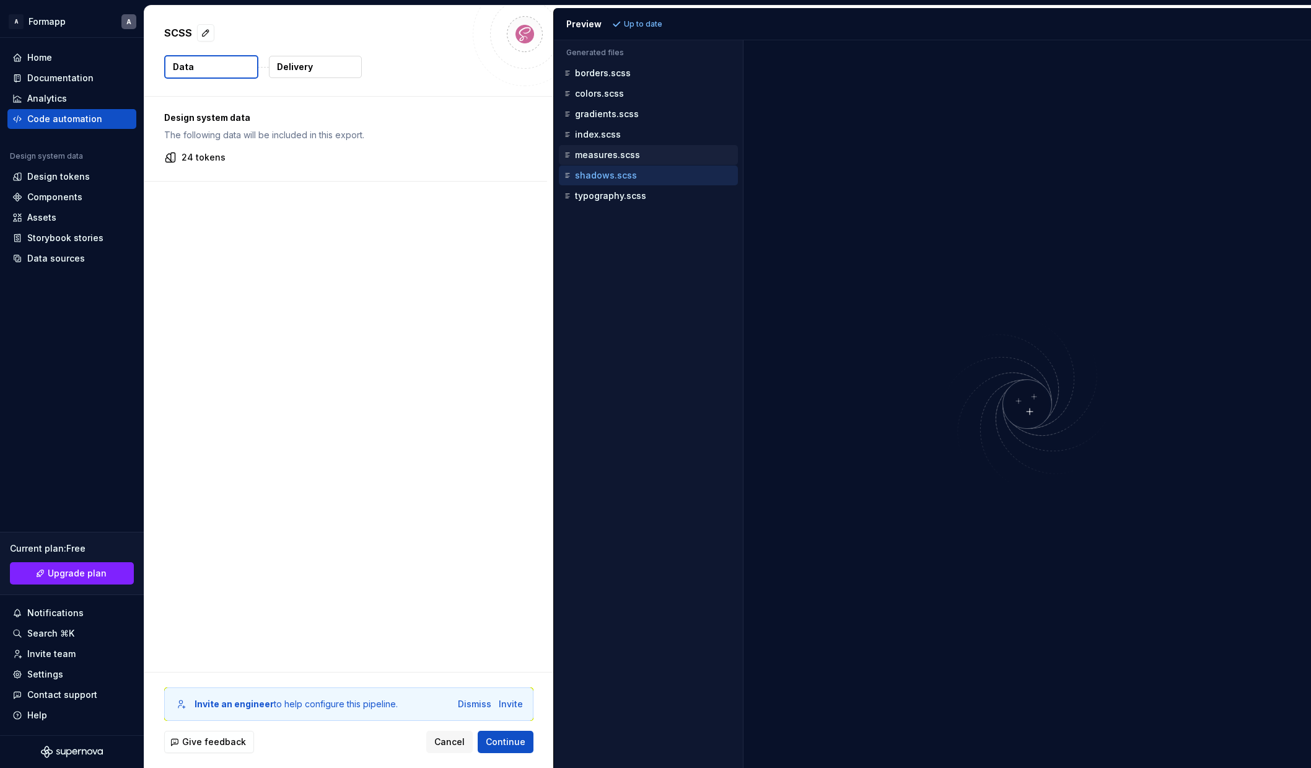
click at [607, 149] on div "measures.scss" at bounding box center [649, 155] width 177 height 12
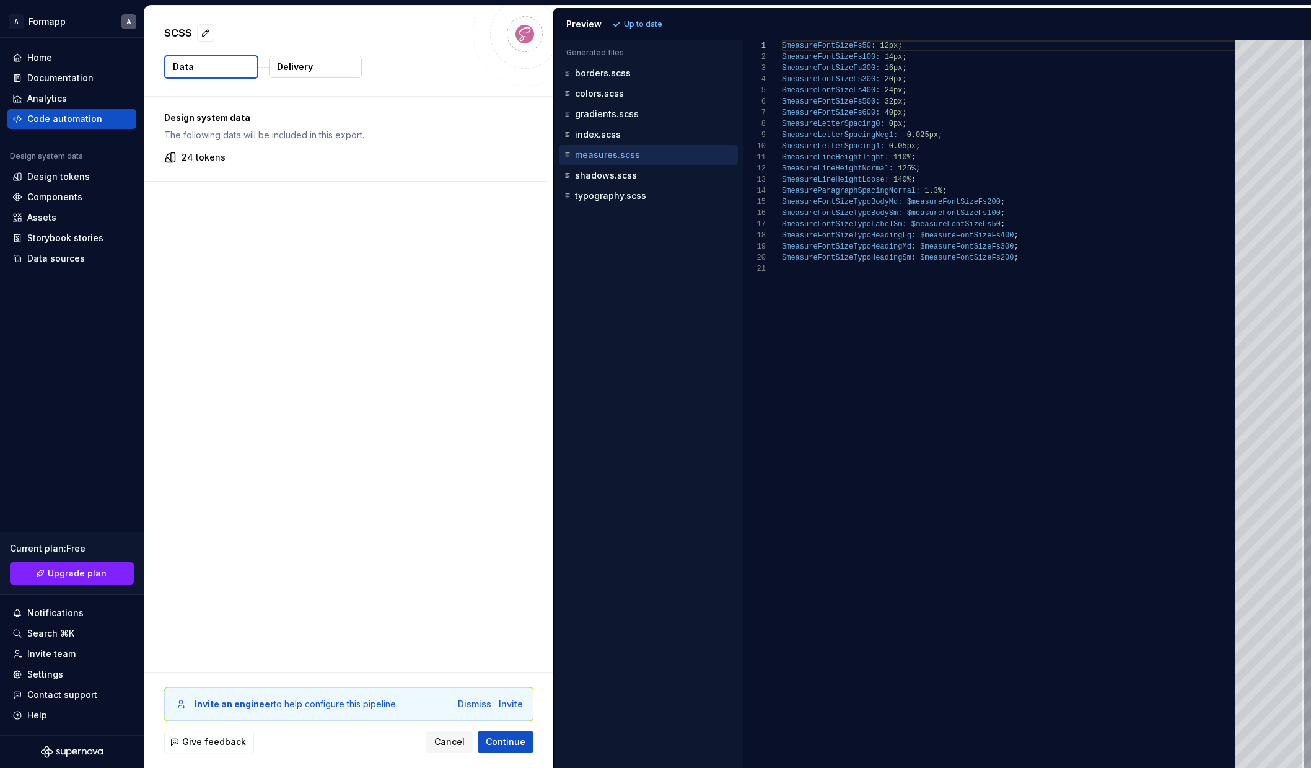
click at [293, 67] on p "Delivery" at bounding box center [295, 67] width 36 height 12
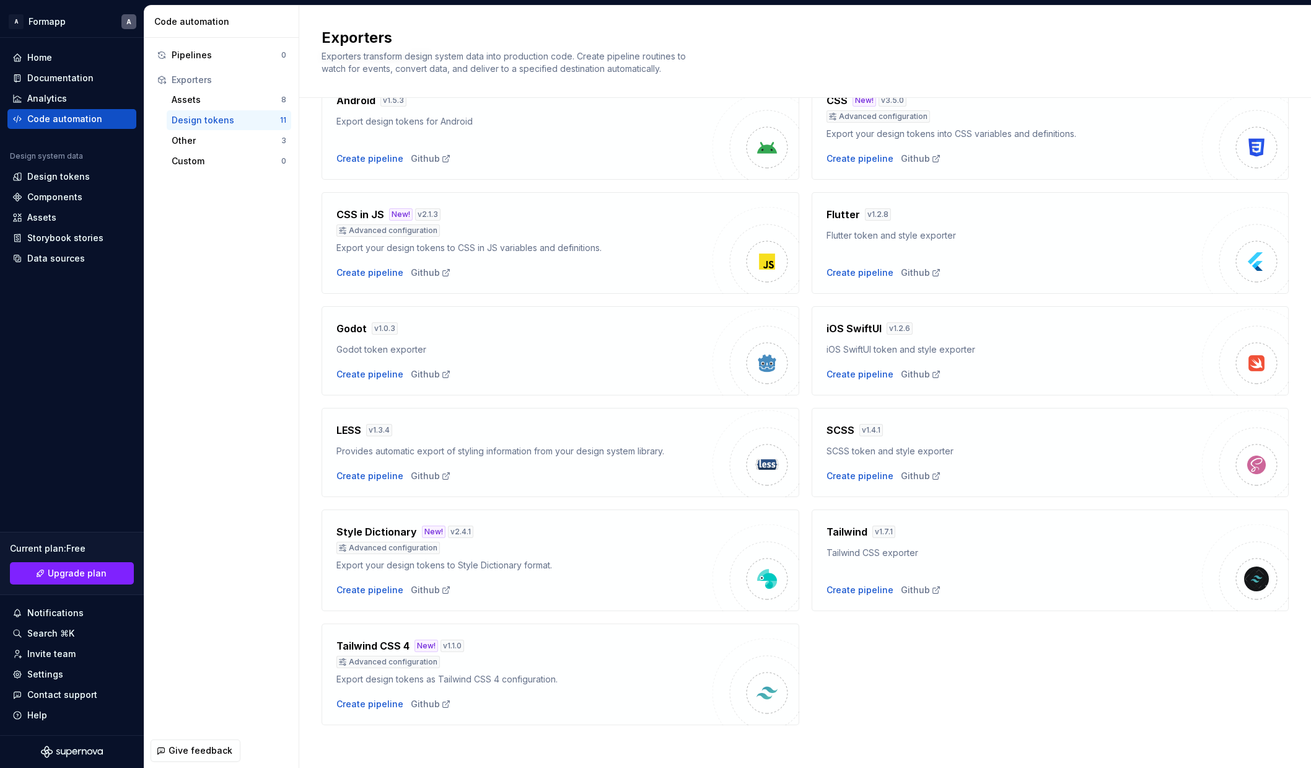
scroll to position [76, 0]
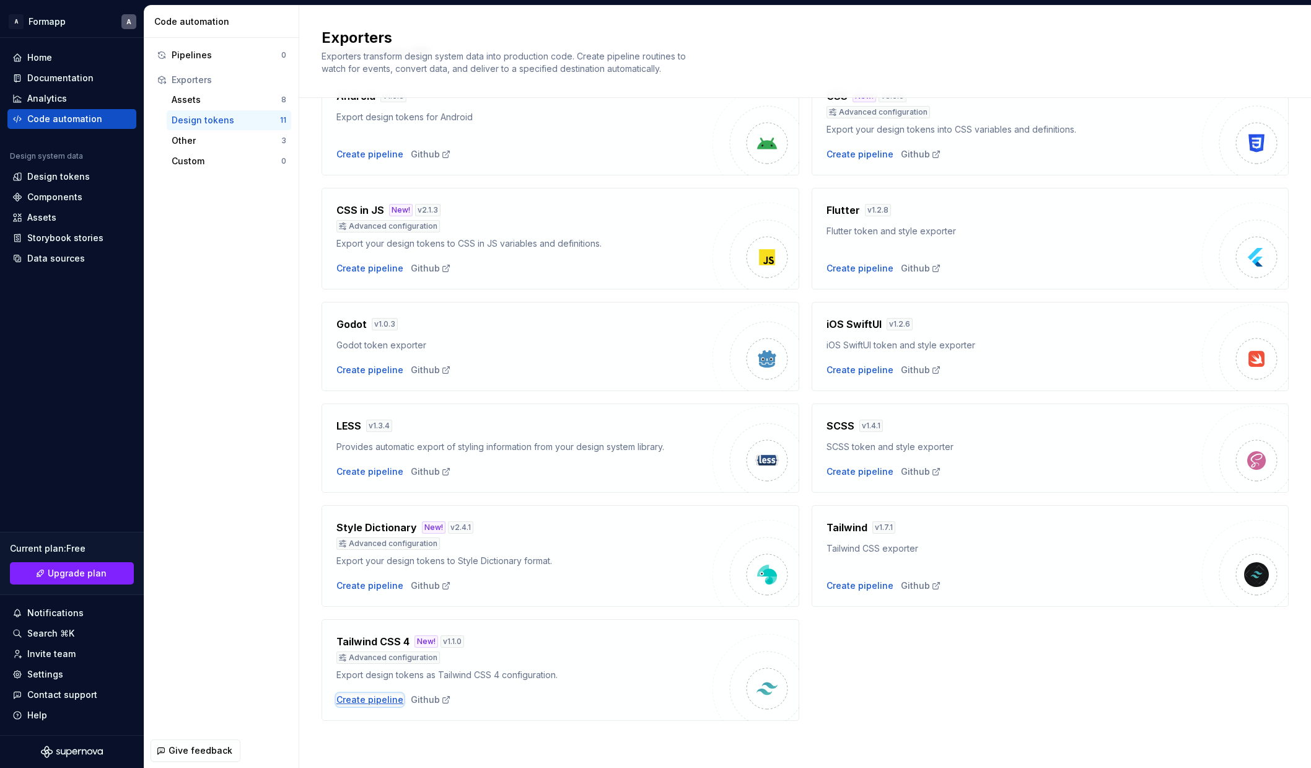
click at [372, 698] on div "Create pipeline" at bounding box center [369, 699] width 67 height 12
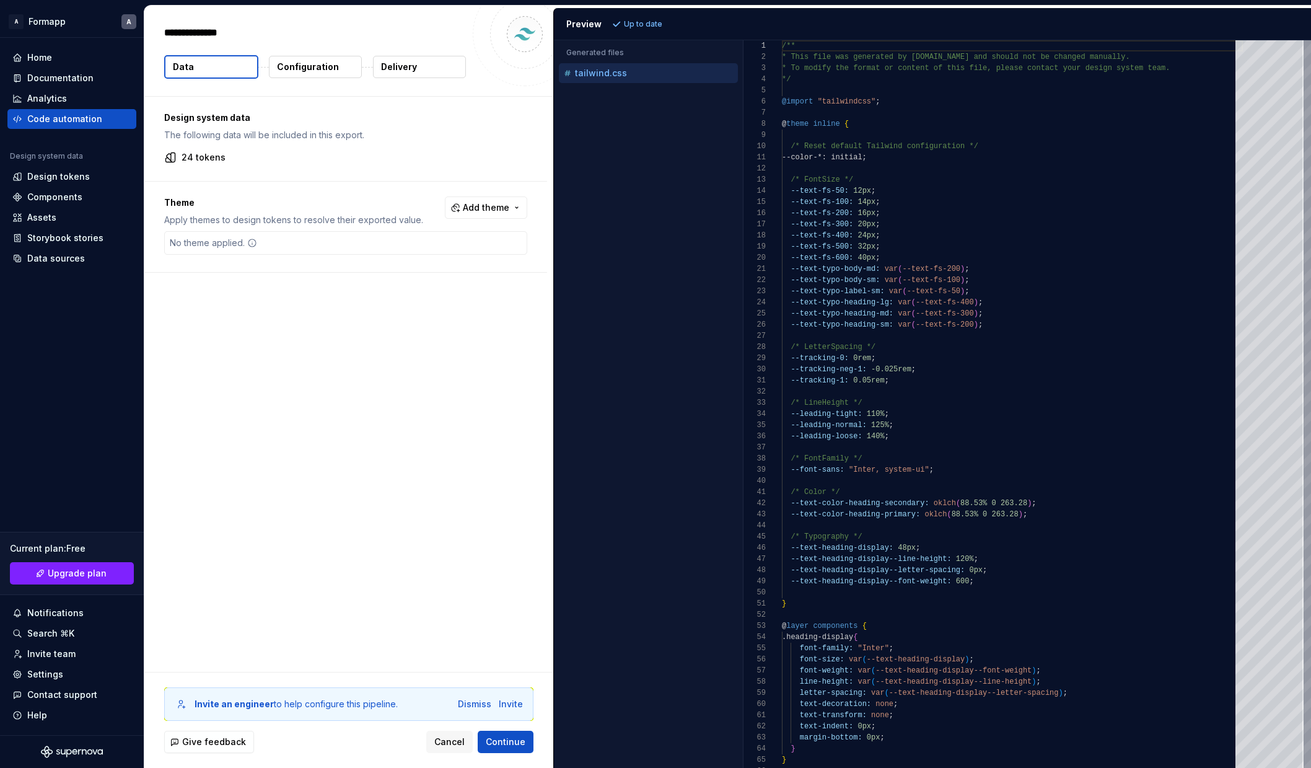
click at [309, 65] on p "Configuration" at bounding box center [308, 67] width 62 height 12
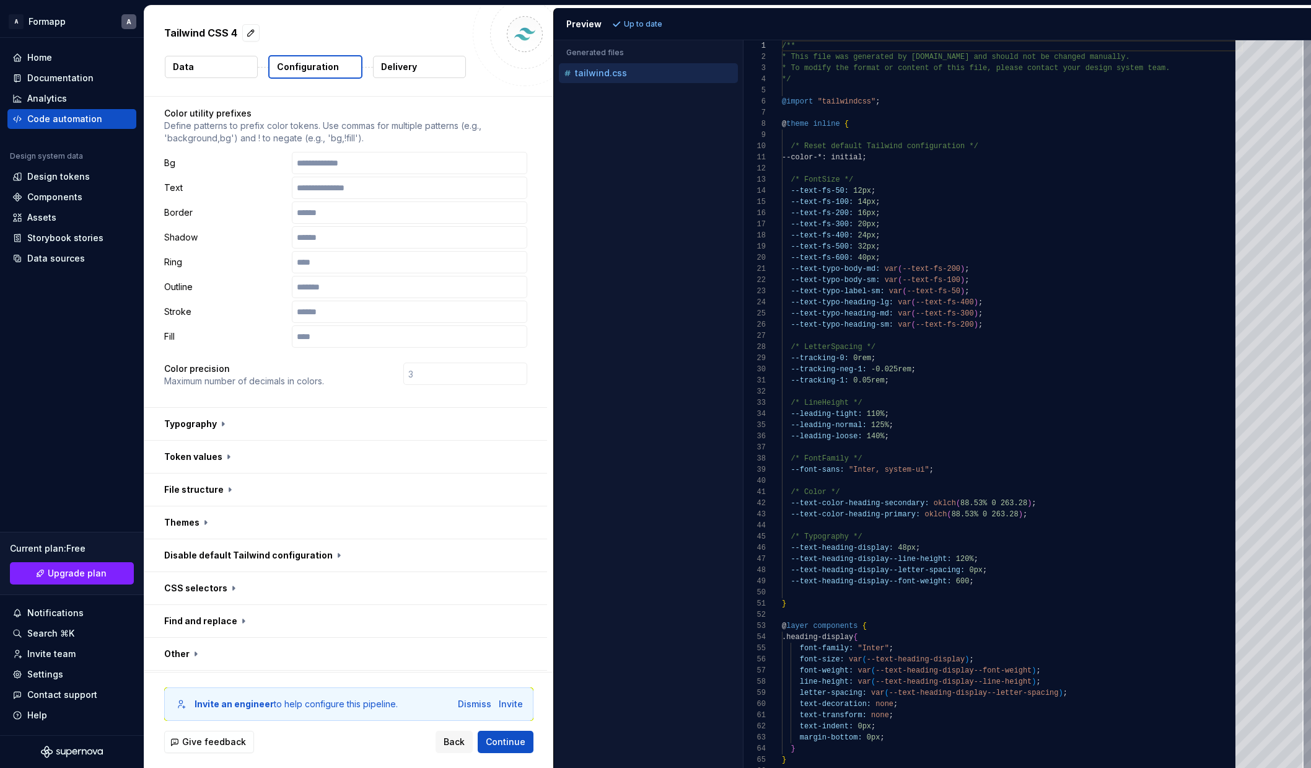
scroll to position [138, 0]
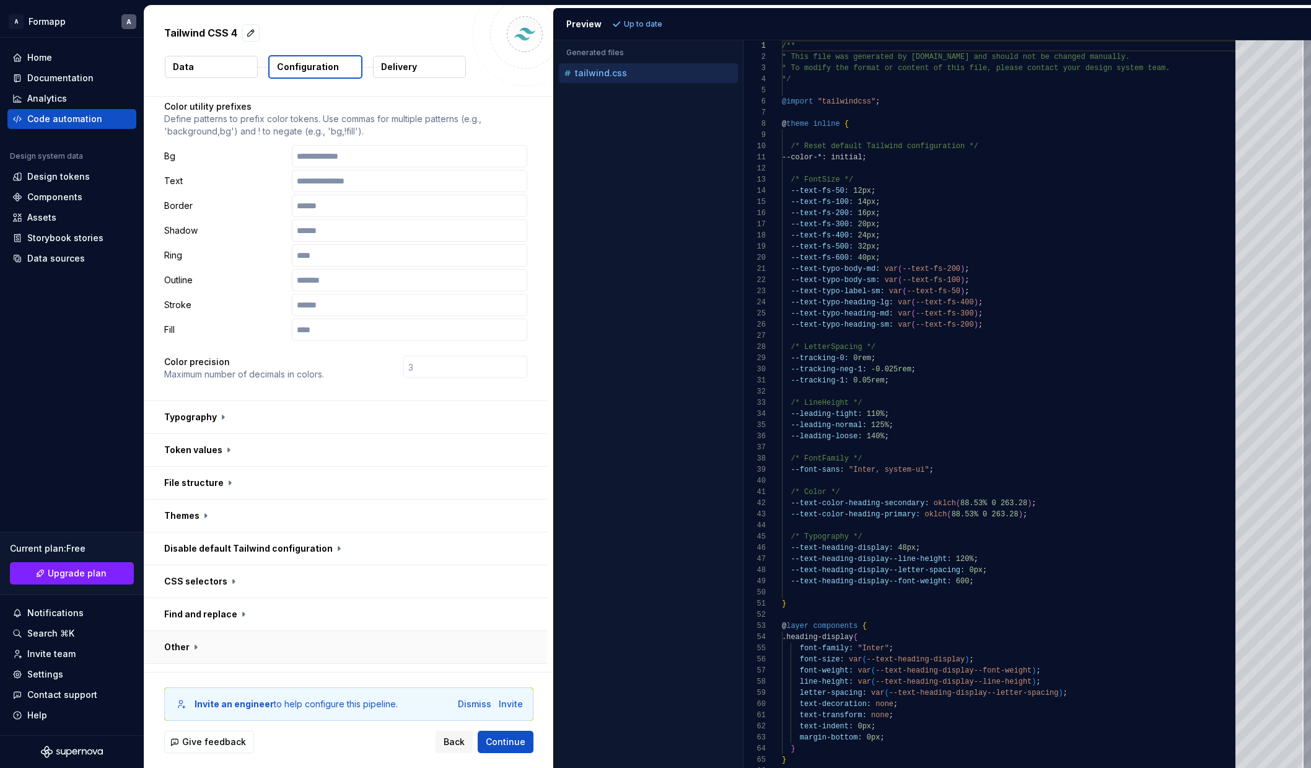
click at [374, 631] on button "button" at bounding box center [345, 647] width 403 height 32
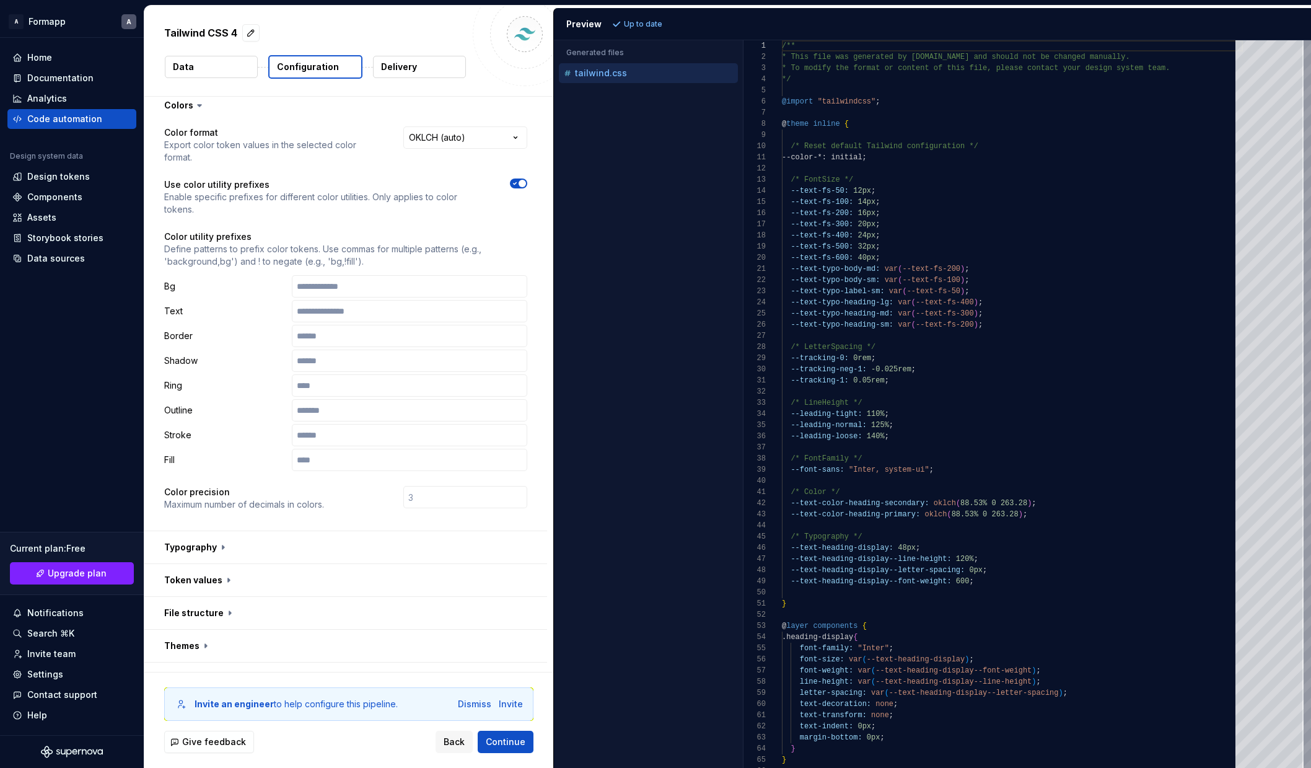
scroll to position [0, 0]
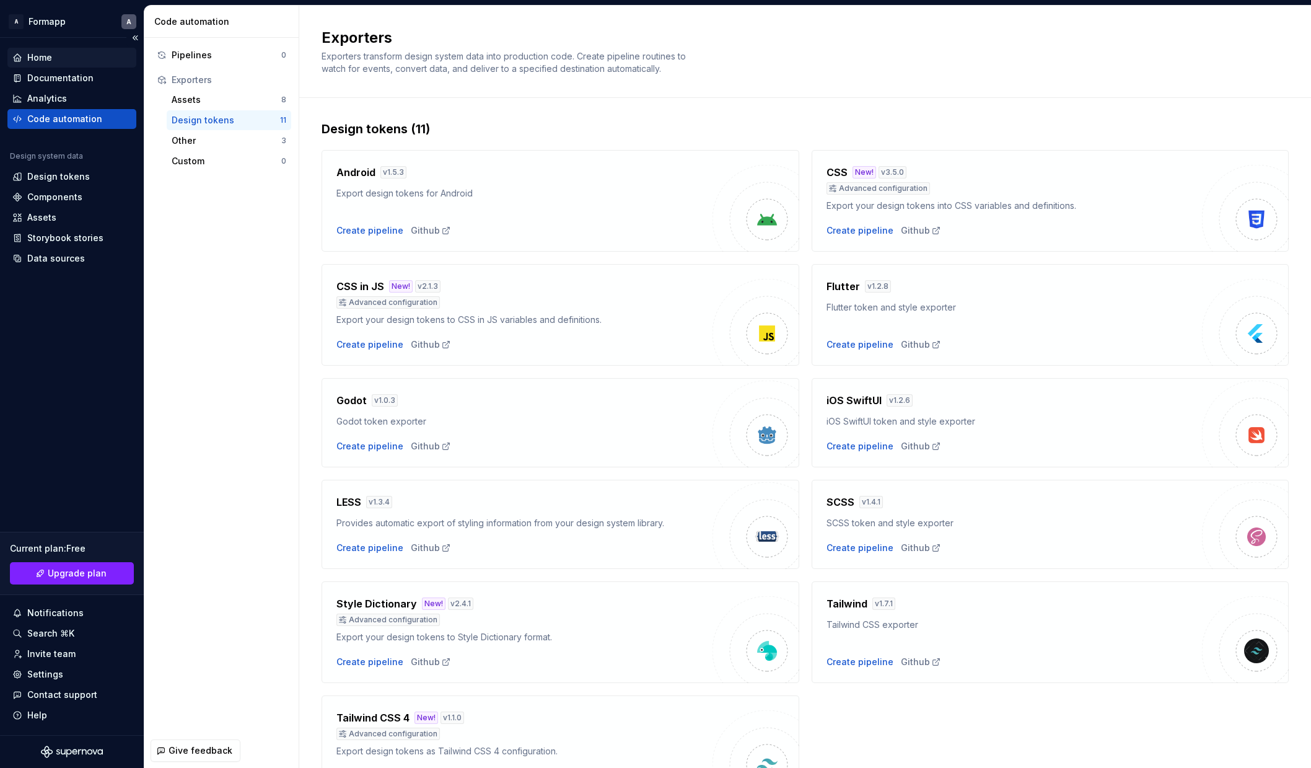
click at [47, 56] on div "Home" at bounding box center [39, 57] width 25 height 12
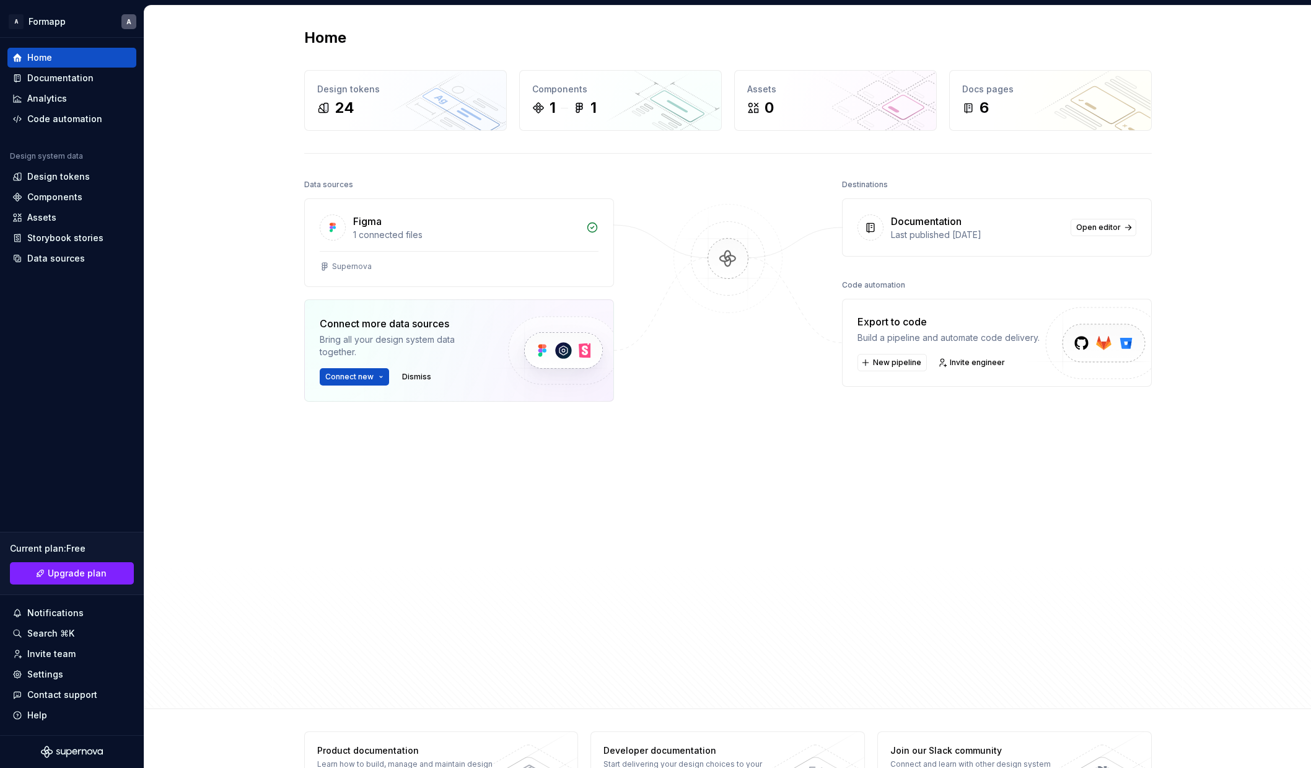
click at [485, 524] on div "Data sources Figma 1 connected files Supernova Connect more data sources Bring …" at bounding box center [459, 406] width 310 height 460
click at [67, 182] on div "Design tokens" at bounding box center [58, 176] width 63 height 12
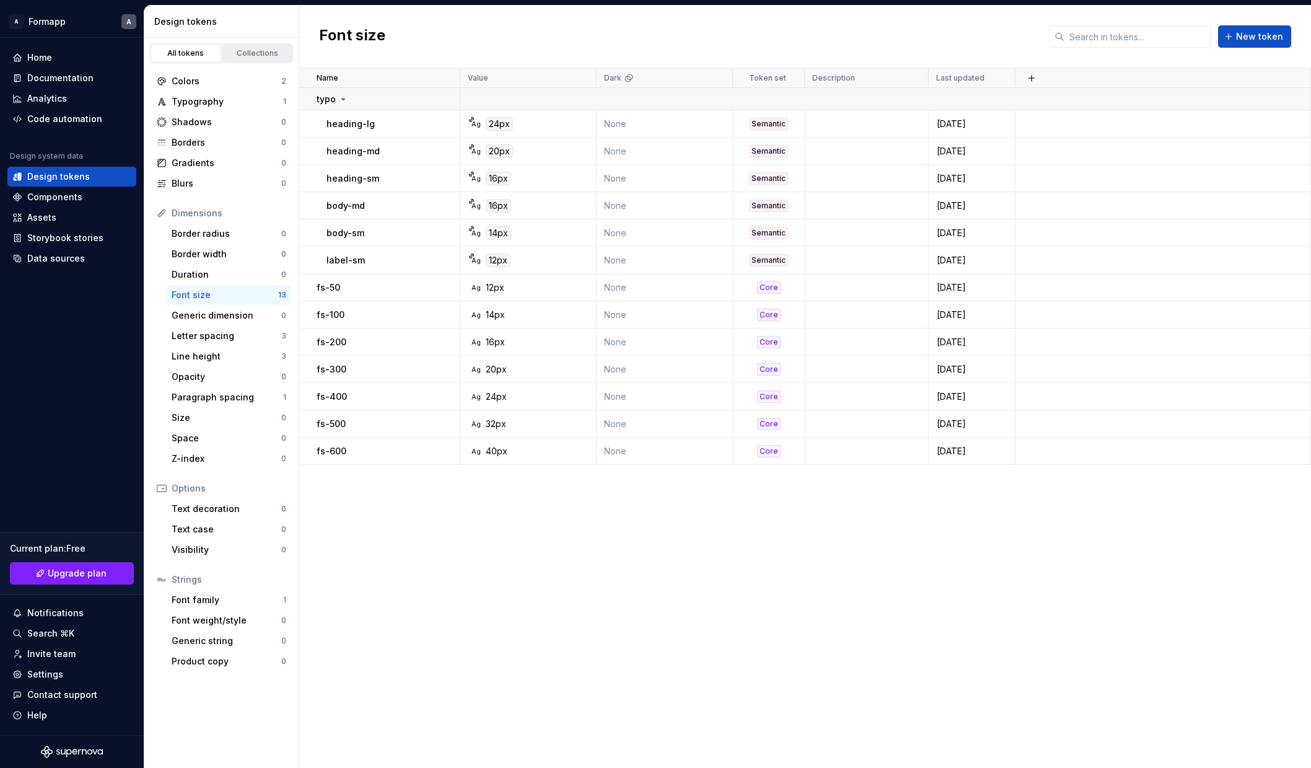
click at [253, 54] on div "Collections" at bounding box center [258, 53] width 62 height 10
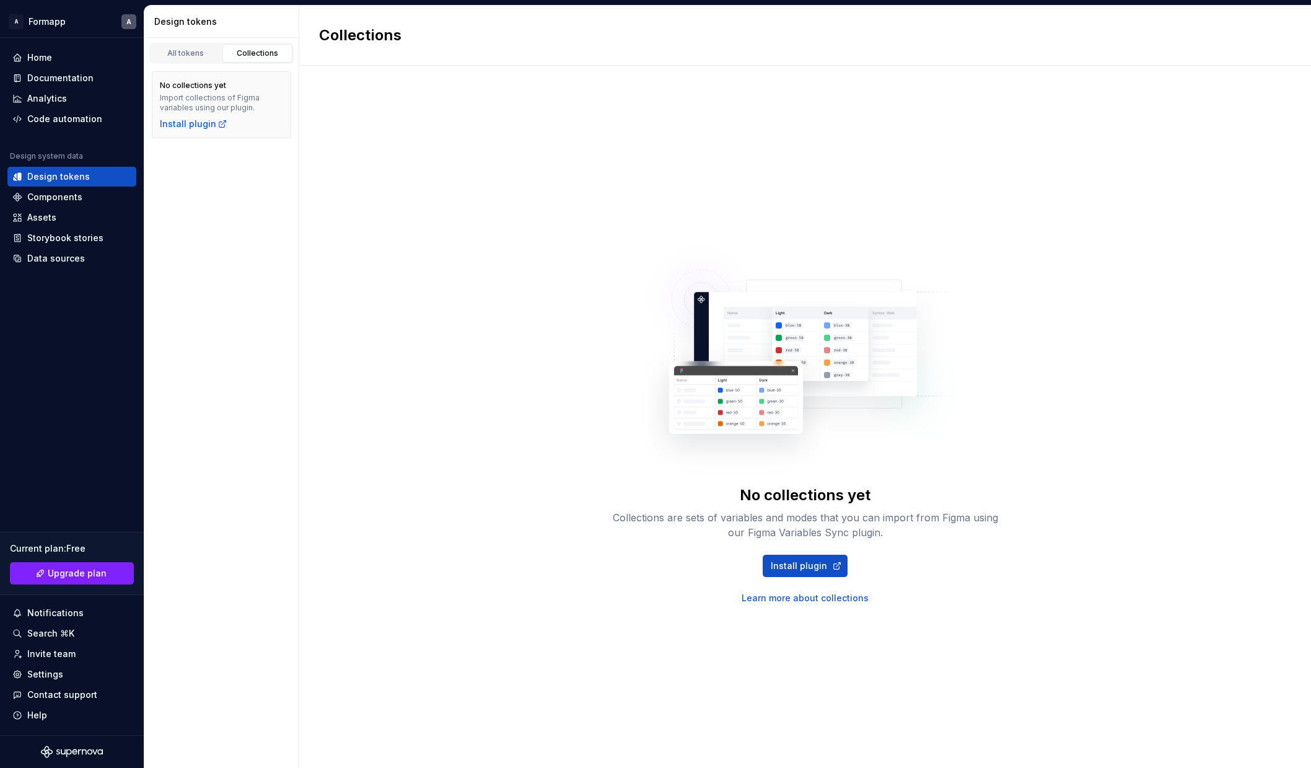
click at [187, 42] on div "All tokens Collections" at bounding box center [221, 51] width 154 height 26
click at [189, 55] on div "All tokens" at bounding box center [186, 53] width 62 height 10
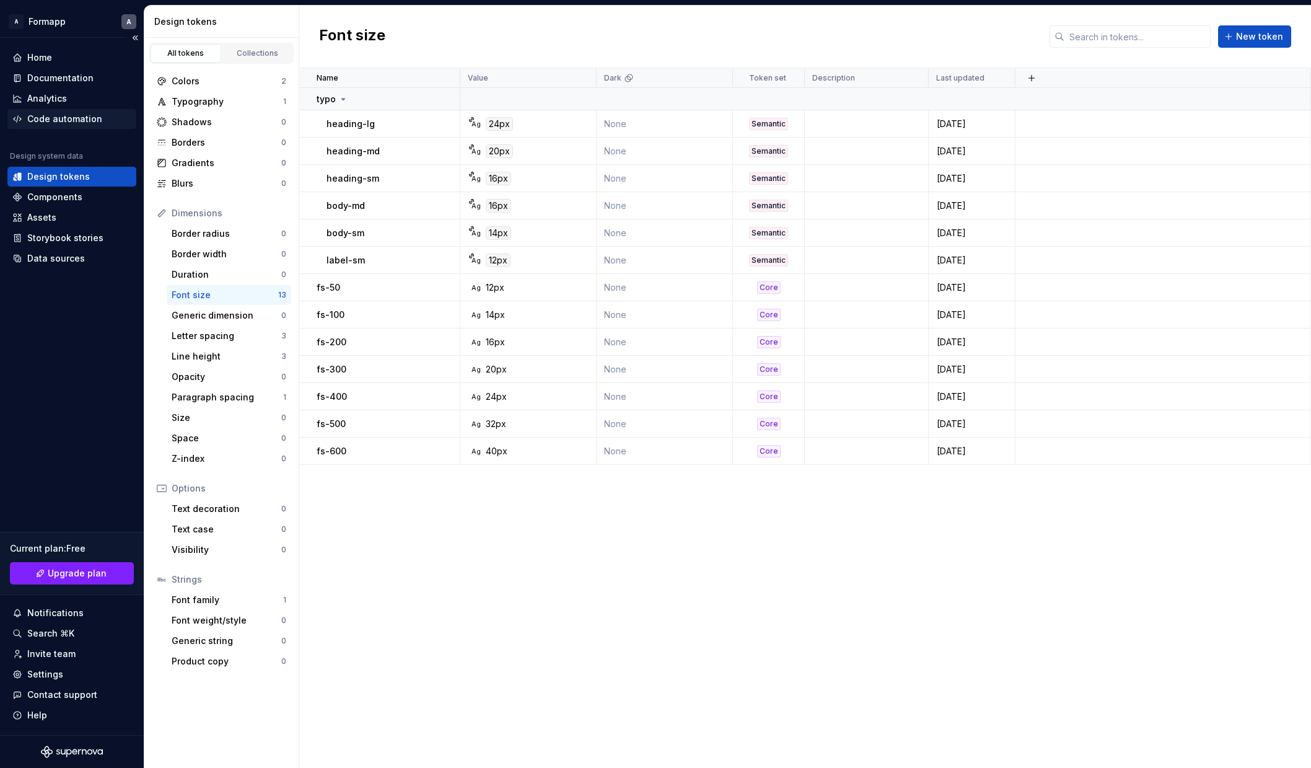
click at [64, 116] on div "Code automation" at bounding box center [64, 119] width 75 height 12
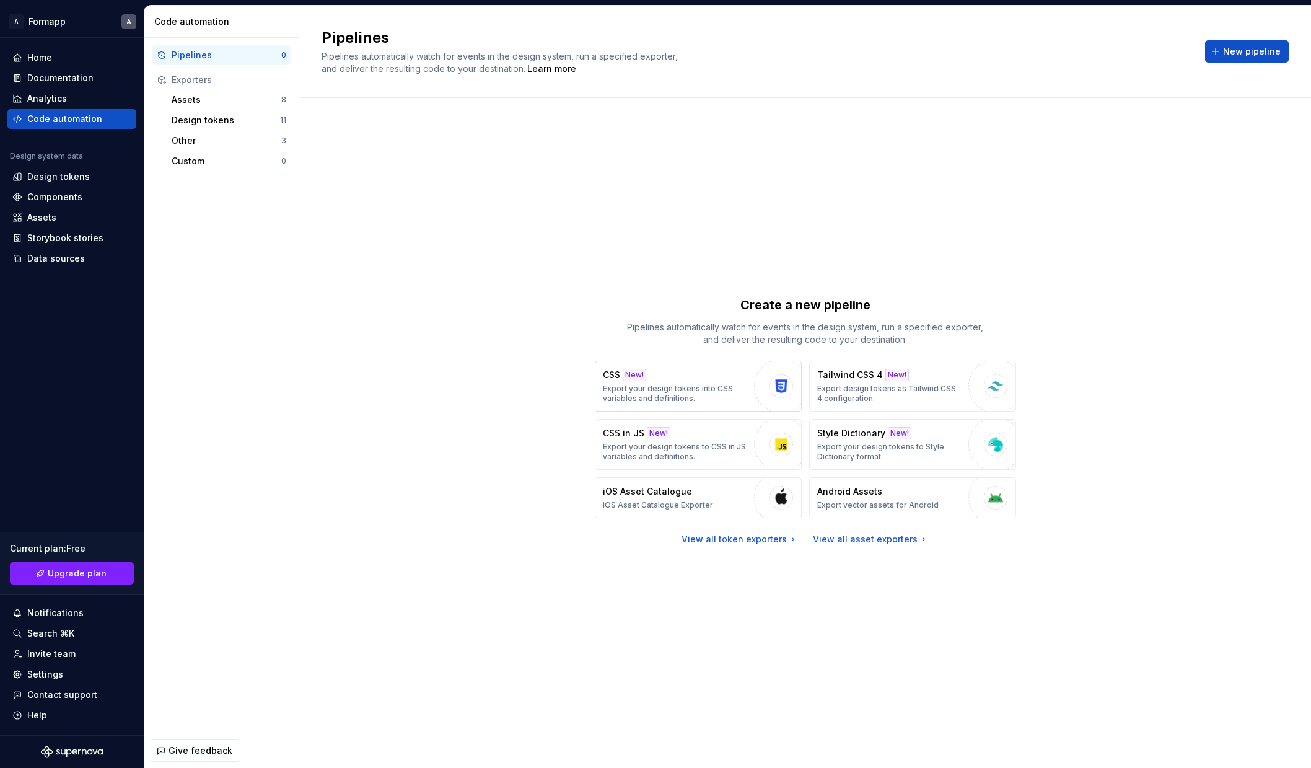
click at [683, 379] on div "CSS New! Export your design tokens into CSS variables and definitions." at bounding box center [675, 386] width 145 height 35
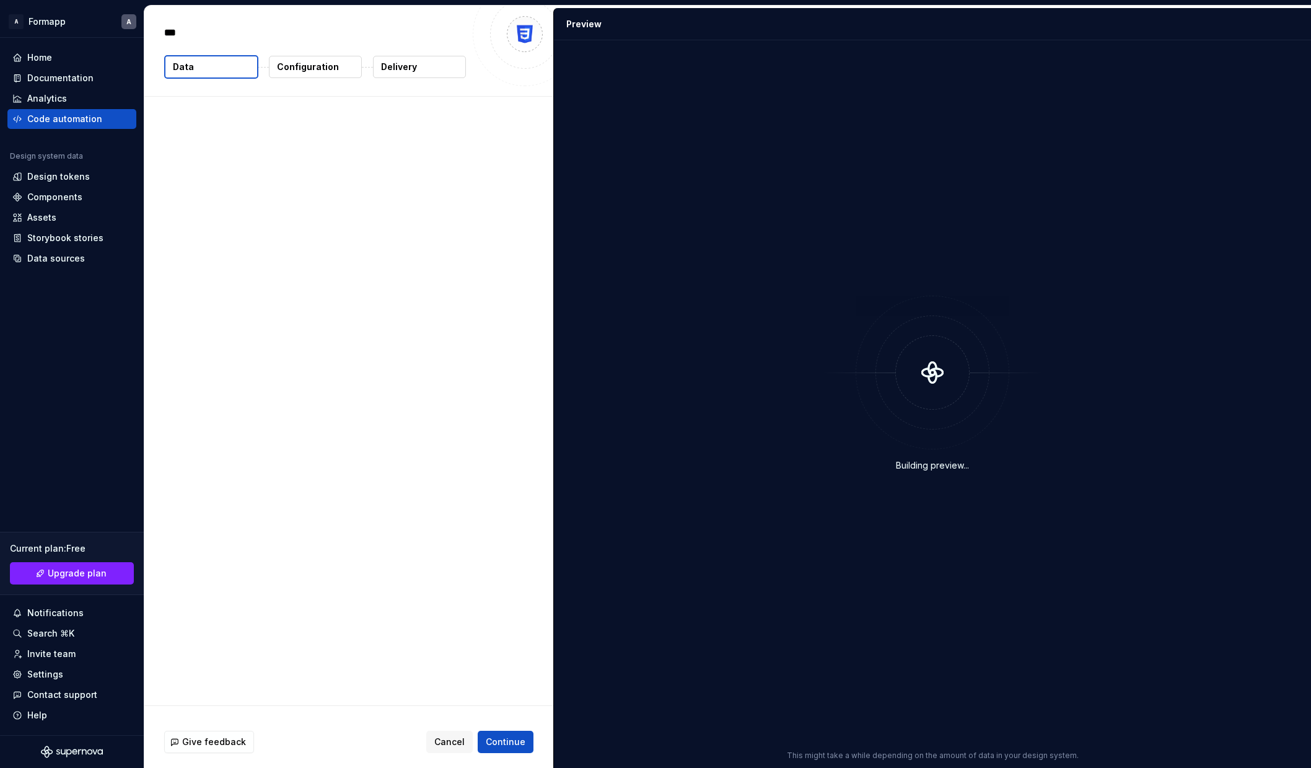
type textarea "*"
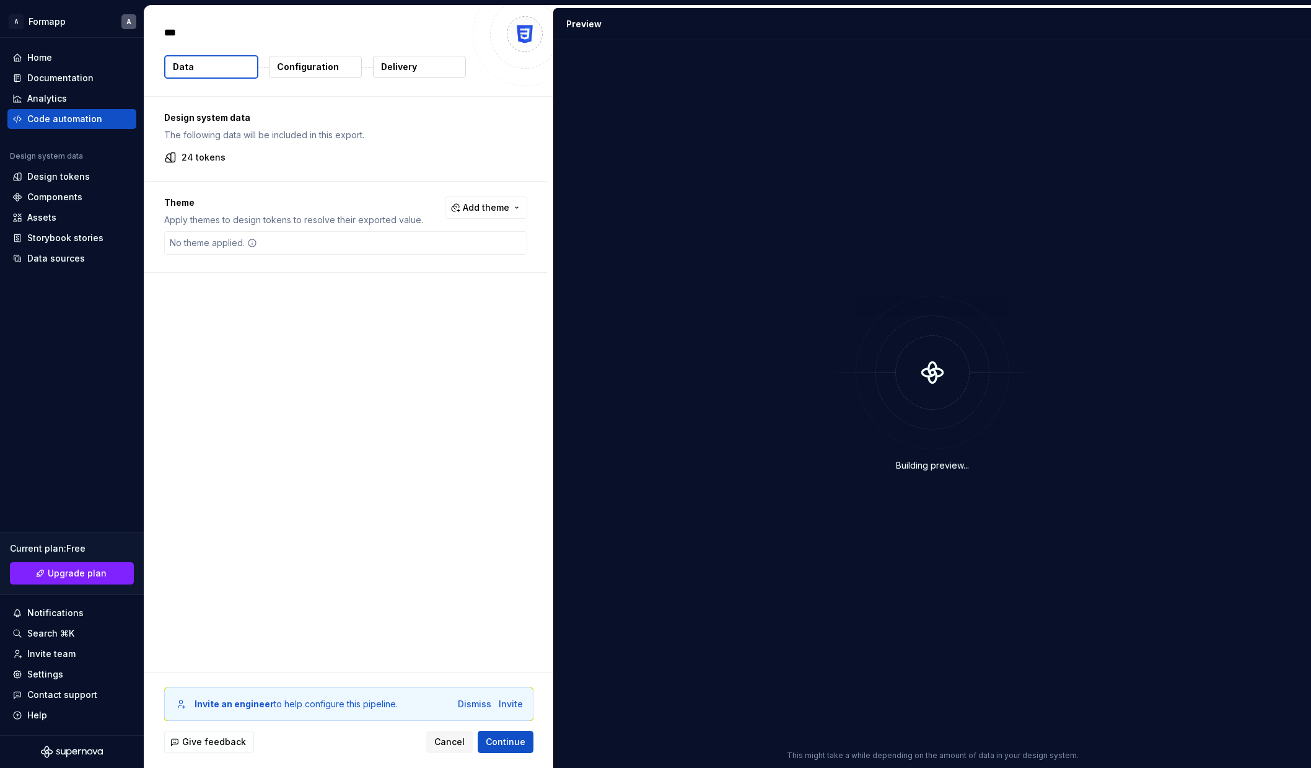
click at [298, 57] on button "Configuration" at bounding box center [315, 67] width 93 height 22
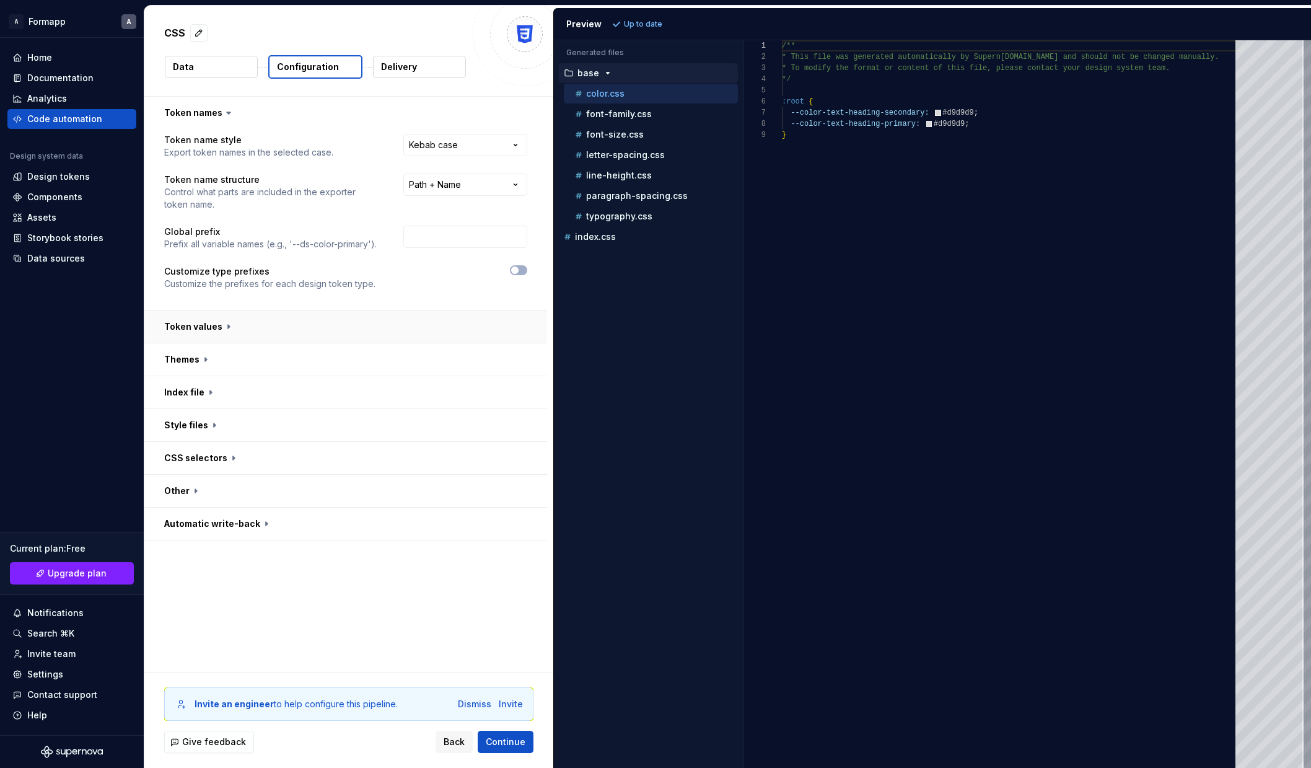
click at [288, 330] on button "button" at bounding box center [345, 326] width 403 height 32
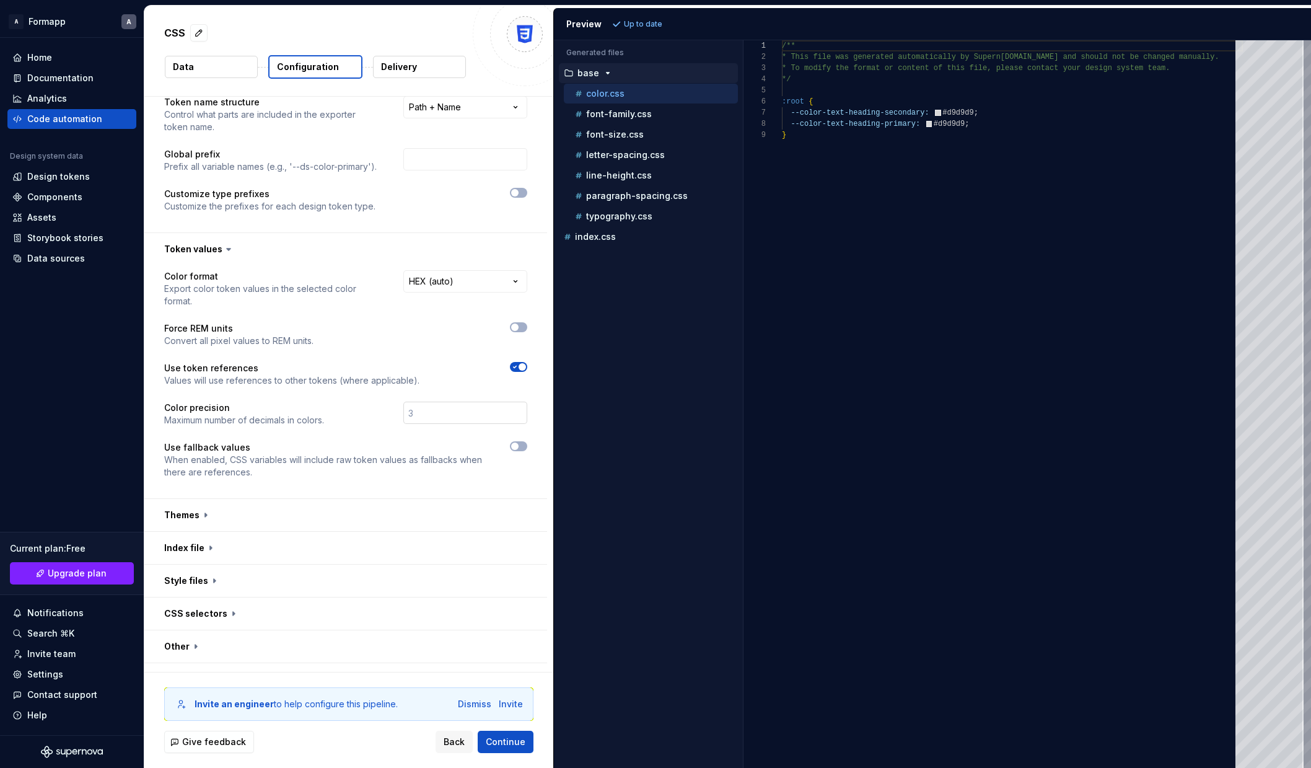
scroll to position [89, 0]
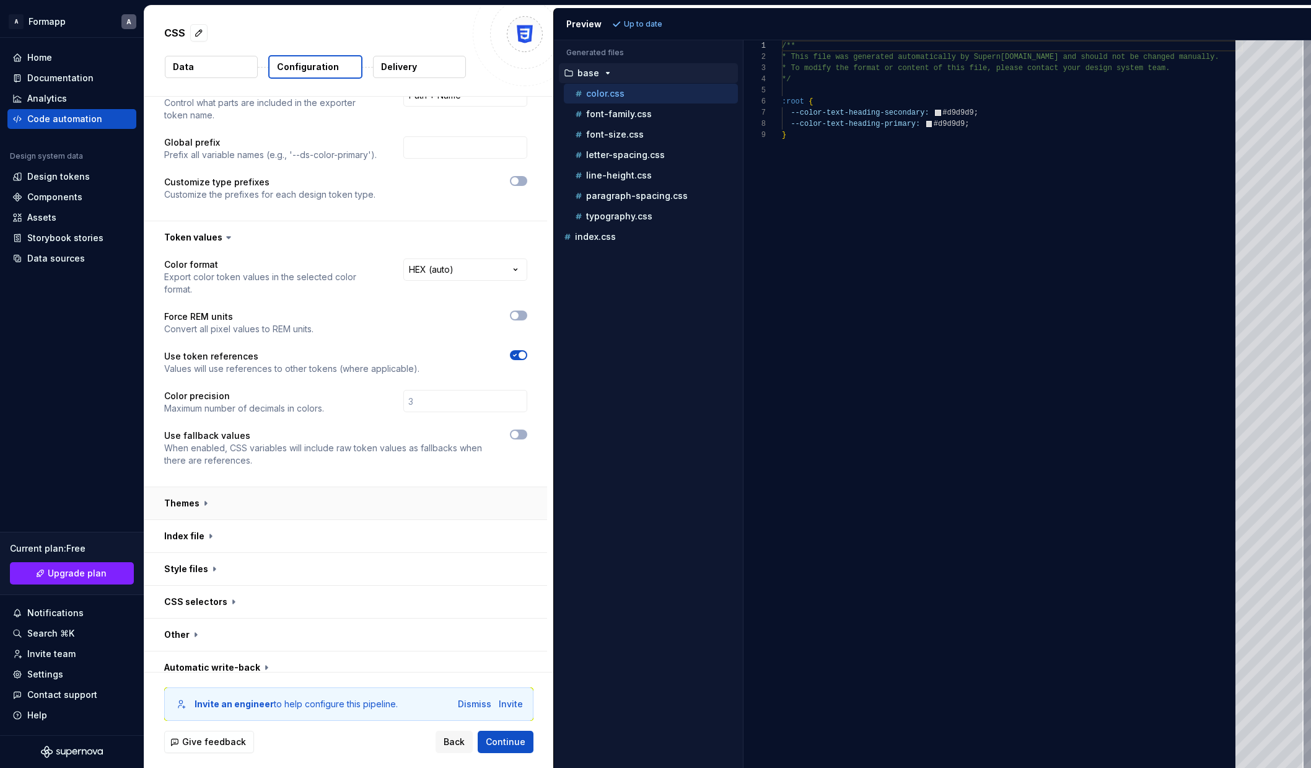
click at [400, 493] on button "button" at bounding box center [345, 503] width 403 height 32
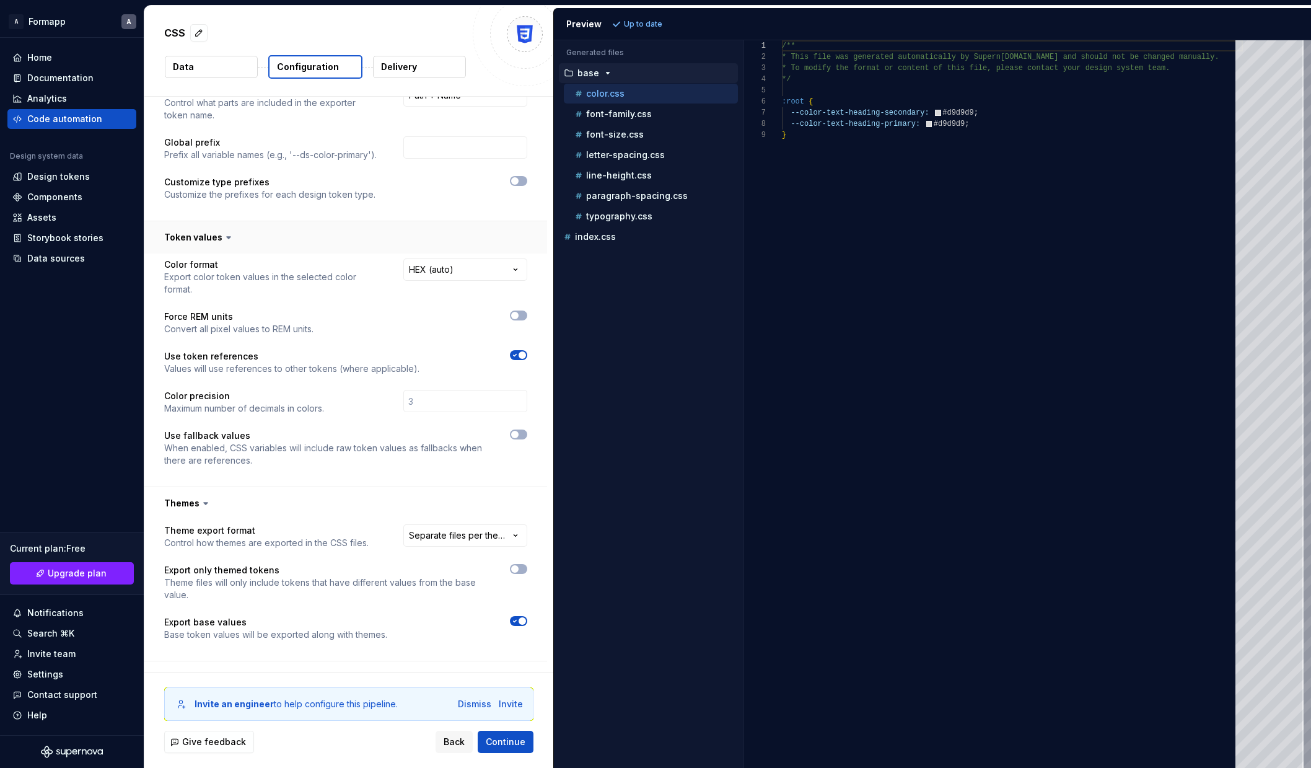
click at [310, 238] on button "button" at bounding box center [345, 237] width 403 height 32
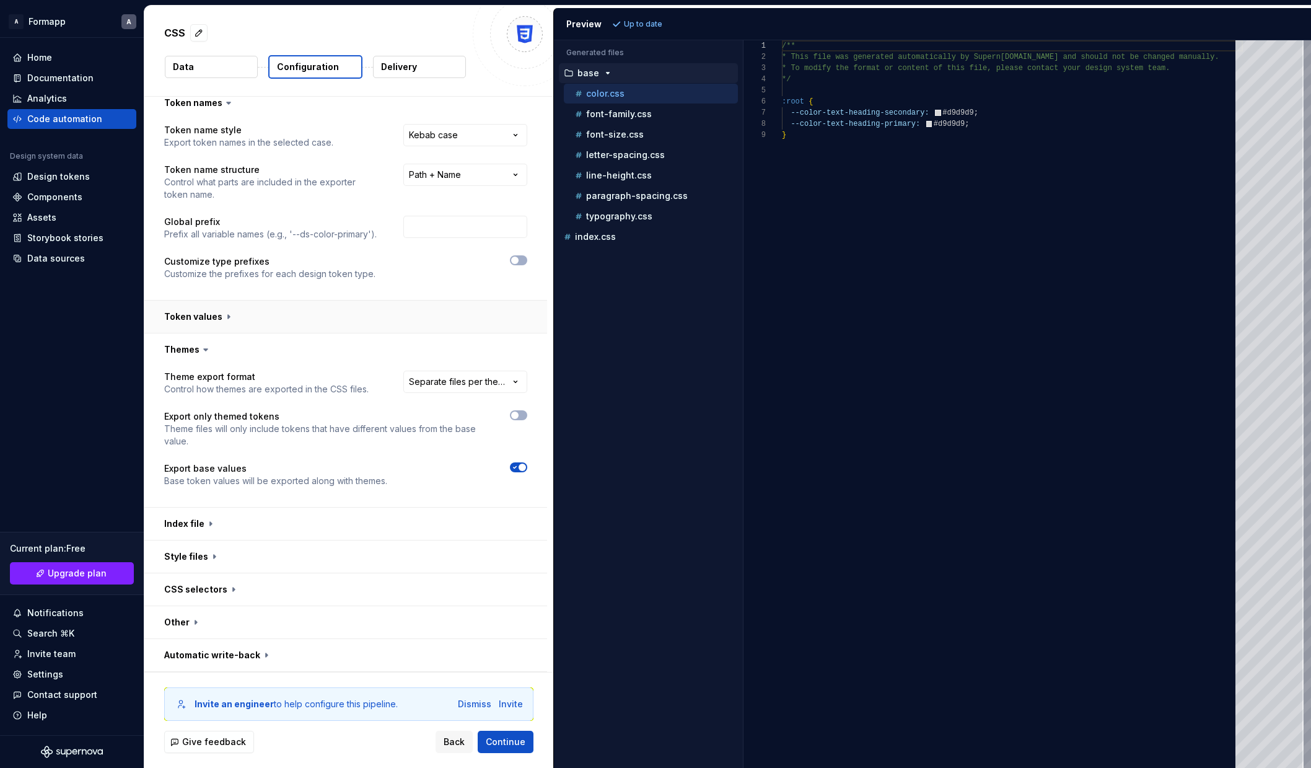
scroll to position [10, 0]
click at [449, 379] on html "**********" at bounding box center [655, 384] width 1311 height 768
click at [301, 355] on html "**********" at bounding box center [655, 384] width 1311 height 768
click at [271, 354] on button "button" at bounding box center [345, 349] width 403 height 32
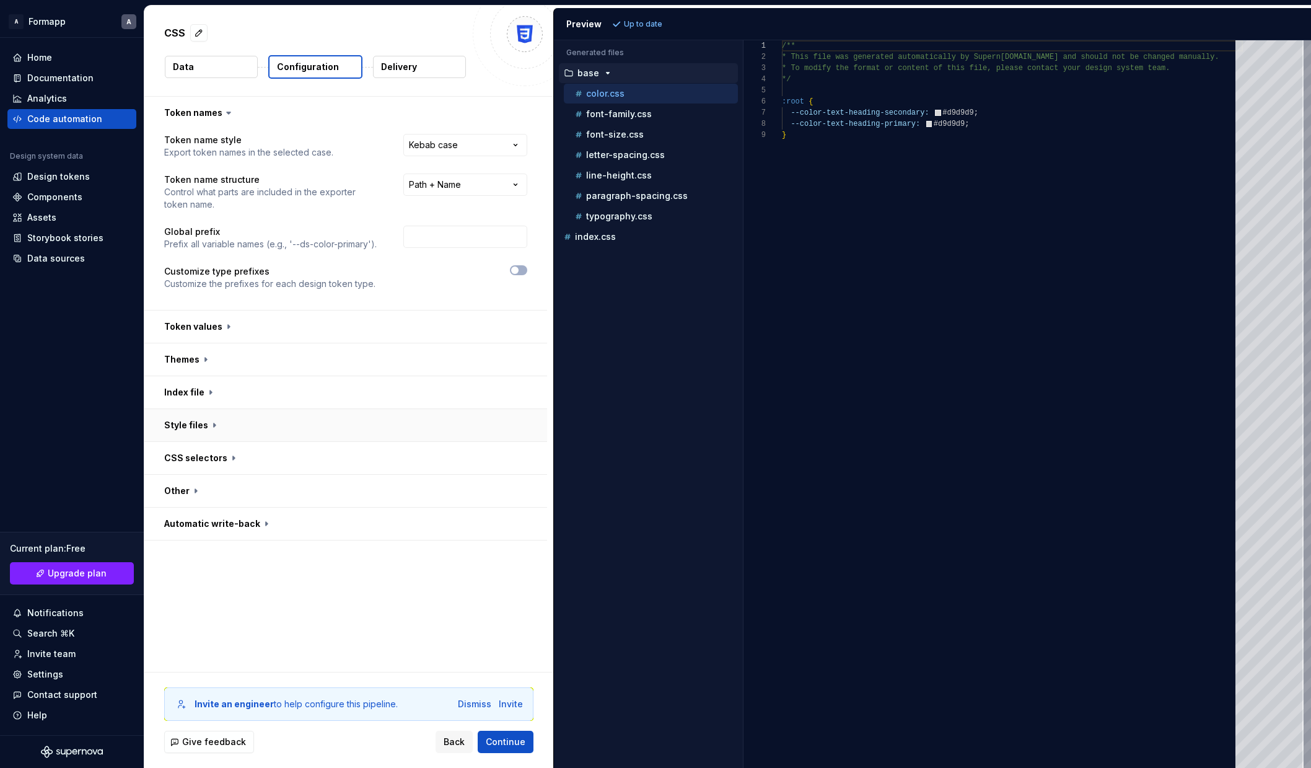
click at [272, 426] on button "button" at bounding box center [345, 425] width 403 height 32
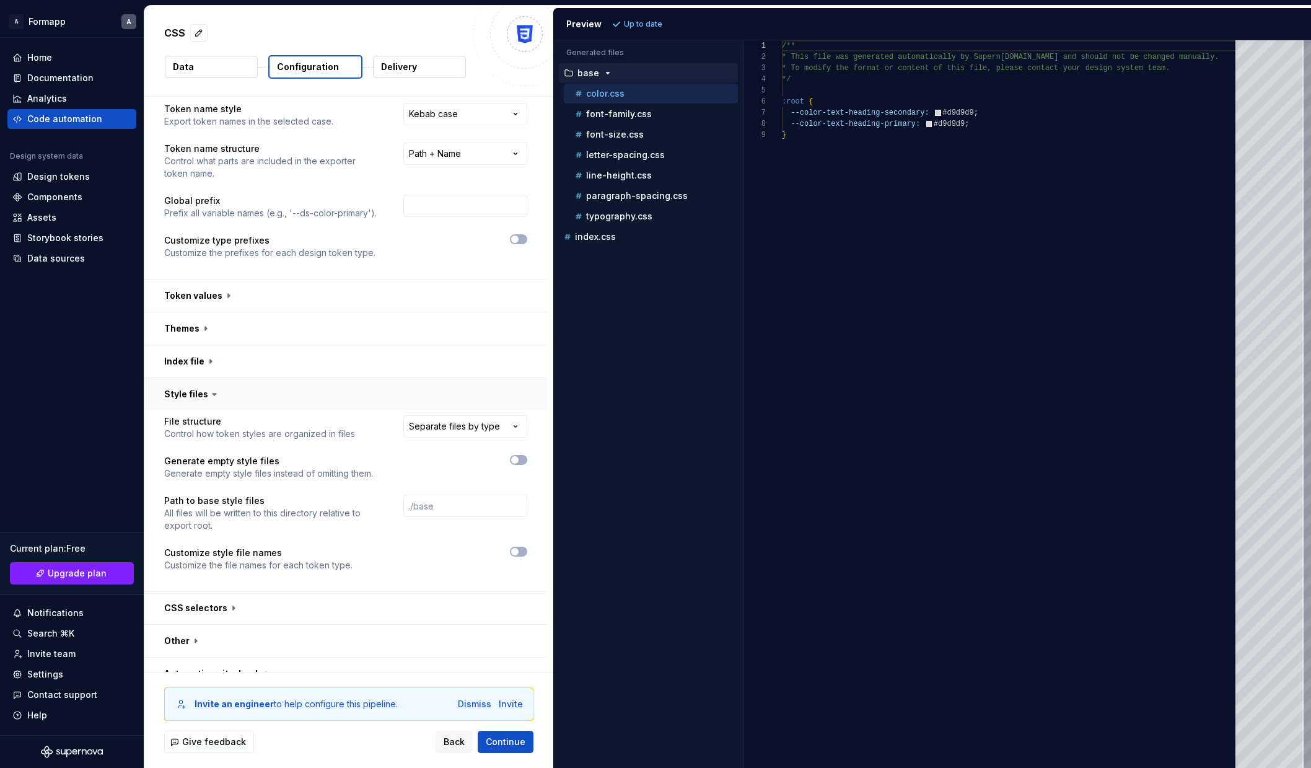
scroll to position [33, 0]
click at [490, 421] on html "**********" at bounding box center [655, 384] width 1311 height 768
select select "**********"
click at [644, 30] on button "Refresh preview" at bounding box center [650, 23] width 83 height 17
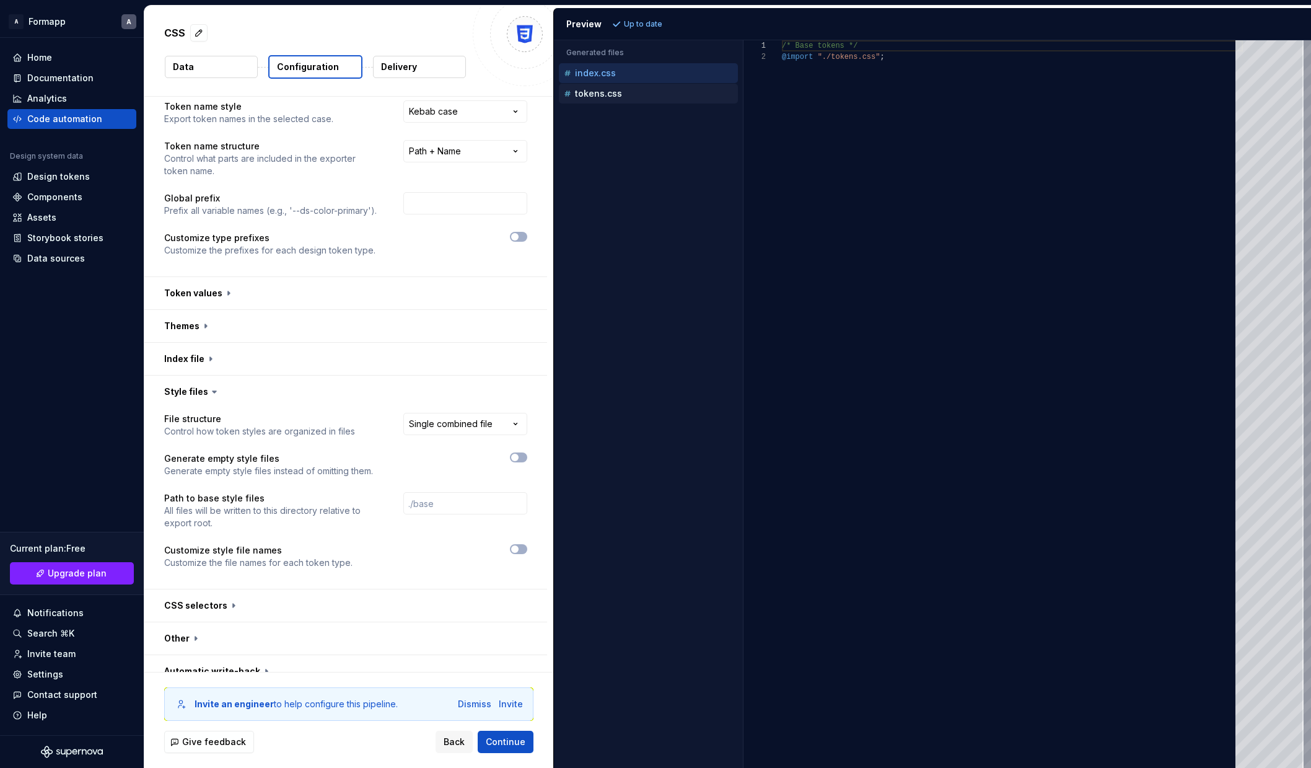
click at [621, 94] on div "tokens.css" at bounding box center [649, 93] width 177 height 12
type textarea "**********"
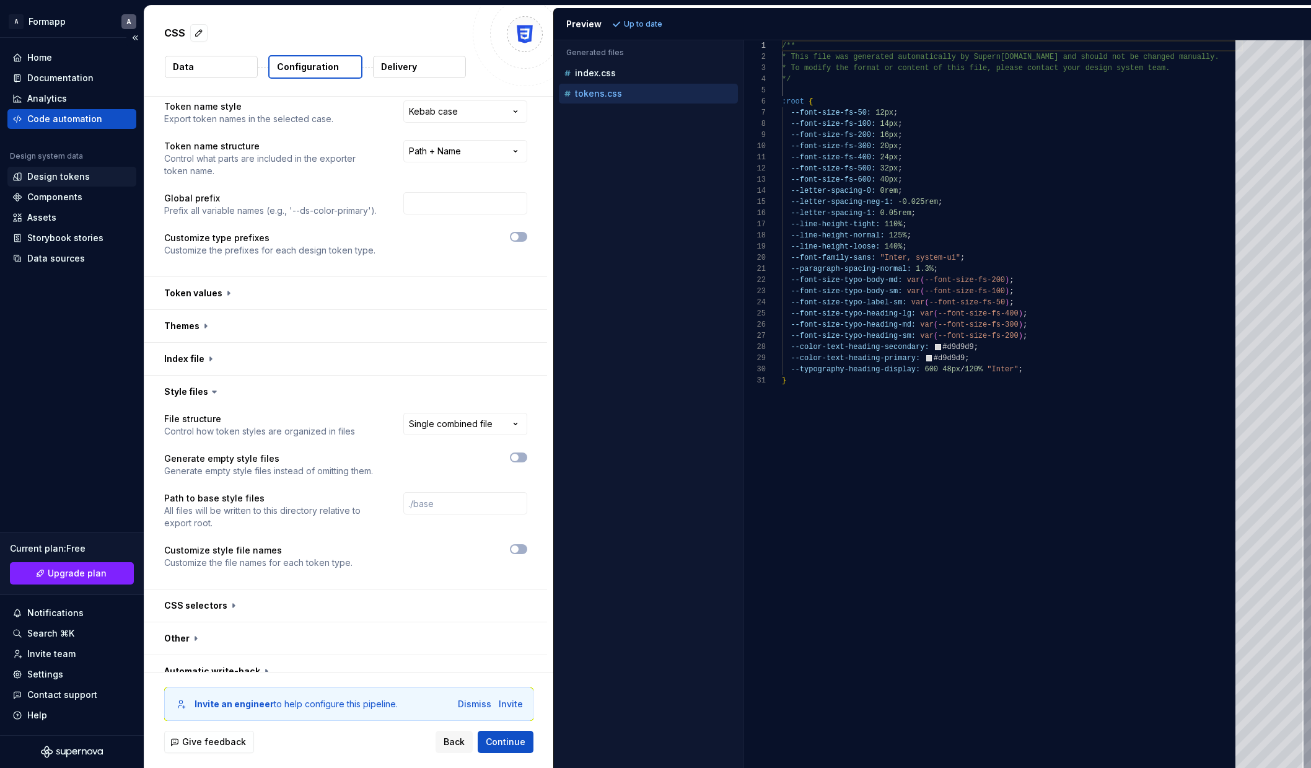
click at [71, 173] on div "Design tokens" at bounding box center [58, 176] width 63 height 12
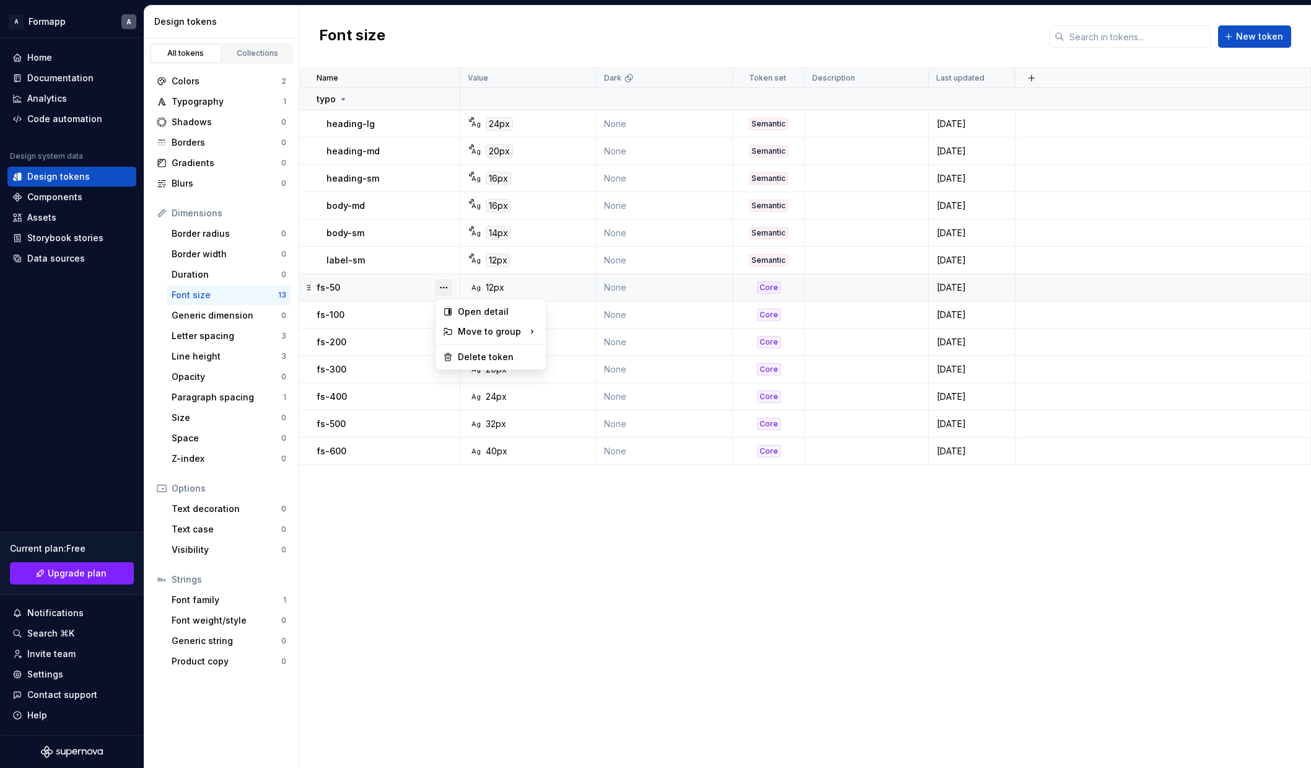
click at [442, 285] on button "button" at bounding box center [443, 287] width 17 height 17
click at [501, 532] on html "A Formapp A Home Documentation Analytics Code automation Design system data Des…" at bounding box center [655, 384] width 1311 height 768
click at [56, 120] on div "Code automation" at bounding box center [64, 119] width 75 height 12
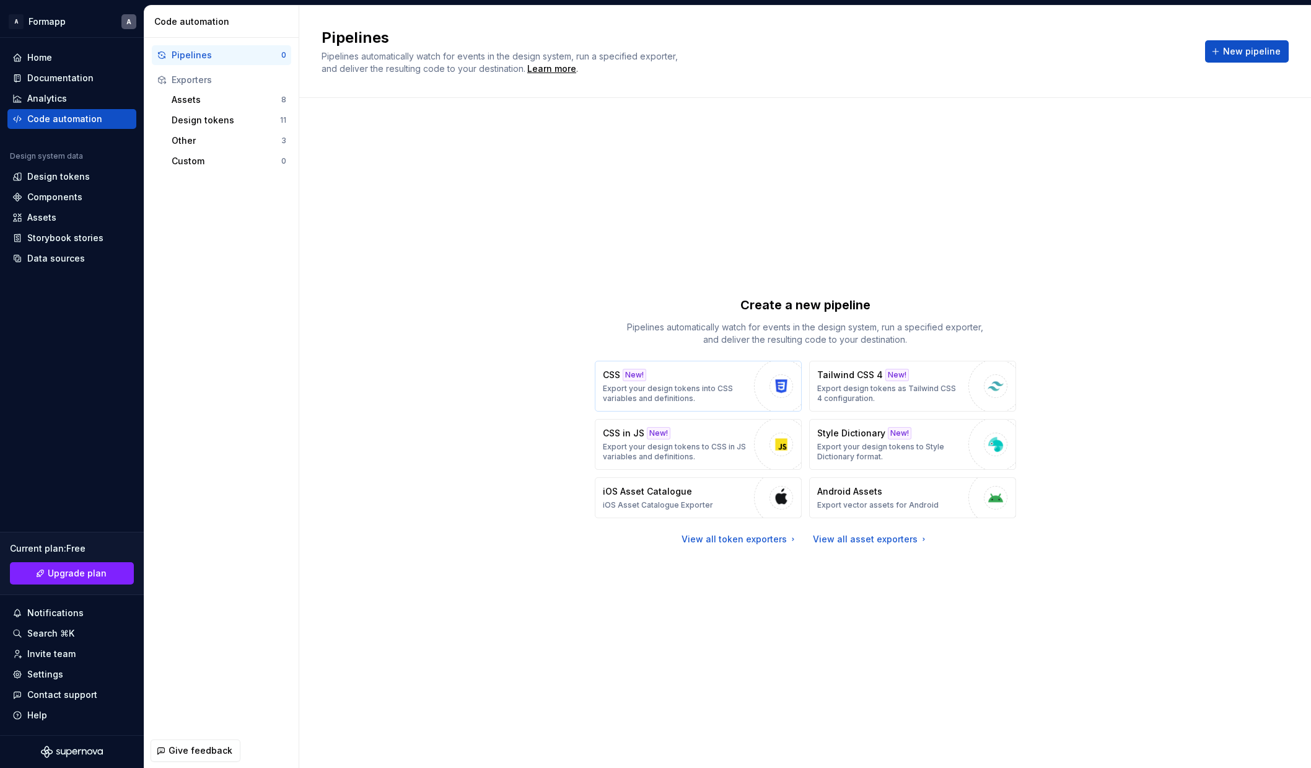
click at [697, 376] on div "CSS New! Export your design tokens into CSS variables and definitions." at bounding box center [675, 386] width 145 height 35
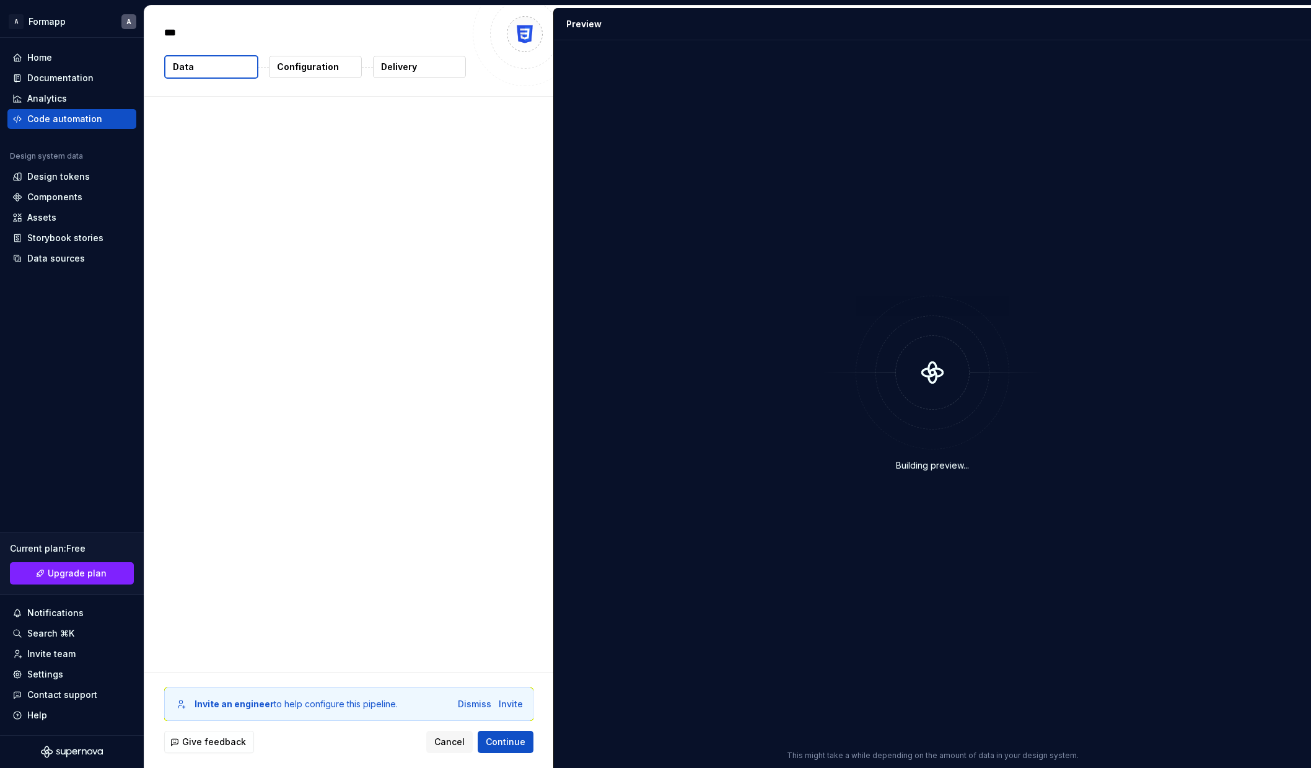
type textarea "*"
click at [317, 71] on p "Configuration" at bounding box center [308, 67] width 62 height 12
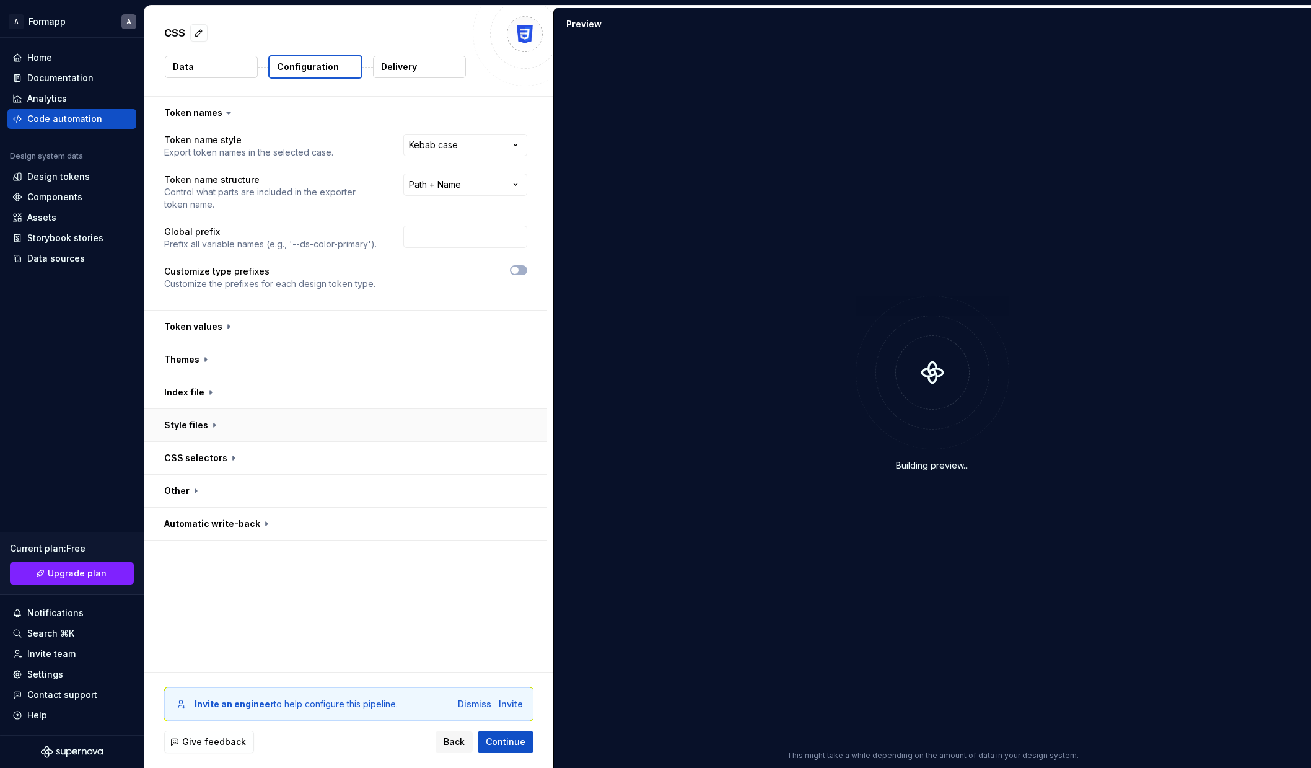
click at [390, 416] on button "button" at bounding box center [345, 425] width 403 height 32
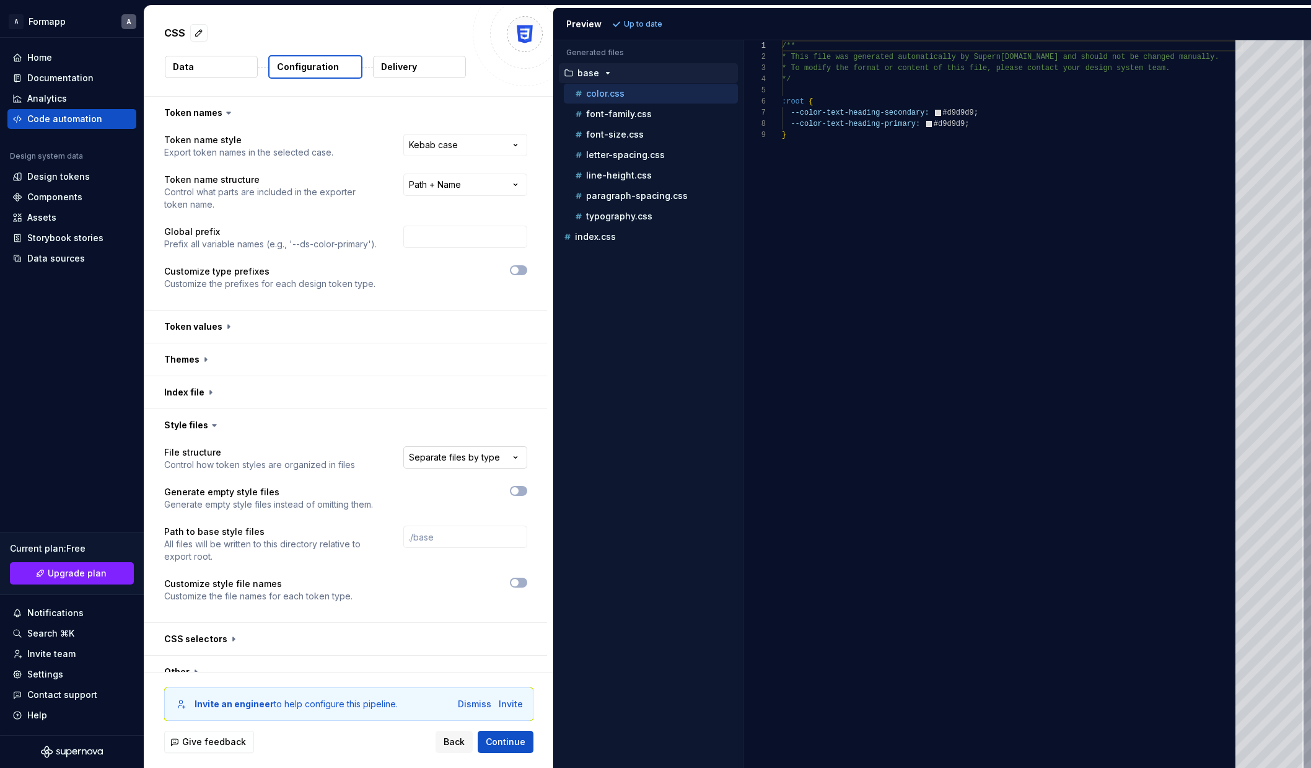
click at [480, 449] on html "**********" at bounding box center [655, 384] width 1311 height 768
select select "**********"
click at [655, 19] on span "Refresh preview" at bounding box center [656, 24] width 62 height 10
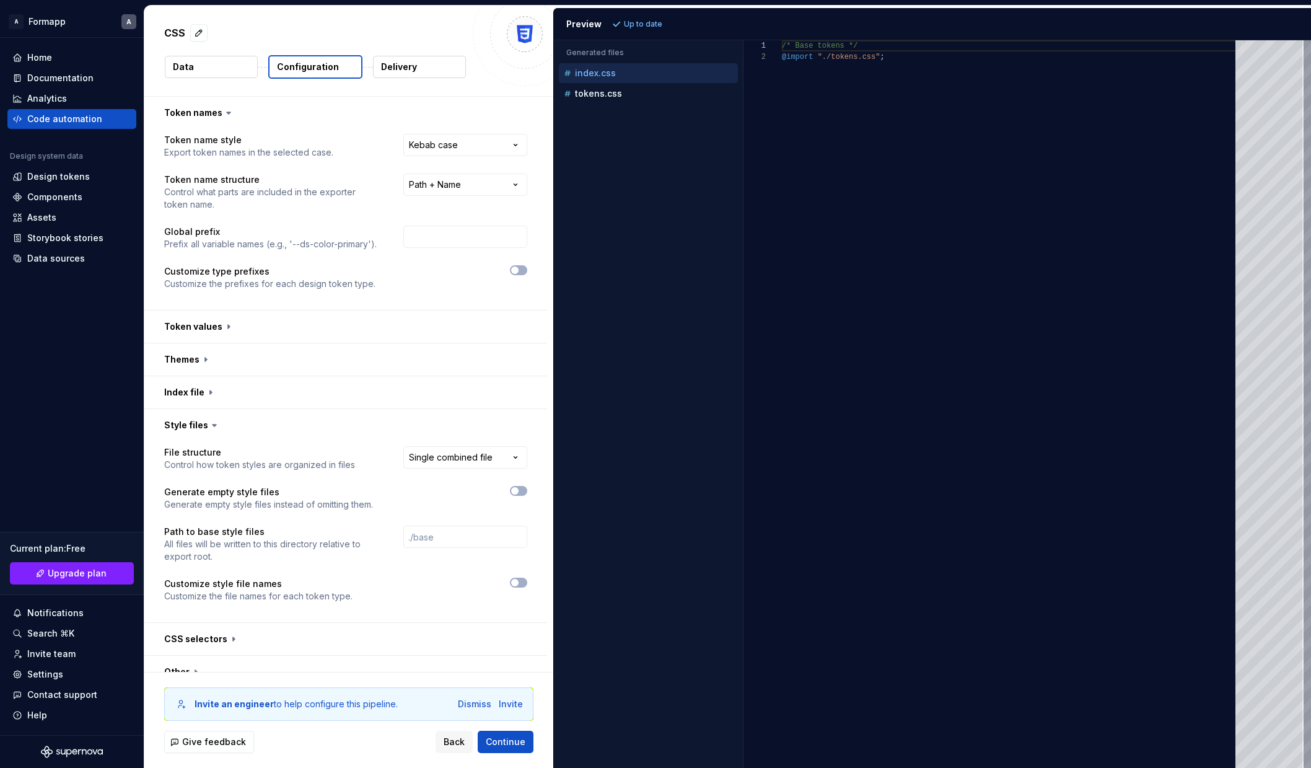
click at [634, 107] on div "Accessibility guide for tree . Navigate the tree with the arrow keys. Common tr…" at bounding box center [648, 414] width 189 height 708
click at [634, 97] on div "tokens.css" at bounding box center [649, 93] width 177 height 12
type textarea "**********"
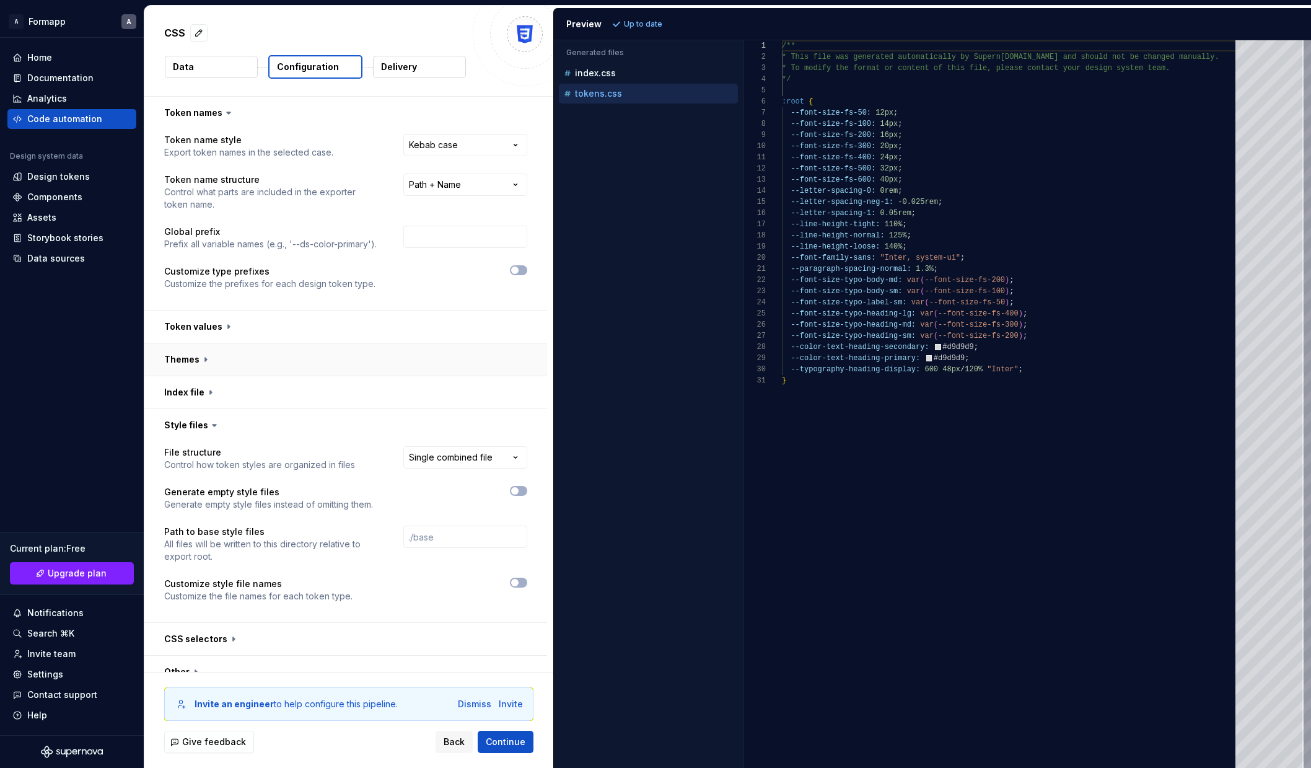
scroll to position [50, 0]
